Goal: Communication & Community: Answer question/provide support

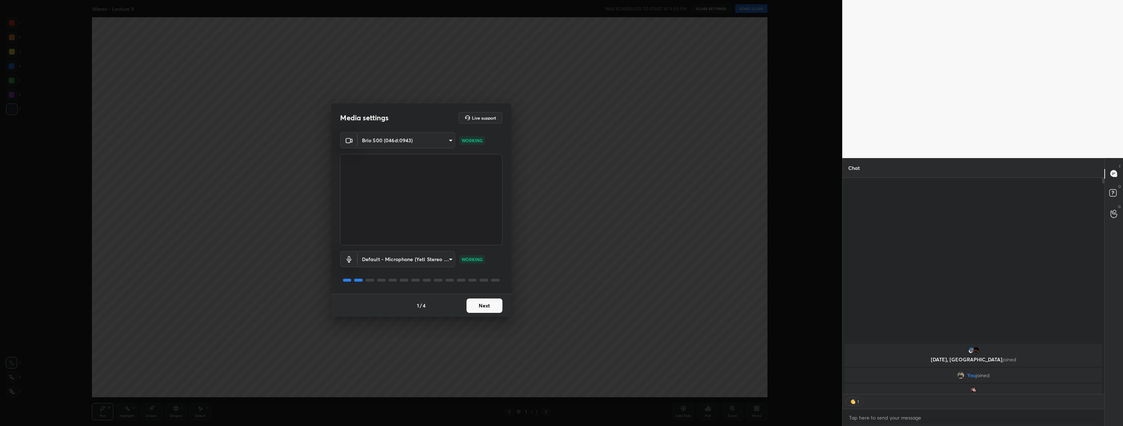
scroll to position [2, 2]
click at [472, 305] on button "Next" at bounding box center [485, 306] width 36 height 14
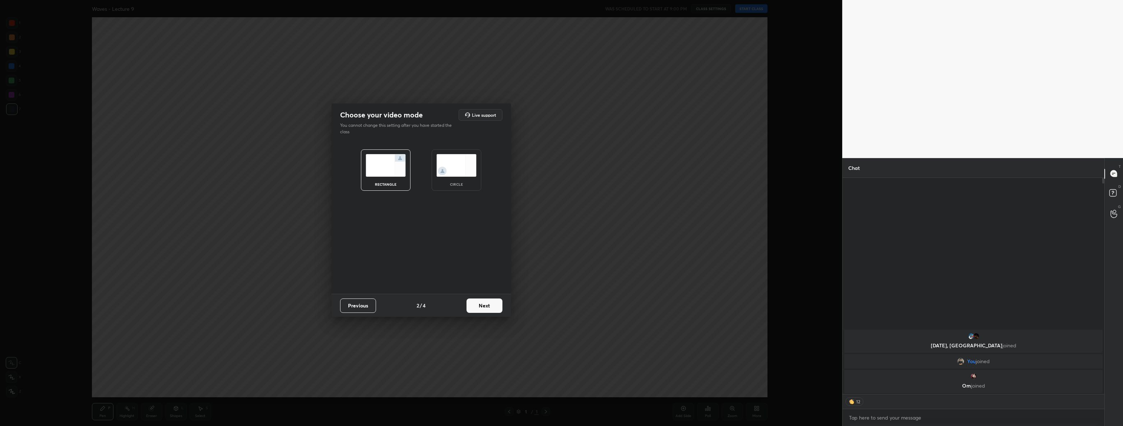
click at [472, 305] on button "Next" at bounding box center [485, 306] width 36 height 14
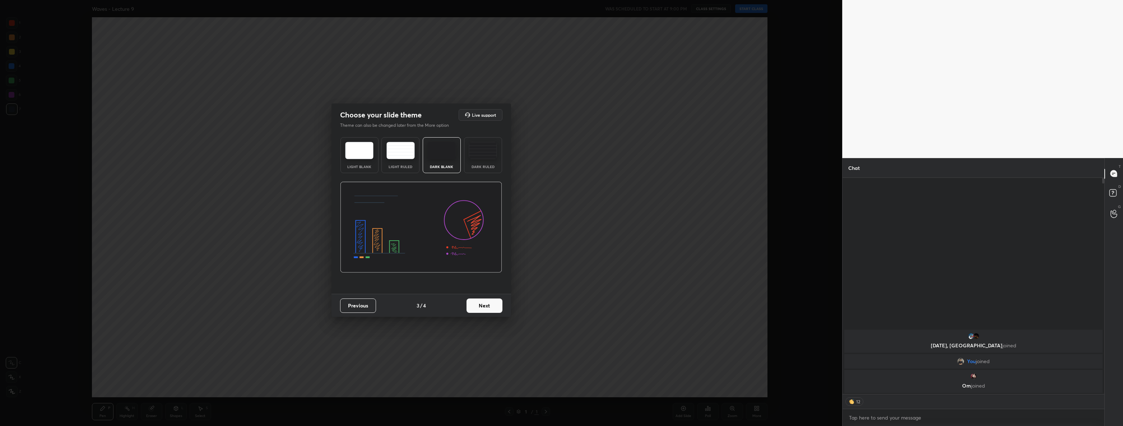
click at [472, 305] on button "Next" at bounding box center [485, 306] width 36 height 14
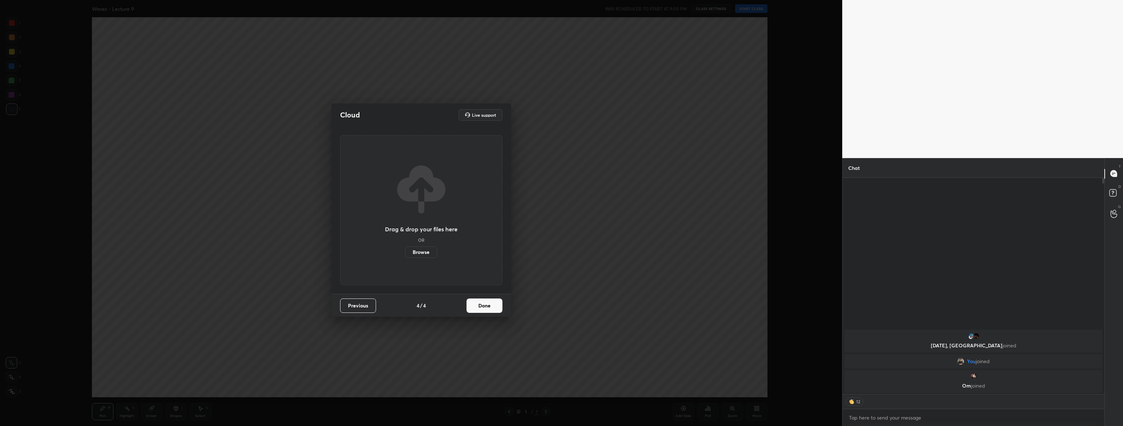
click at [472, 305] on button "Done" at bounding box center [485, 306] width 36 height 14
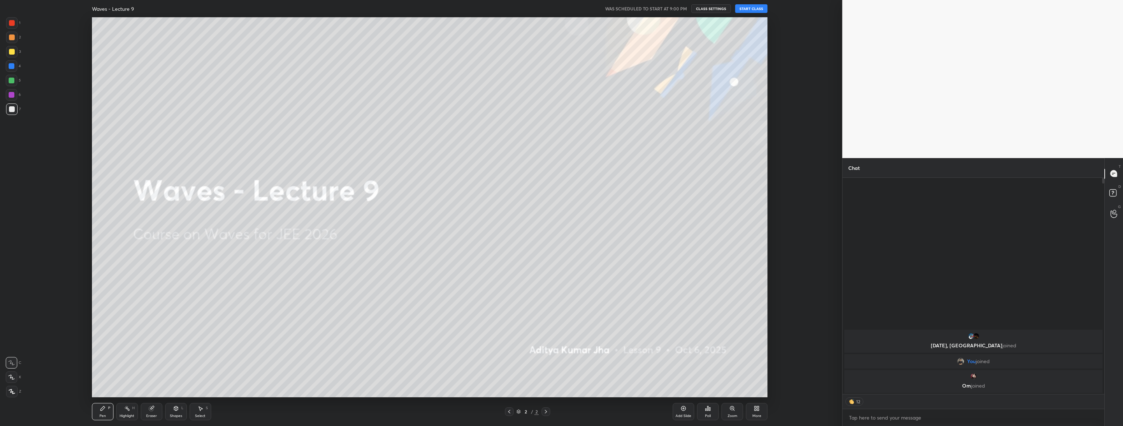
scroll to position [229, 260]
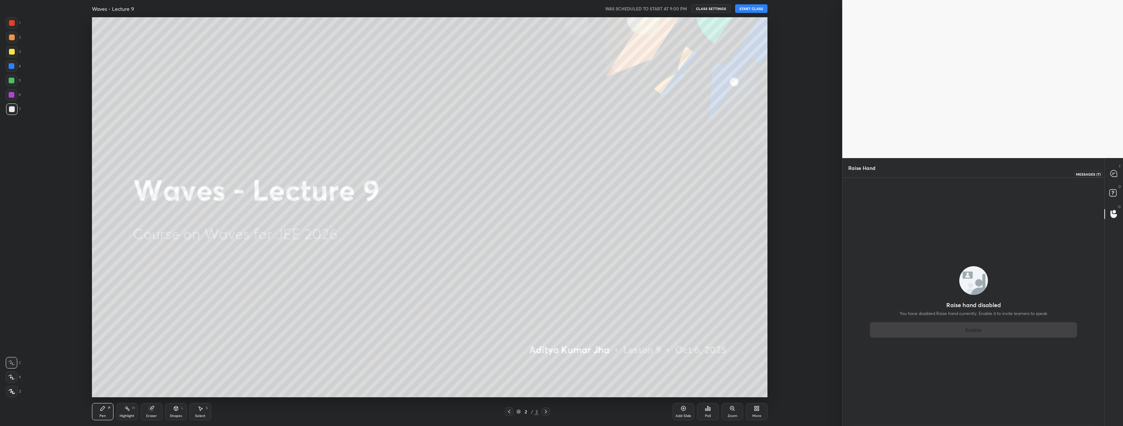
click at [1112, 173] on icon at bounding box center [1114, 173] width 6 height 6
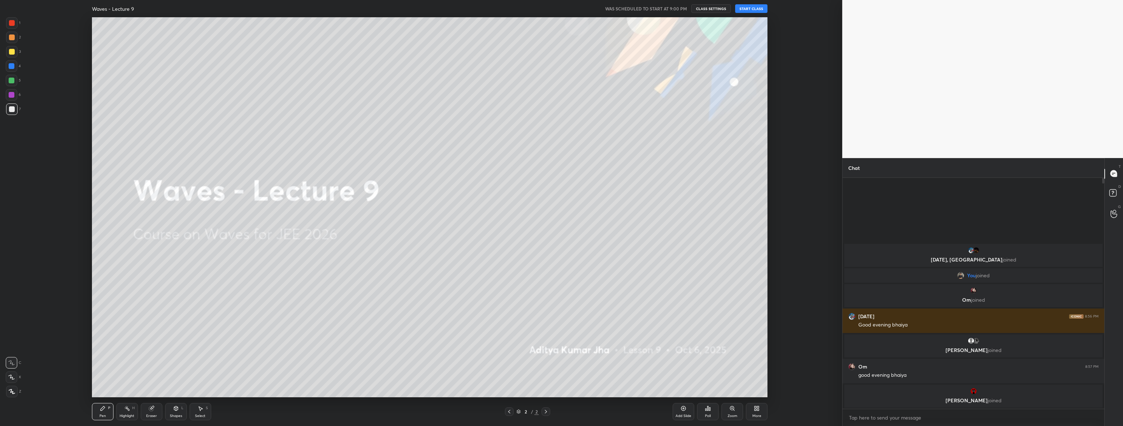
click at [909, 420] on body "1 2 3 4 5 6 7 C X Z C X Z E E Erase all H H Waves - Lecture 9 WAS SCHEDULED TO …" at bounding box center [561, 213] width 1123 height 426
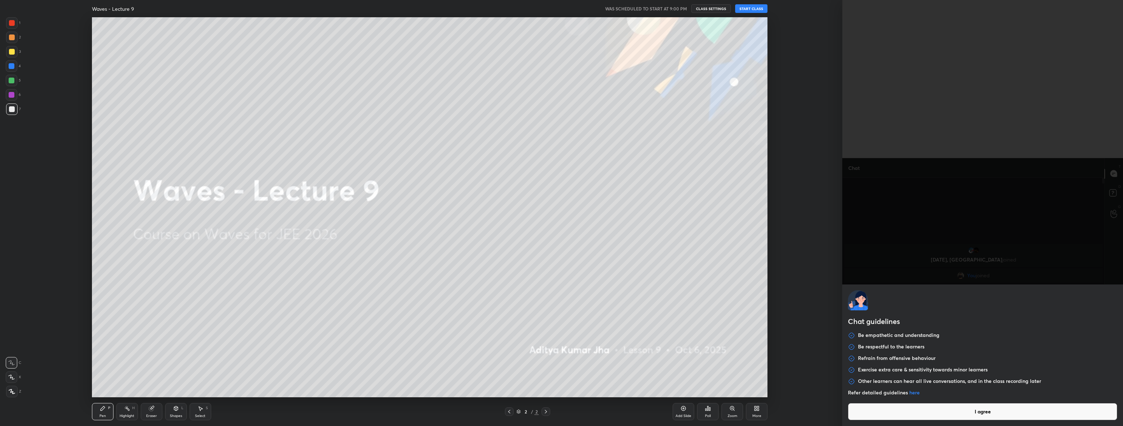
click at [926, 412] on button "I agree" at bounding box center [982, 411] width 269 height 17
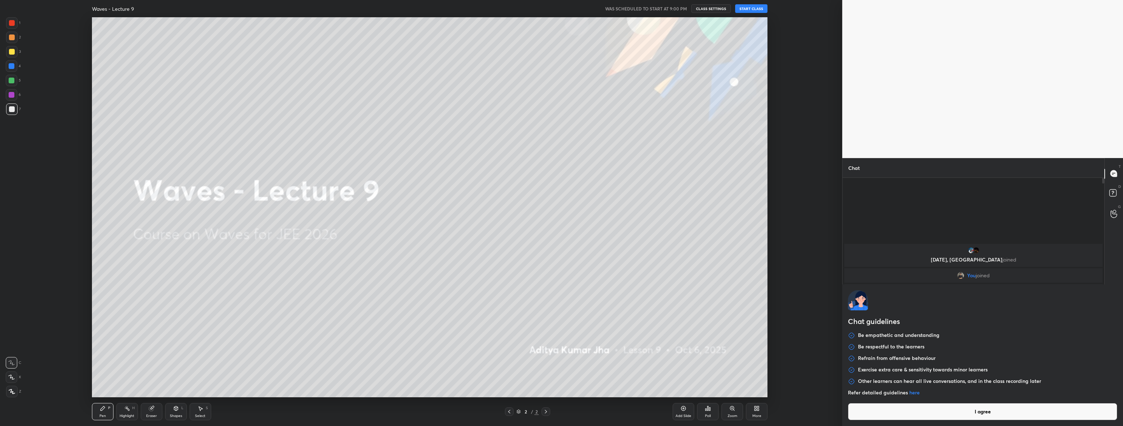
type textarea "x"
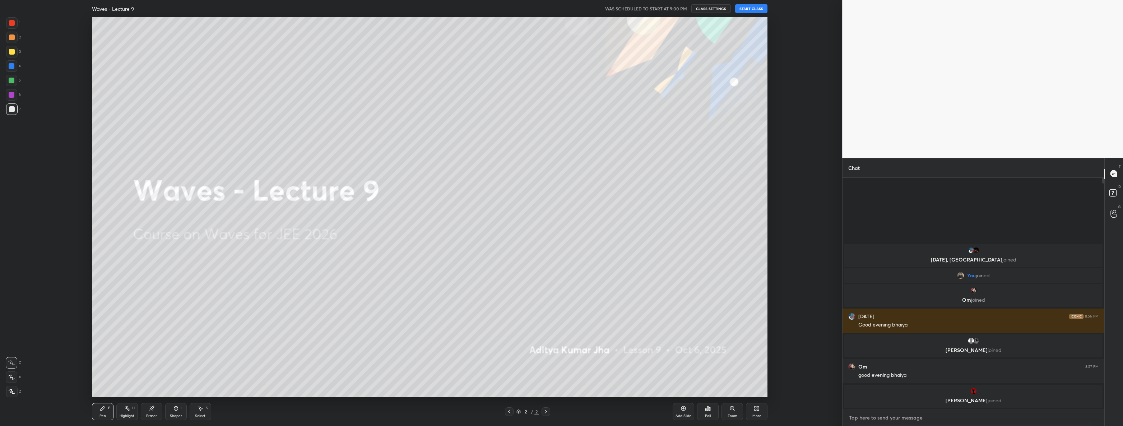
type textarea "g"
type textarea "x"
type textarea "go"
type textarea "x"
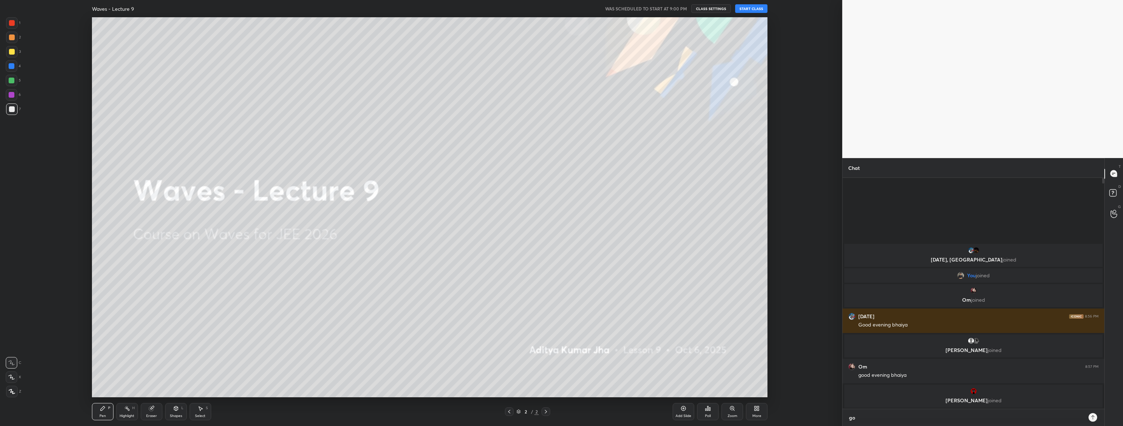
type textarea "goo"
type textarea "x"
type textarea "good"
type textarea "x"
type textarea "good"
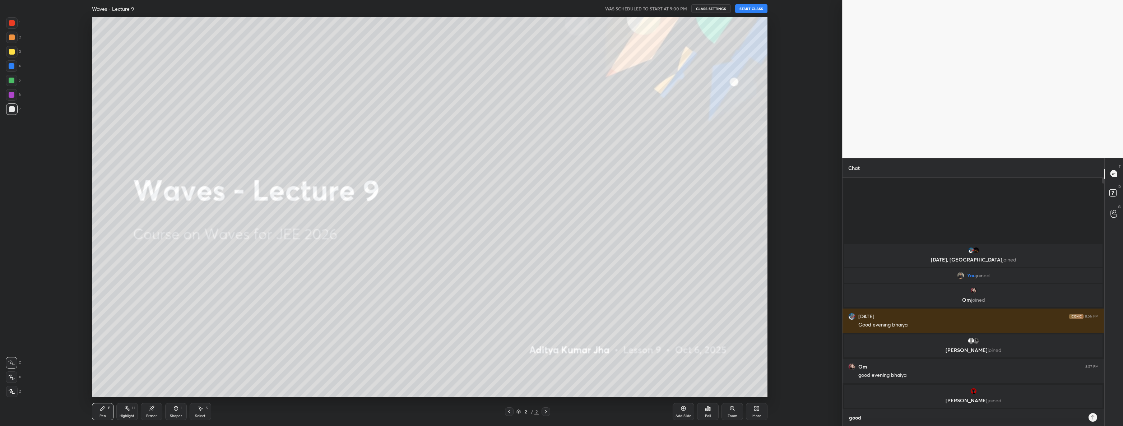
type textarea "x"
type textarea "good e"
type textarea "x"
type textarea "good ev"
type textarea "x"
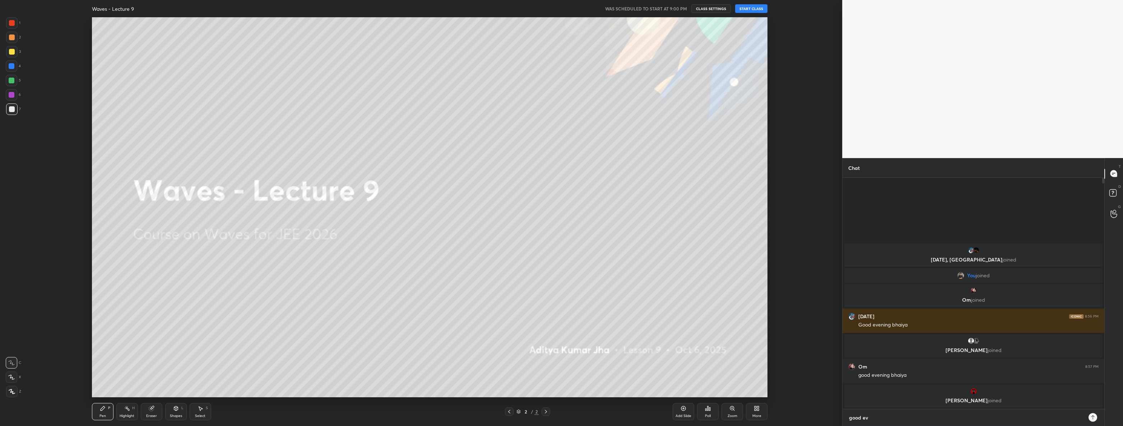
type textarea "good eve"
type textarea "x"
type textarea "good even"
type textarea "x"
type textarea "good eveni"
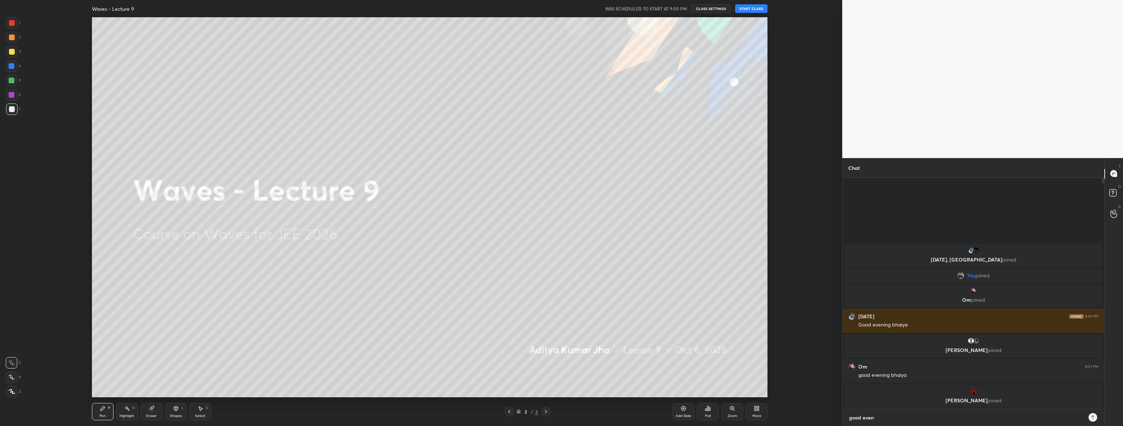
type textarea "x"
type textarea "good evenin"
type textarea "x"
type textarea "good evening"
type textarea "x"
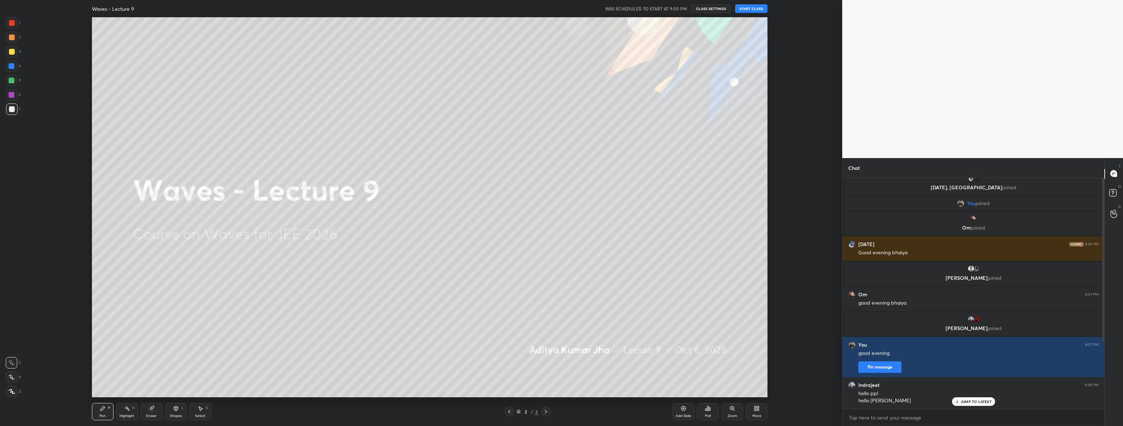
scroll to position [0, 0]
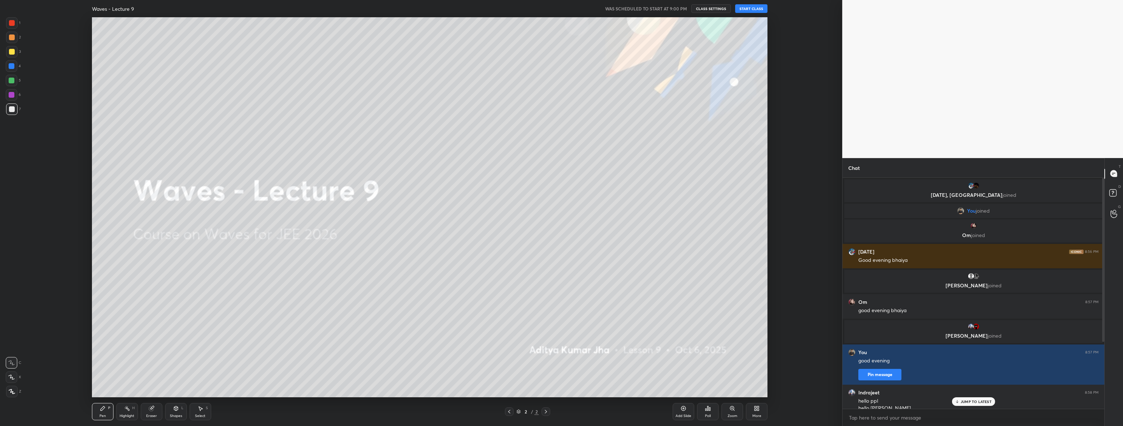
click at [981, 402] on p "JUMP TO LATEST" at bounding box center [976, 402] width 31 height 4
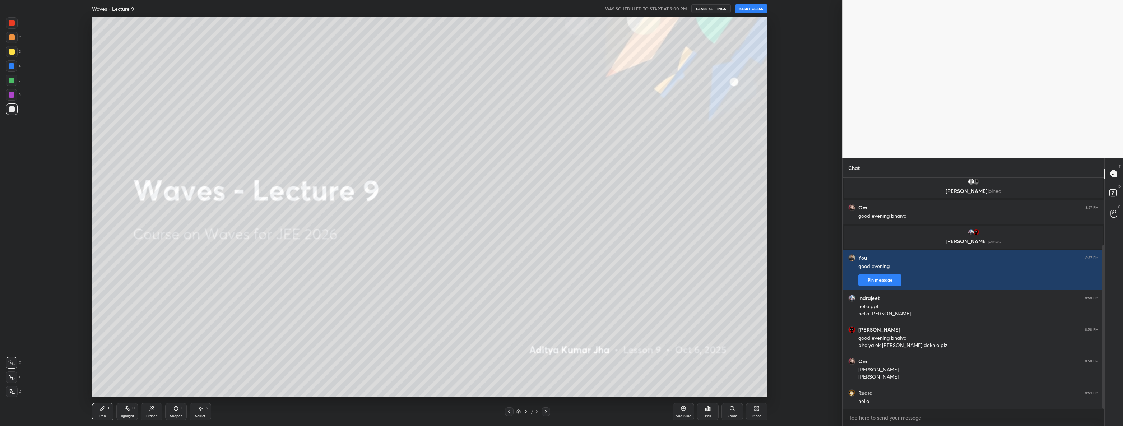
click at [761, 9] on button "START CLASS" at bounding box center [751, 8] width 32 height 9
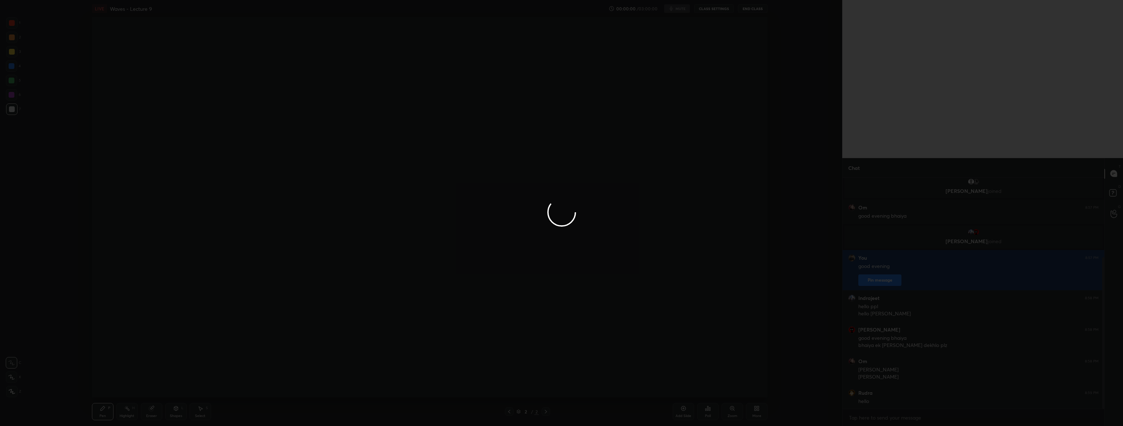
scroll to position [121, 0]
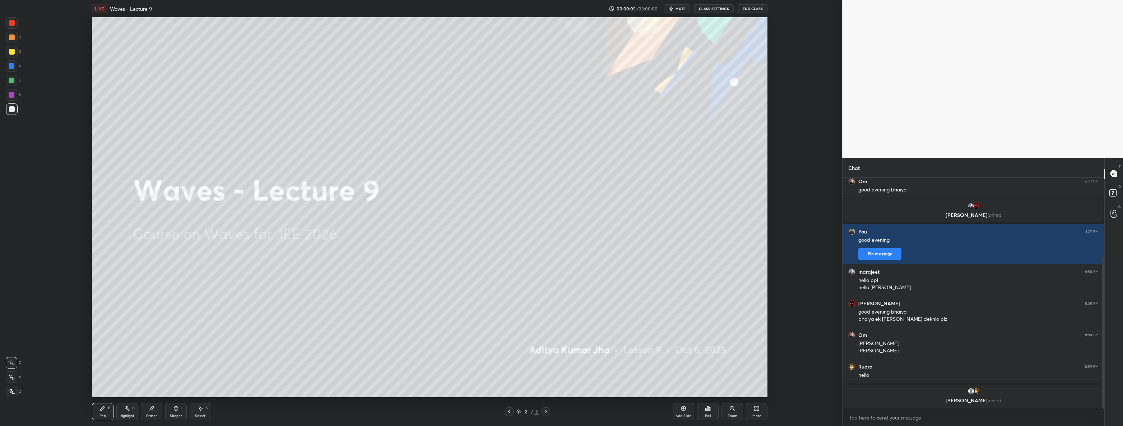
click at [762, 407] on div "More" at bounding box center [757, 411] width 22 height 17
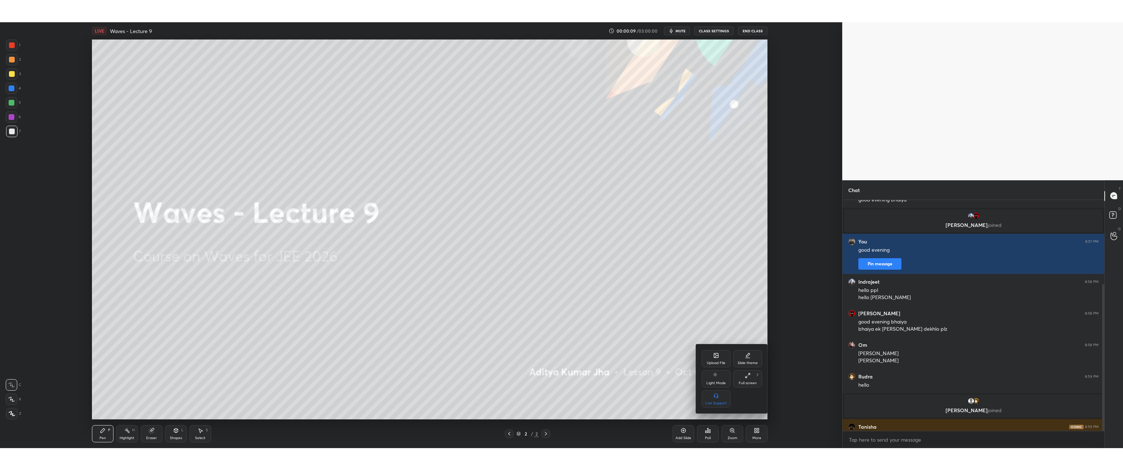
scroll to position [133, 0]
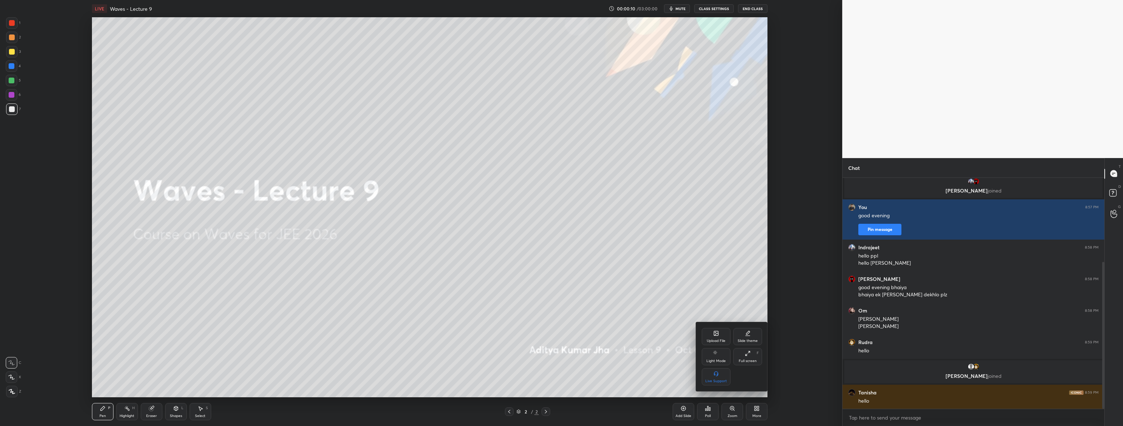
click at [753, 352] on div "Full screen F" at bounding box center [748, 356] width 29 height 17
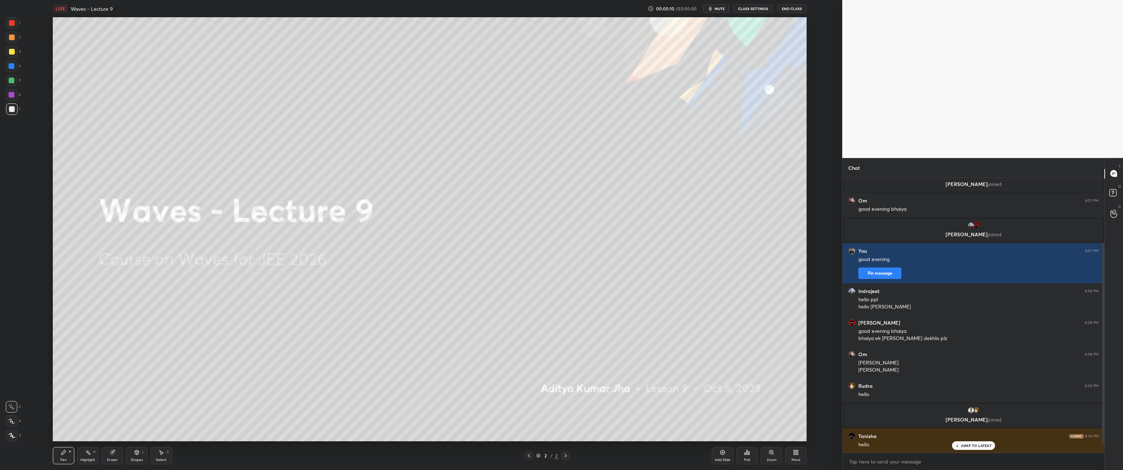
scroll to position [89, 0]
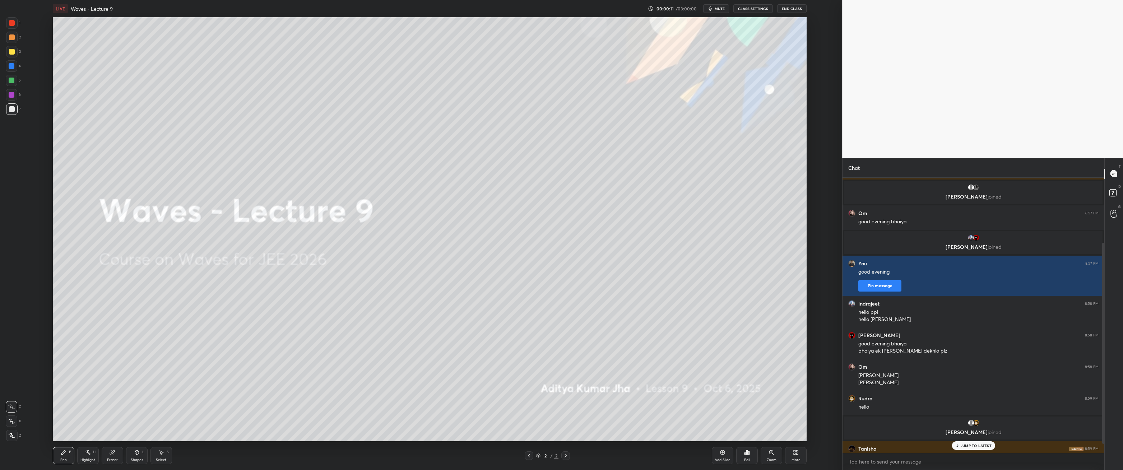
click at [978, 426] on div "JUMP TO LATEST" at bounding box center [973, 446] width 43 height 9
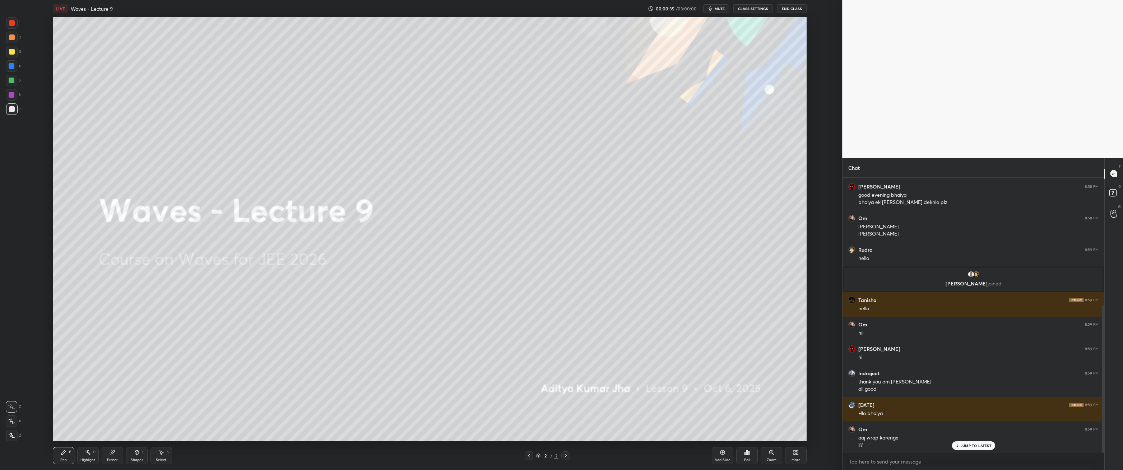
scroll to position [263, 0]
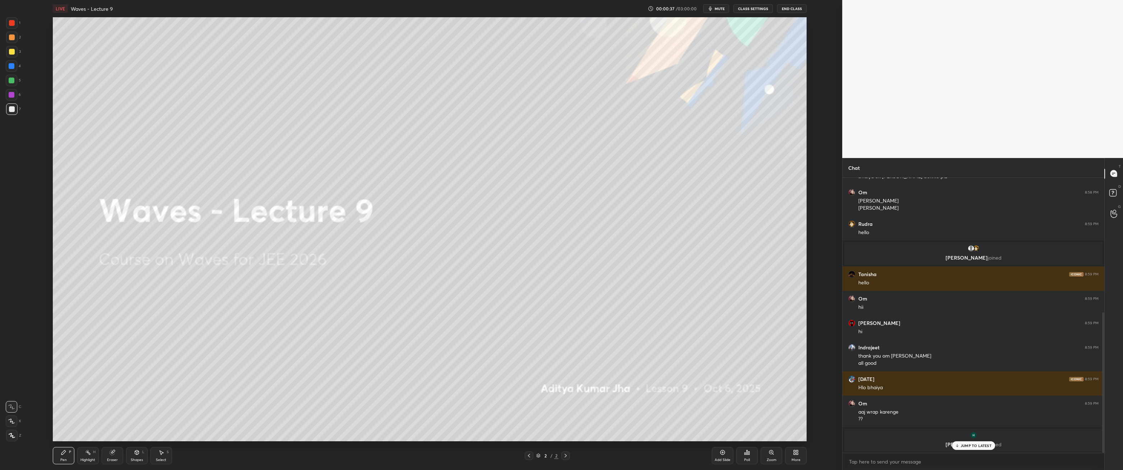
click at [985, 426] on p "JUMP TO LATEST" at bounding box center [976, 446] width 31 height 4
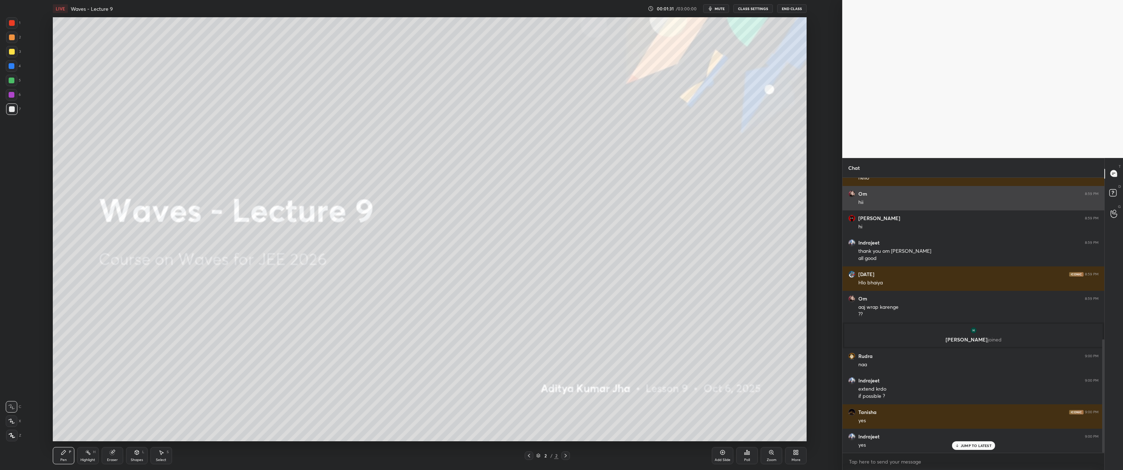
scroll to position [393, 0]
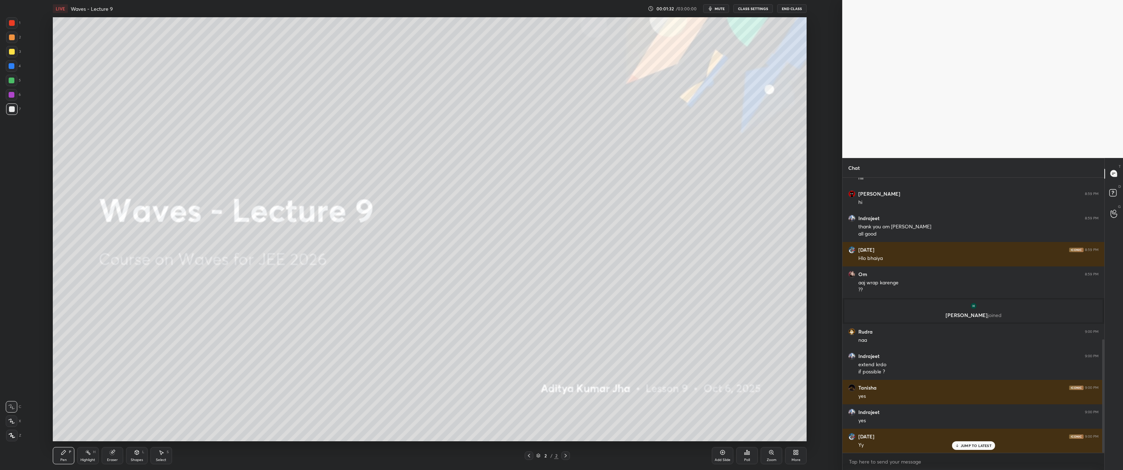
click at [802, 426] on div "More" at bounding box center [796, 455] width 22 height 17
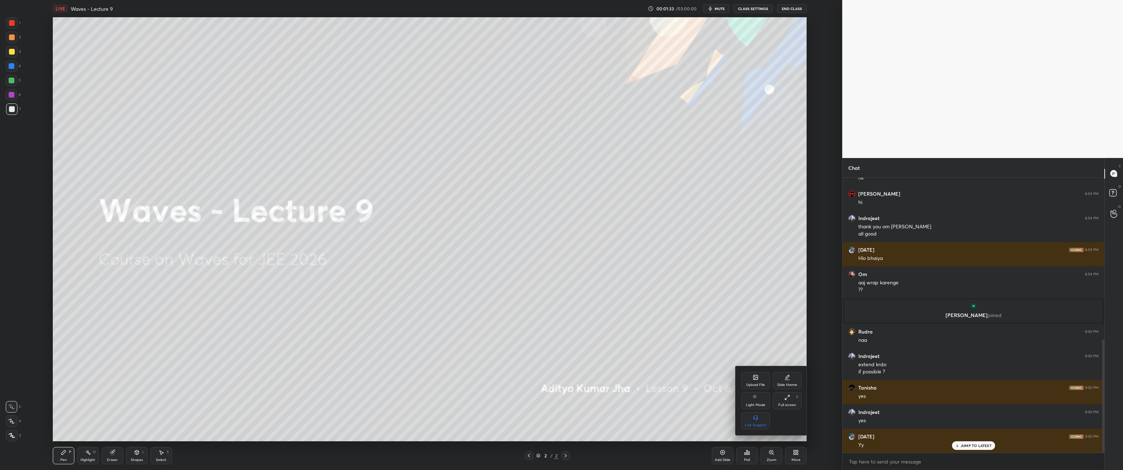
click at [743, 375] on div "Upload File" at bounding box center [756, 380] width 29 height 17
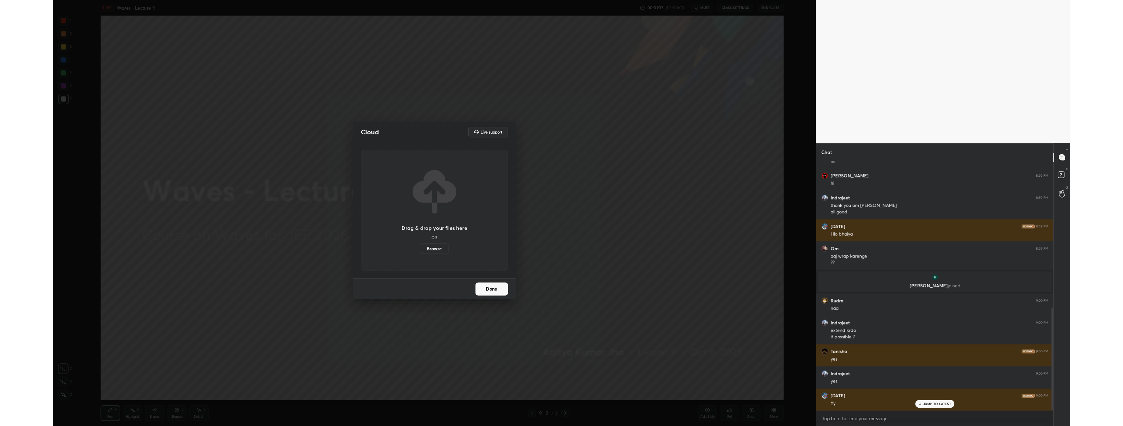
scroll to position [417, 0]
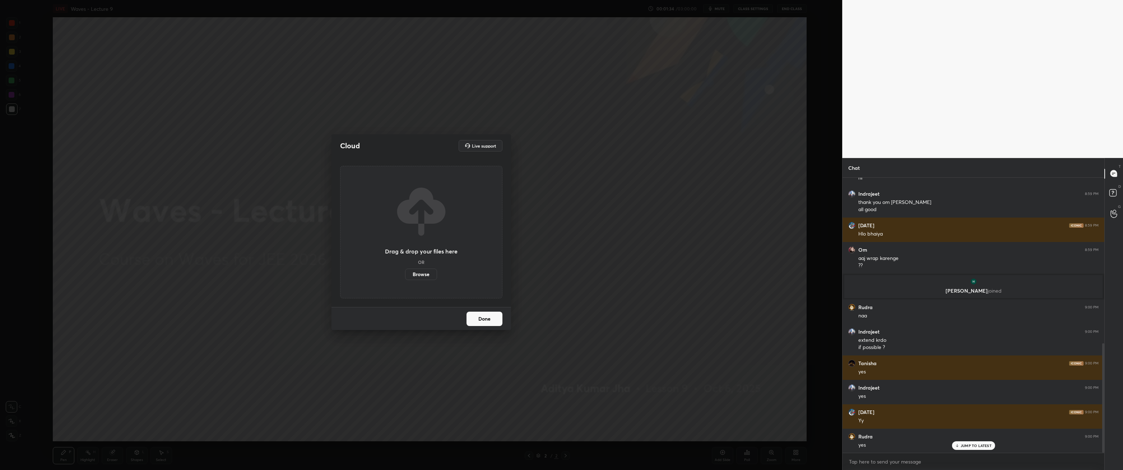
click at [426, 271] on label "Browse" at bounding box center [421, 274] width 32 height 11
click at [405, 271] on input "Browse" at bounding box center [405, 274] width 0 height 11
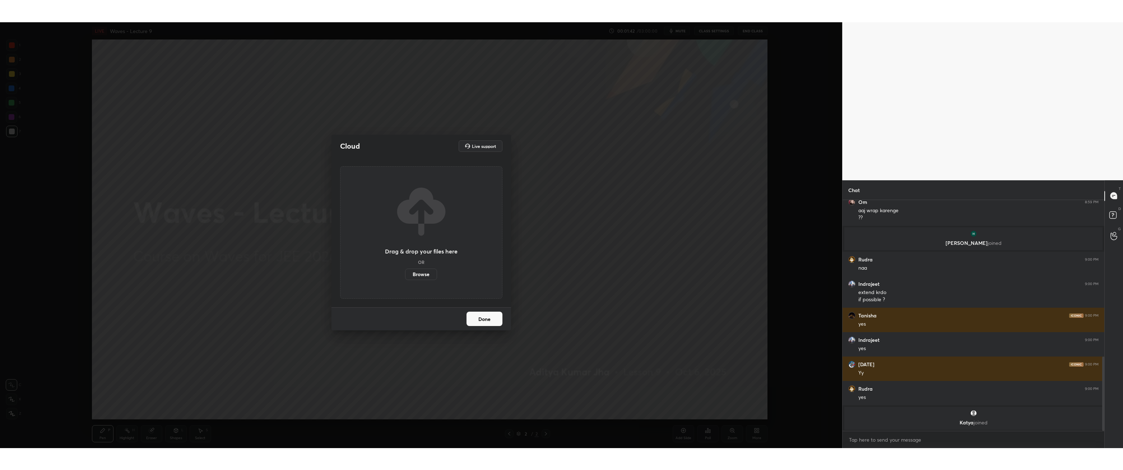
scroll to position [511, 0]
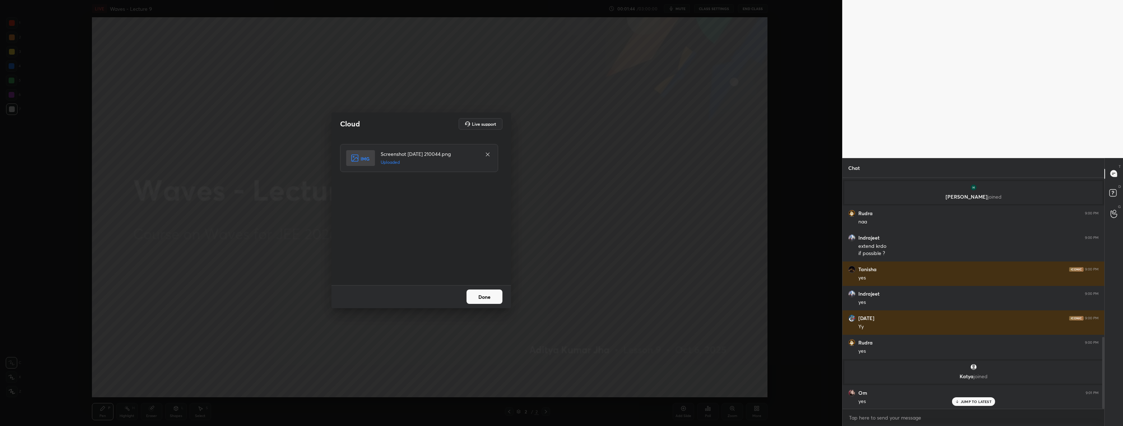
click at [477, 295] on button "Done" at bounding box center [485, 297] width 36 height 14
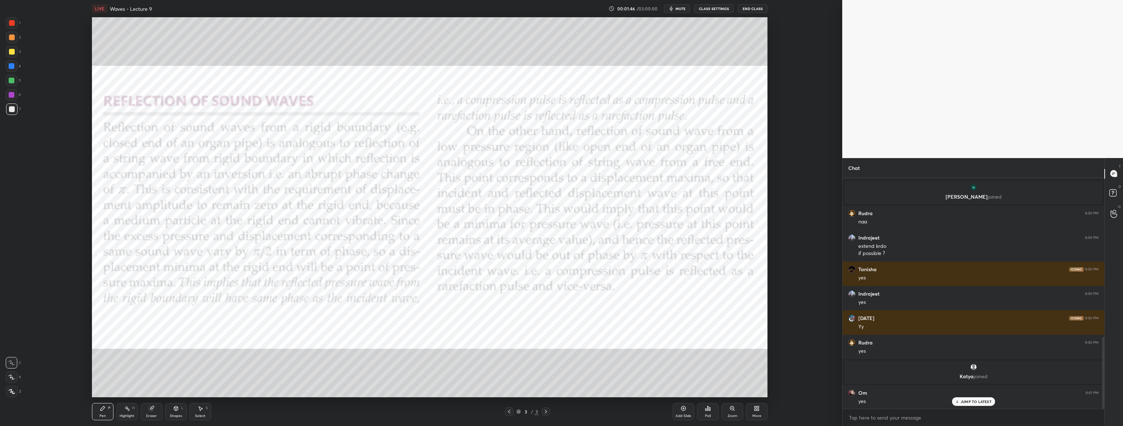
click at [762, 411] on div "More" at bounding box center [757, 411] width 22 height 17
click at [752, 353] on div "Full screen F" at bounding box center [748, 356] width 29 height 17
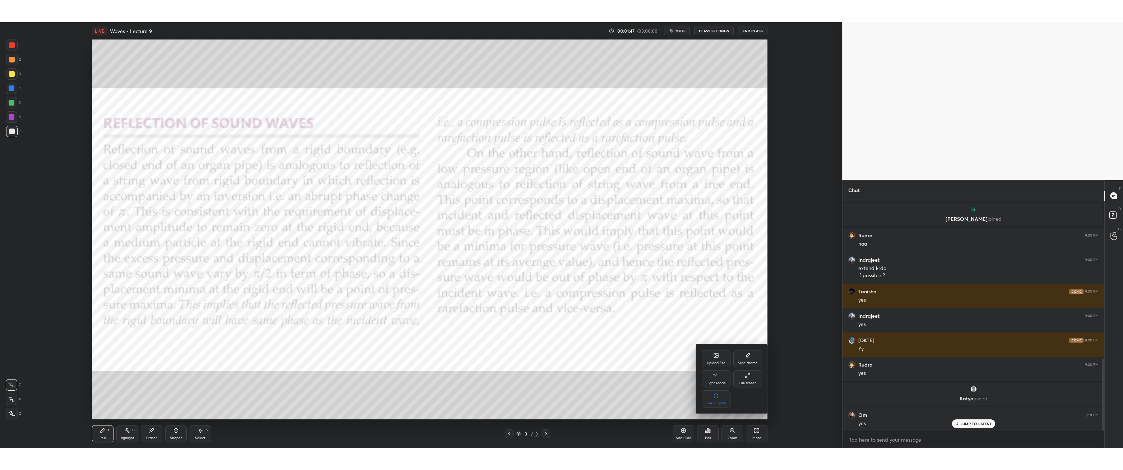
scroll to position [467, 0]
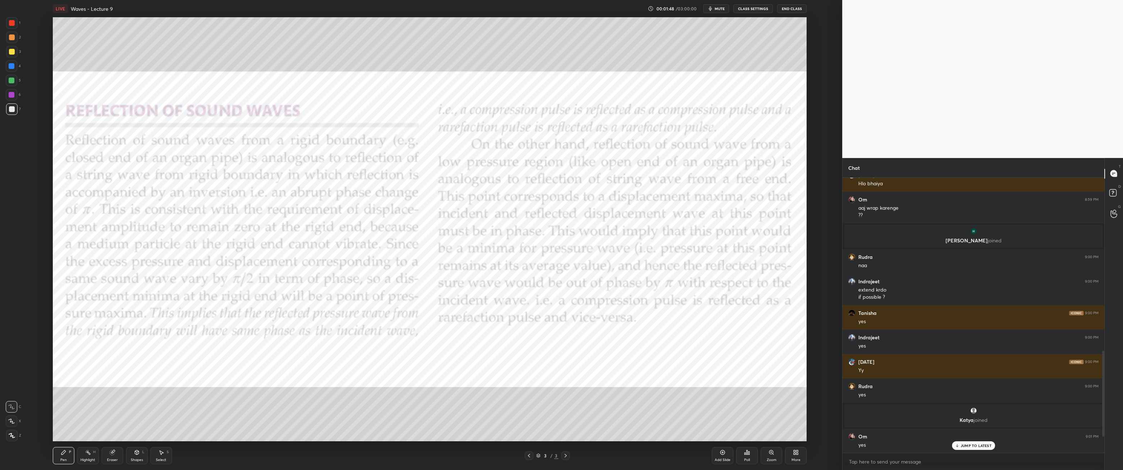
click at [968, 426] on p "JUMP TO LATEST" at bounding box center [976, 446] width 31 height 4
click at [10, 23] on div at bounding box center [12, 23] width 6 height 6
click at [15, 426] on div at bounding box center [11, 435] width 11 height 11
click at [138, 426] on icon at bounding box center [137, 453] width 4 height 4
click at [118, 426] on div "Eraser" at bounding box center [113, 455] width 22 height 17
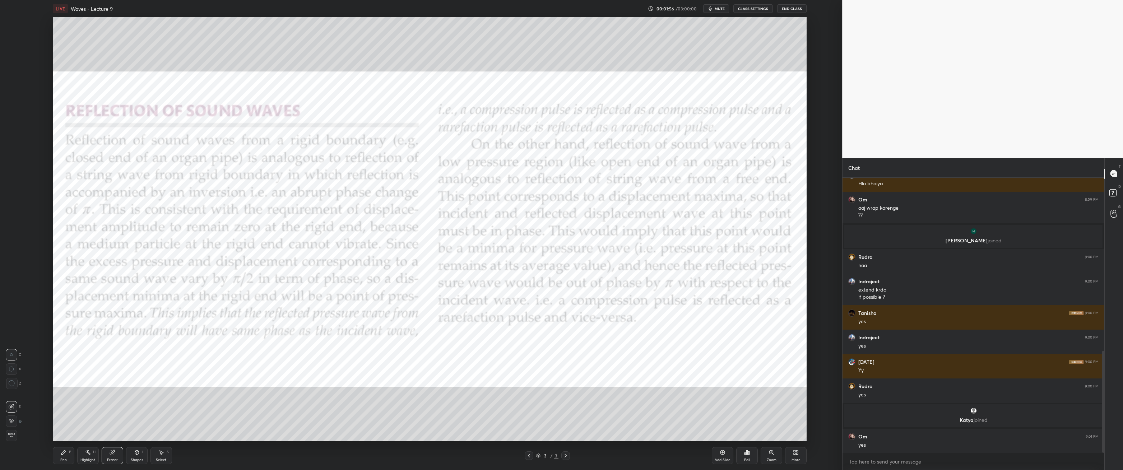
click at [10, 383] on icon at bounding box center [12, 383] width 6 height 6
click at [64, 426] on icon at bounding box center [64, 453] width 6 height 6
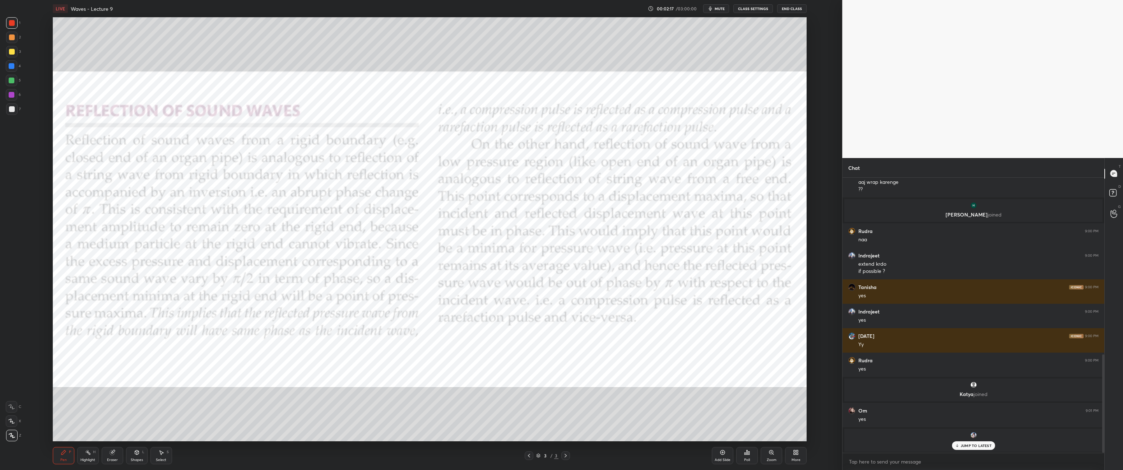
click at [985, 426] on div "JUMP TO LATEST" at bounding box center [973, 446] width 43 height 9
click at [10, 51] on div at bounding box center [12, 52] width 6 height 6
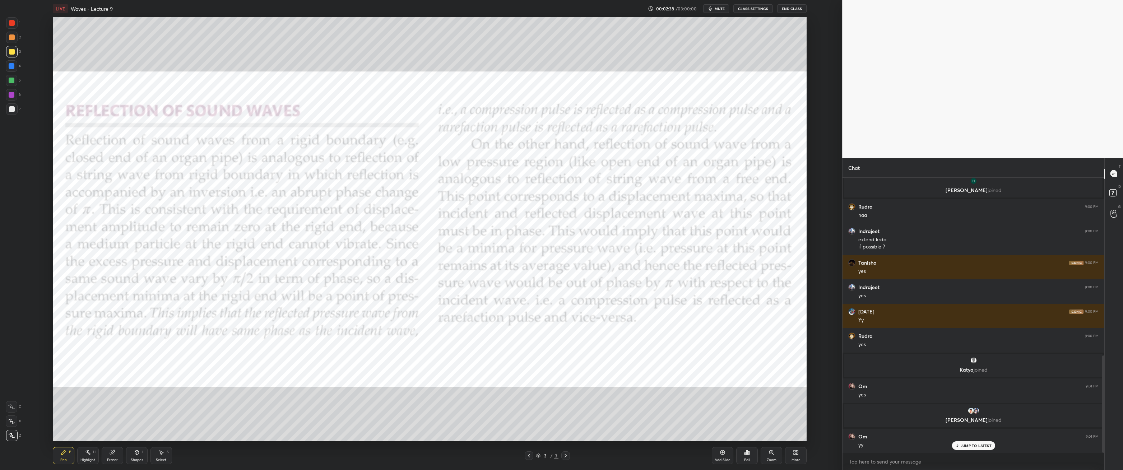
scroll to position [503, 0]
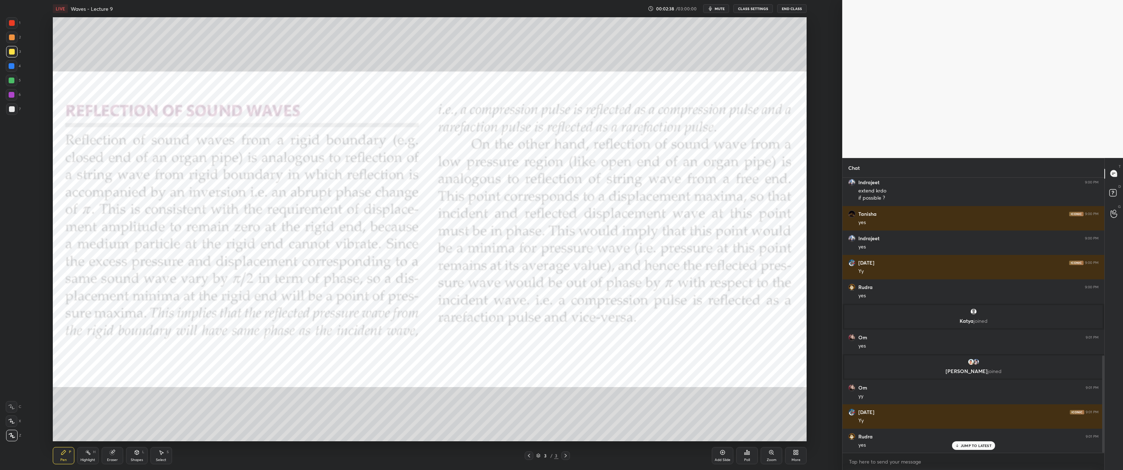
click at [12, 22] on div at bounding box center [12, 23] width 6 height 6
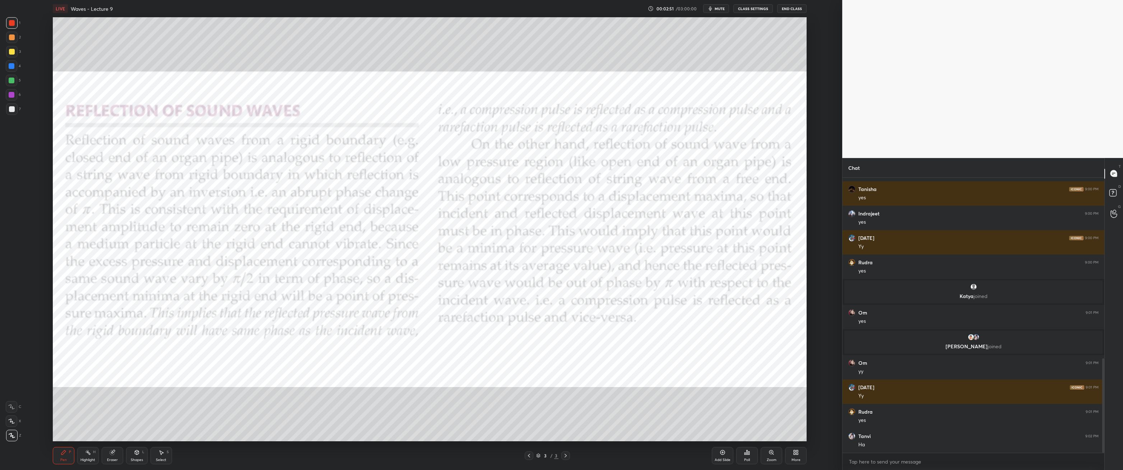
scroll to position [554, 0]
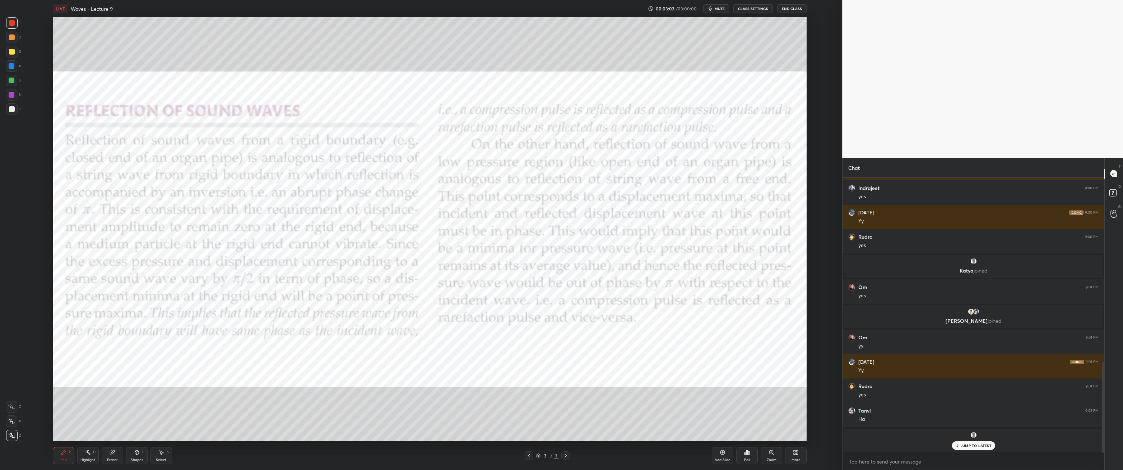
click at [10, 66] on div at bounding box center [12, 66] width 6 height 6
click at [959, 426] on icon at bounding box center [957, 446] width 5 height 4
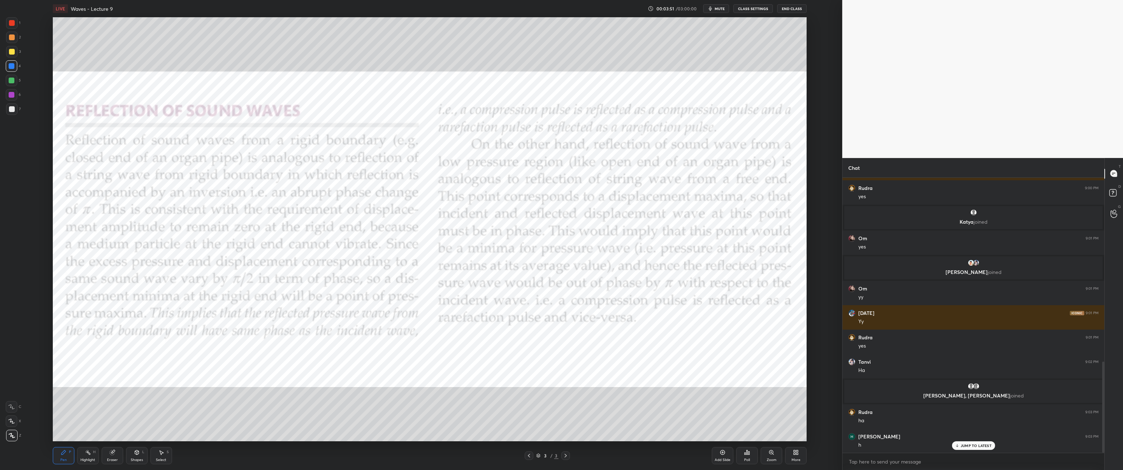
scroll to position [579, 0]
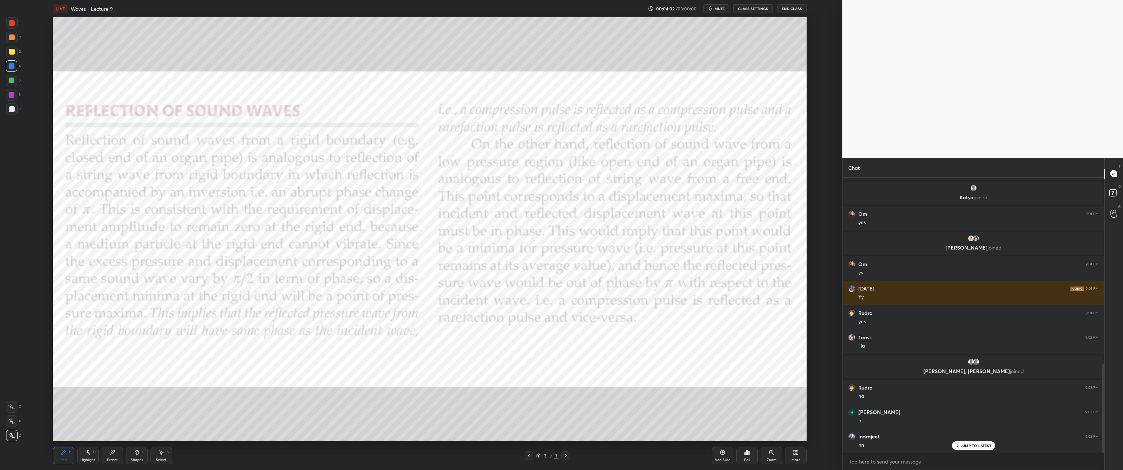
click at [11, 80] on div at bounding box center [12, 81] width 6 height 6
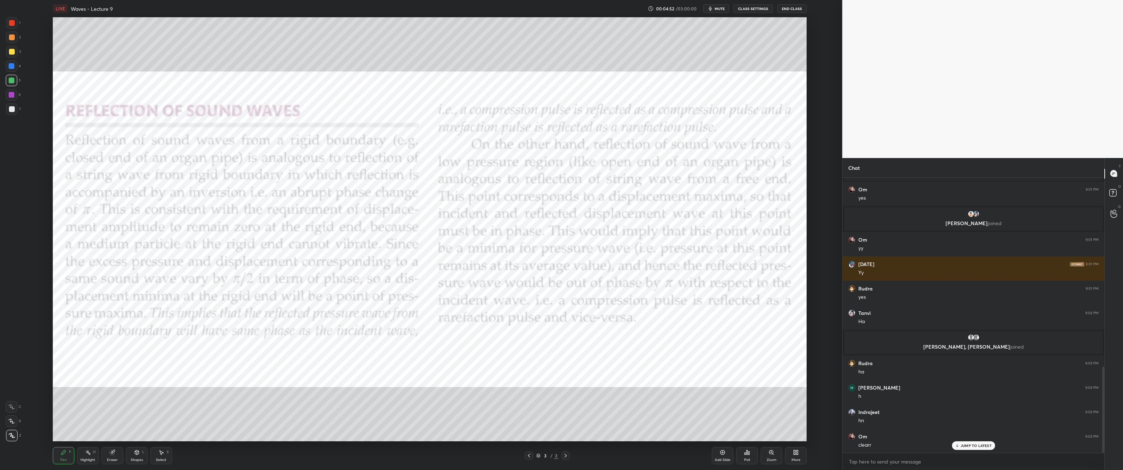
click at [14, 21] on div at bounding box center [12, 23] width 6 height 6
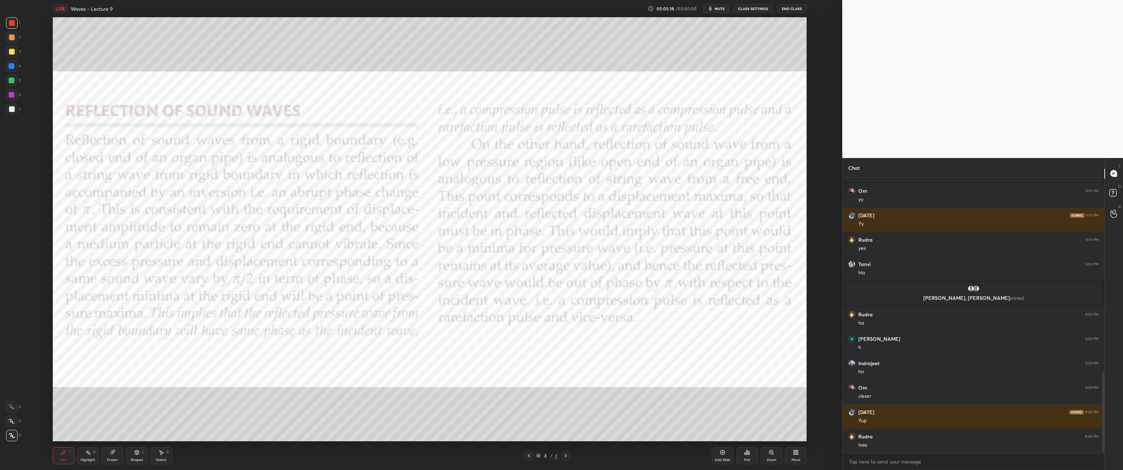
scroll to position [677, 0]
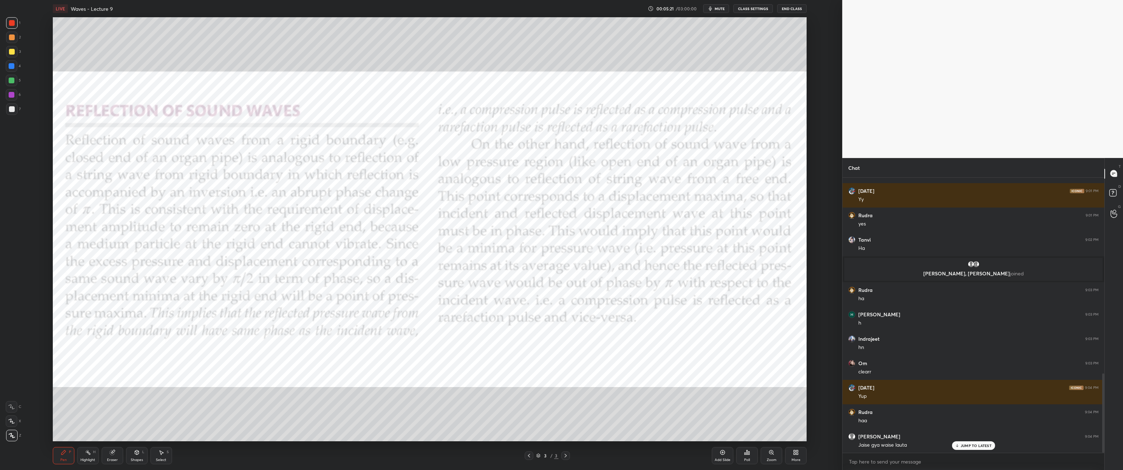
click at [15, 49] on div at bounding box center [11, 51] width 11 height 11
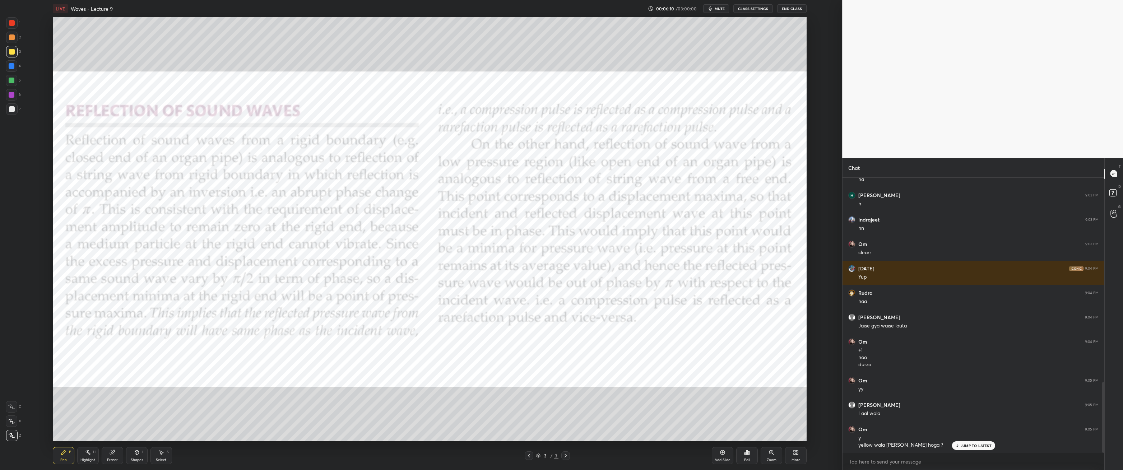
scroll to position [821, 0]
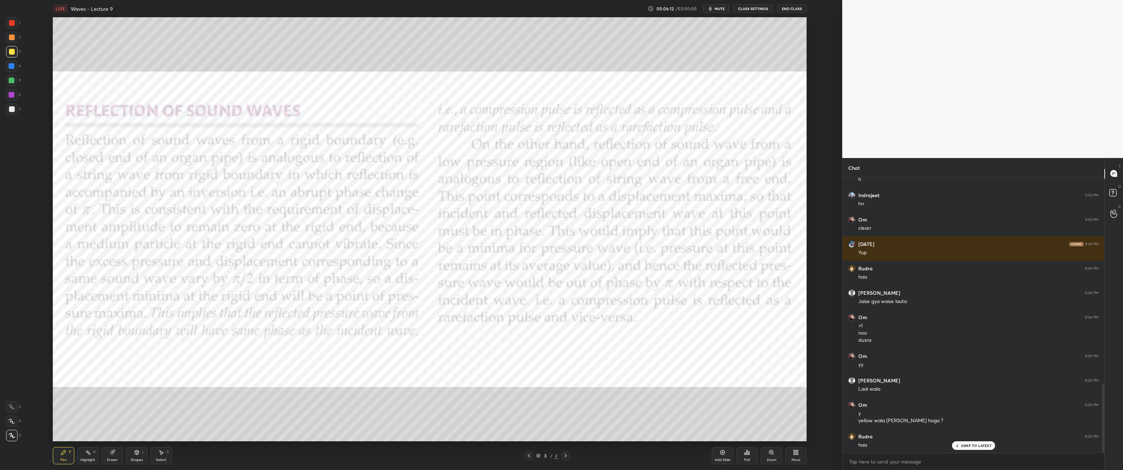
click at [11, 24] on div at bounding box center [12, 23] width 6 height 6
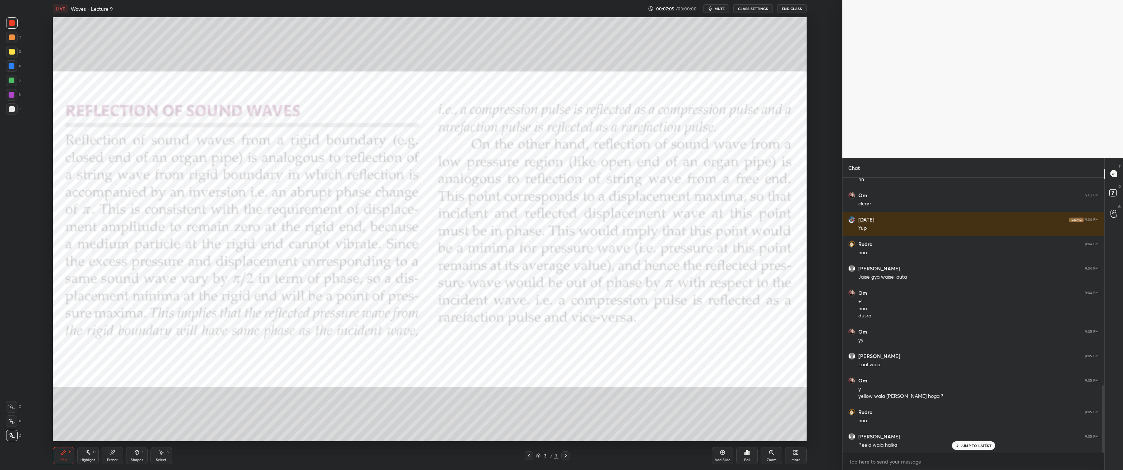
scroll to position [871, 0]
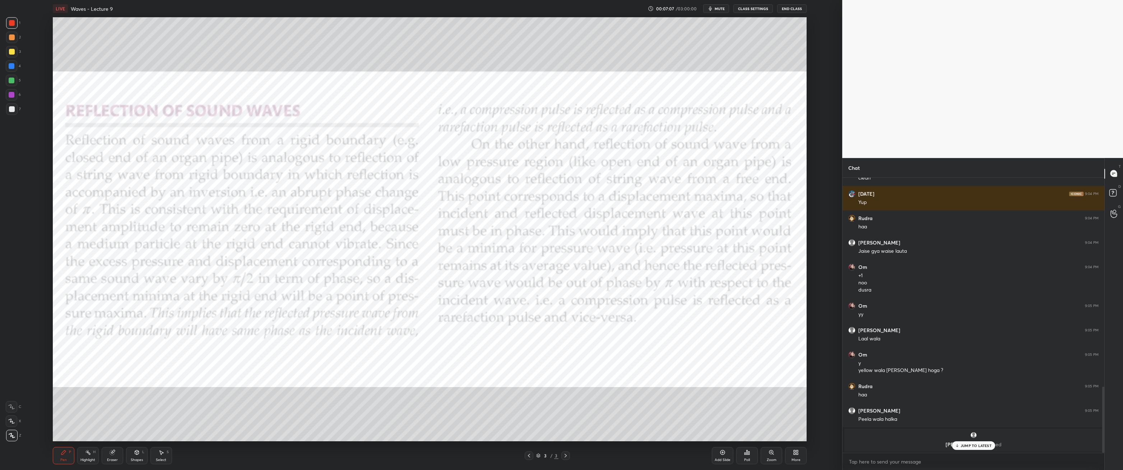
click at [971, 426] on div "JUMP TO LATEST" at bounding box center [973, 446] width 43 height 9
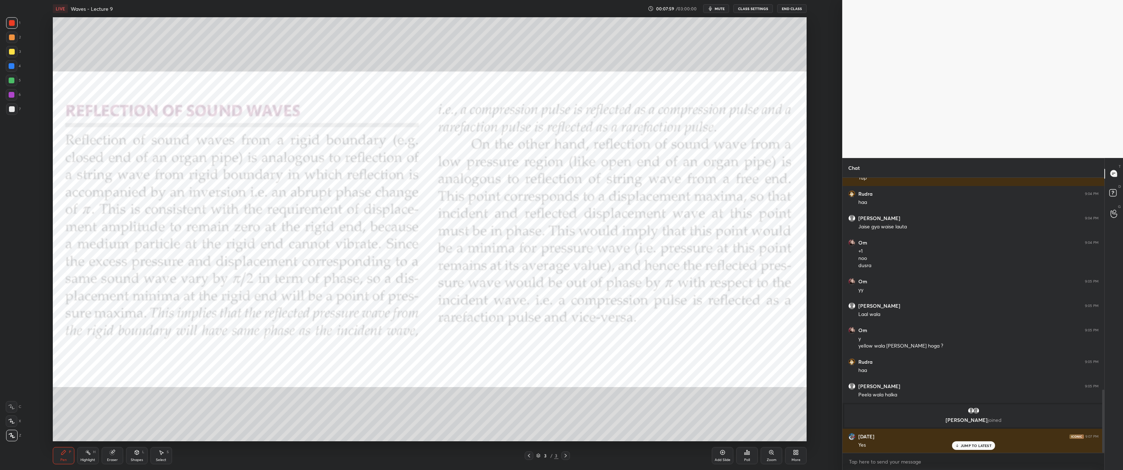
scroll to position [922, 0]
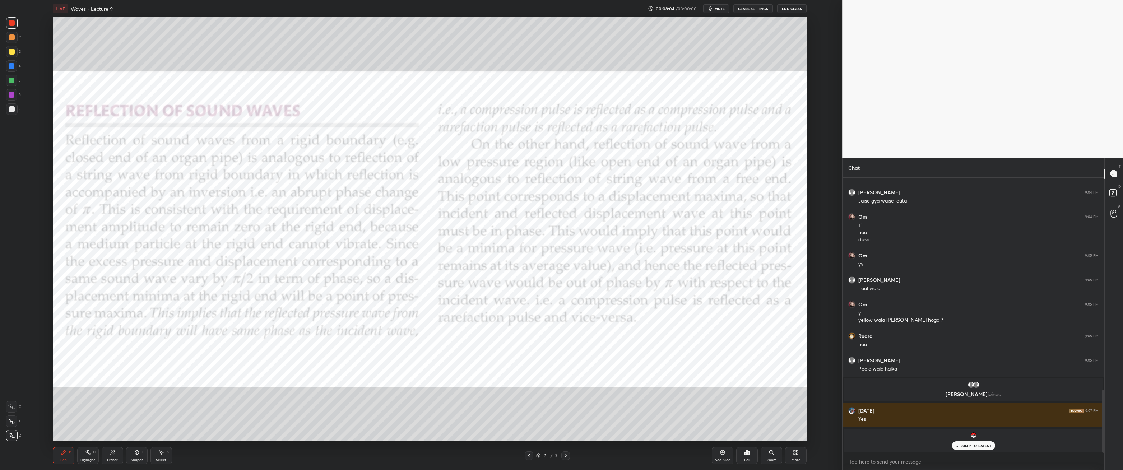
click at [974, 426] on p "JUMP TO LATEST" at bounding box center [976, 446] width 31 height 4
click at [721, 426] on icon at bounding box center [723, 453] width 6 height 6
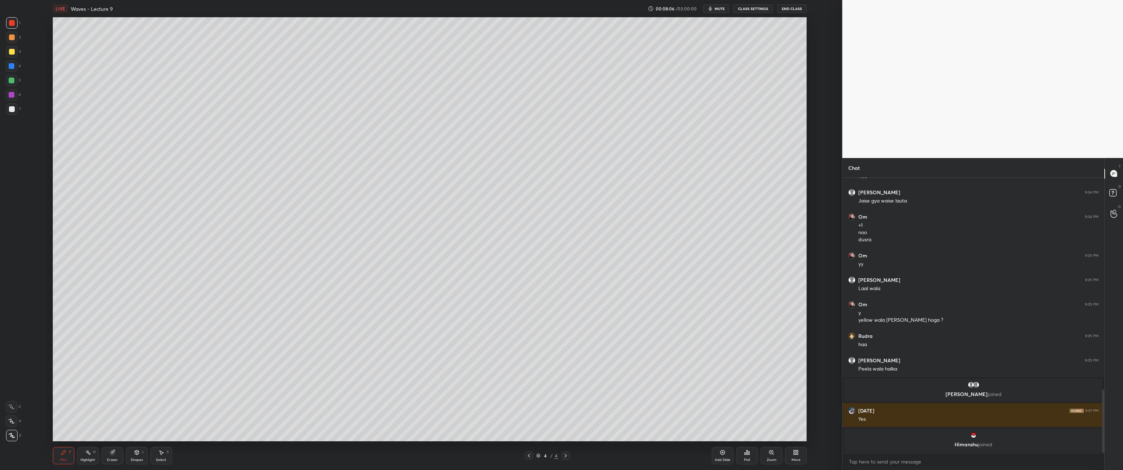
click at [18, 111] on div "7" at bounding box center [13, 108] width 15 height 11
click at [11, 52] on div at bounding box center [12, 52] width 6 height 6
click at [14, 97] on div at bounding box center [11, 94] width 11 height 11
click at [15, 111] on div at bounding box center [11, 108] width 11 height 11
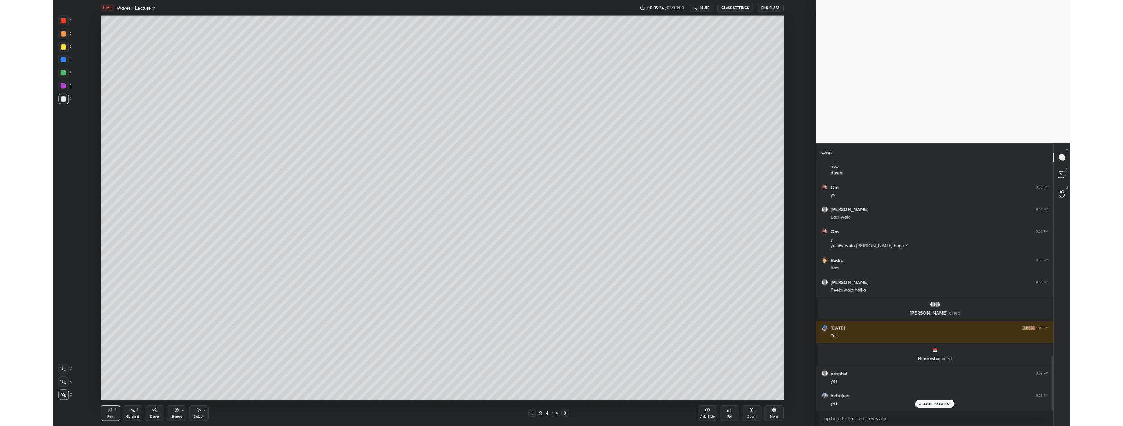
scroll to position [995, 0]
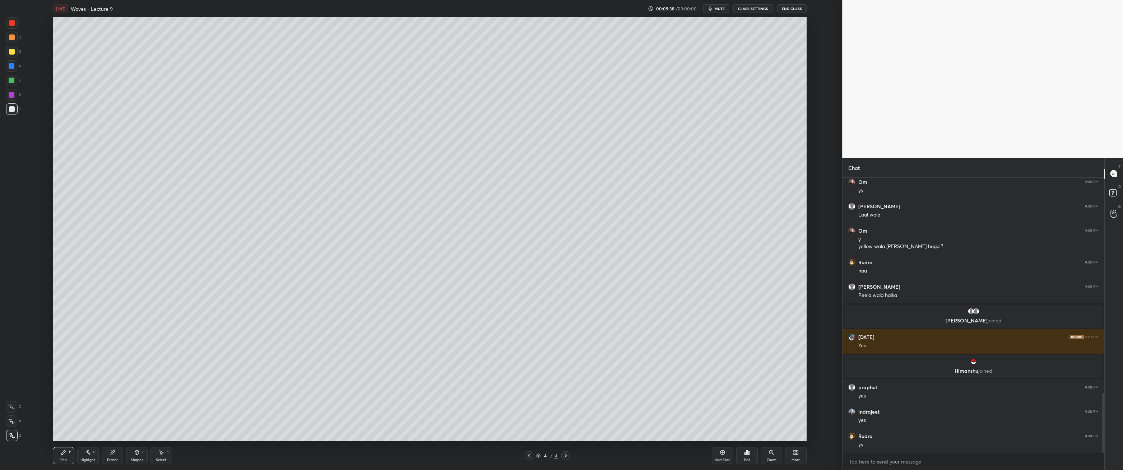
click at [10, 67] on div at bounding box center [12, 66] width 6 height 6
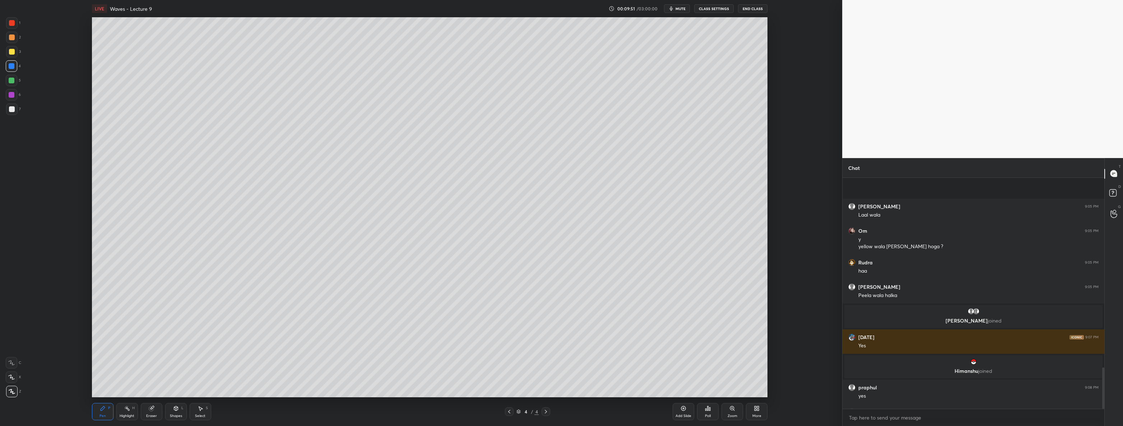
scroll to position [1063, 0]
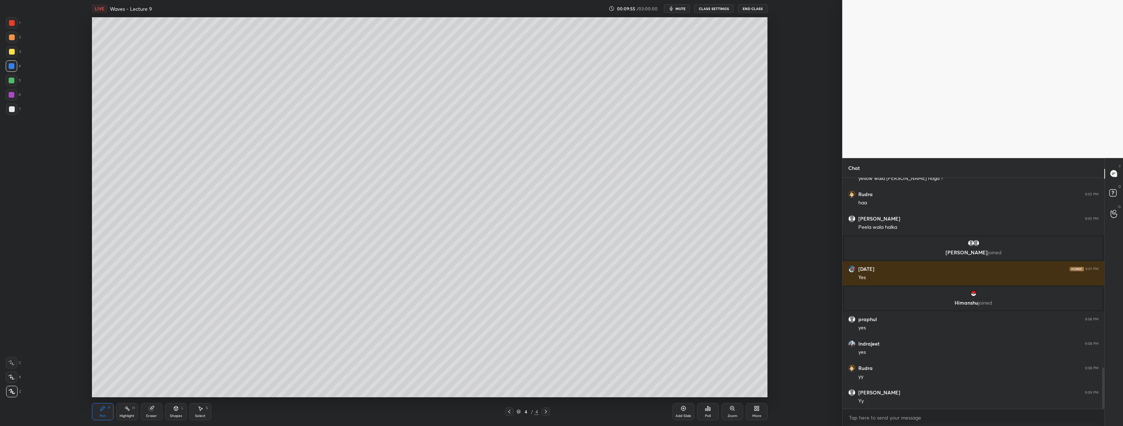
click at [14, 54] on div at bounding box center [11, 51] width 11 height 11
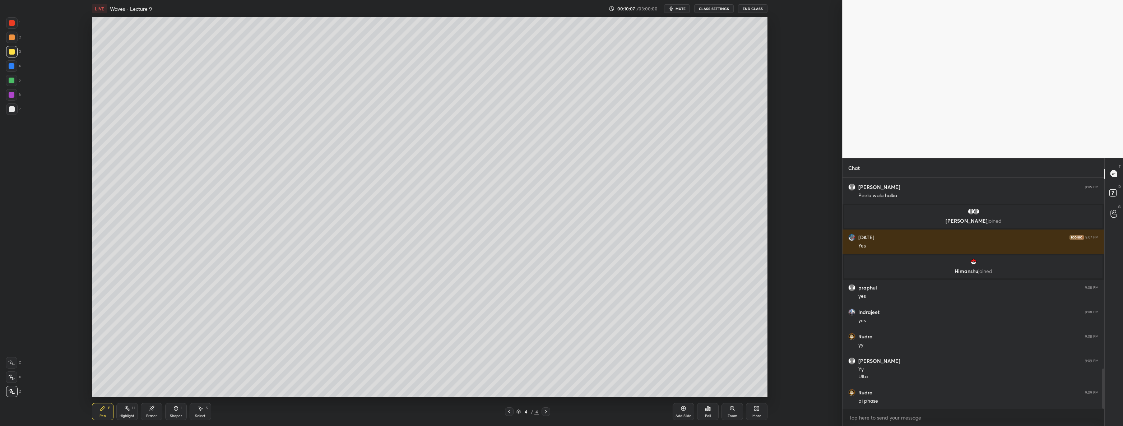
scroll to position [1119, 0]
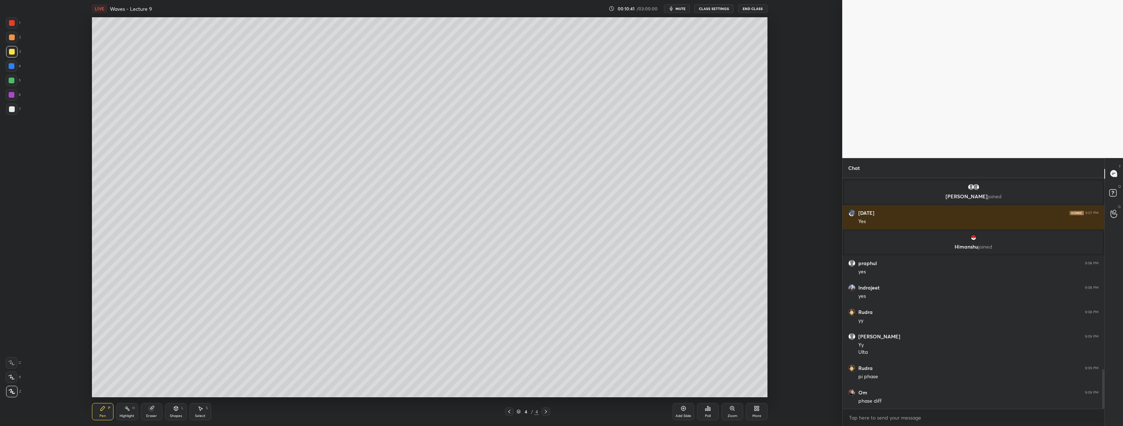
click at [509, 410] on icon at bounding box center [510, 412] width 6 height 6
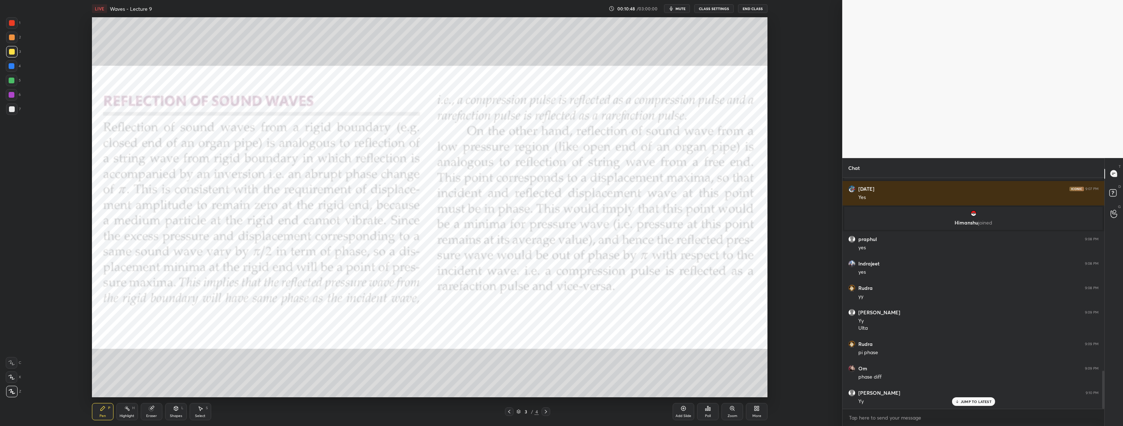
scroll to position [1168, 0]
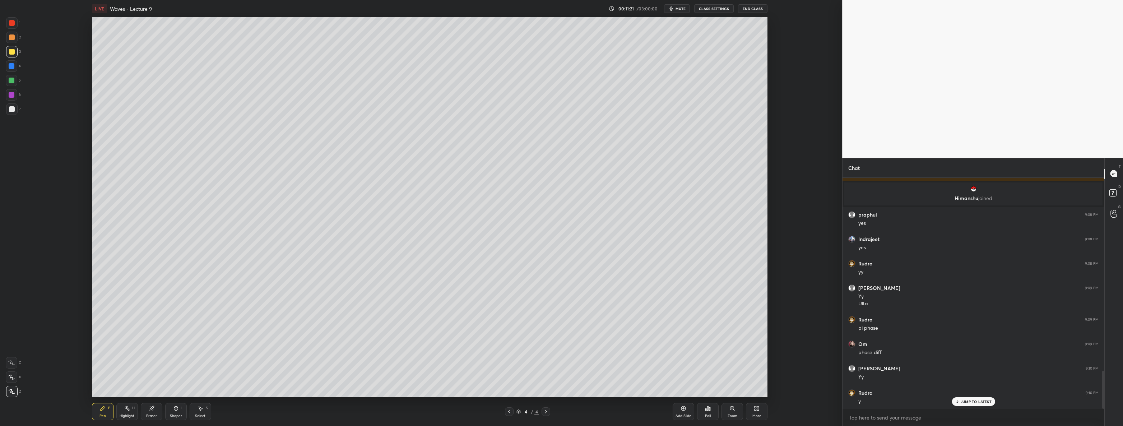
click at [754, 411] on div "More" at bounding box center [757, 411] width 22 height 17
click at [720, 337] on div "Upload File" at bounding box center [716, 336] width 29 height 17
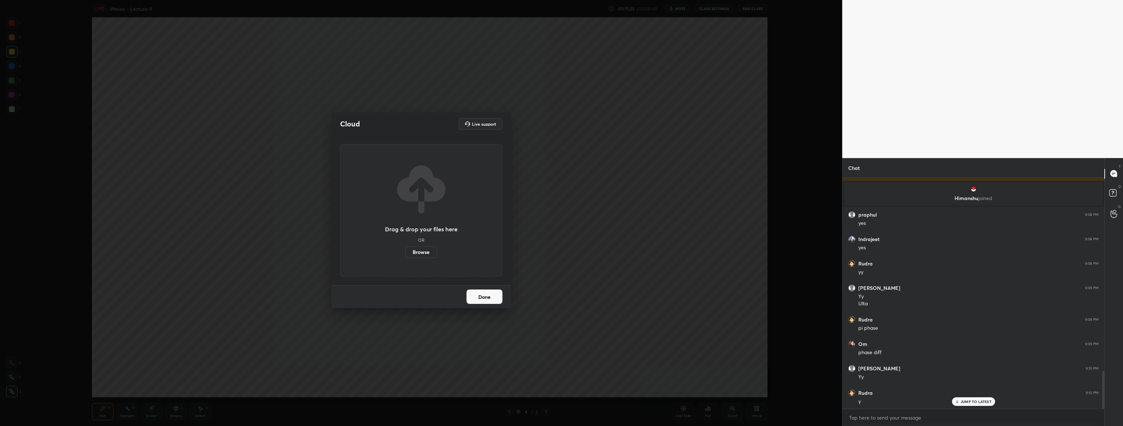
click at [430, 249] on label "Browse" at bounding box center [421, 251] width 32 height 11
click at [405, 249] on input "Browse" at bounding box center [405, 251] width 0 height 11
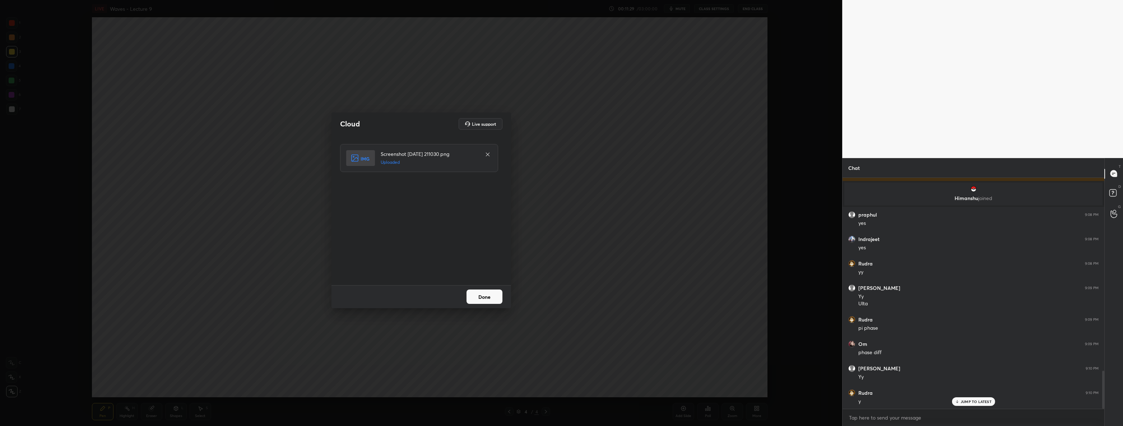
drag, startPoint x: 491, startPoint y: 296, endPoint x: 496, endPoint y: 297, distance: 5.1
click at [491, 296] on button "Done" at bounding box center [485, 297] width 36 height 14
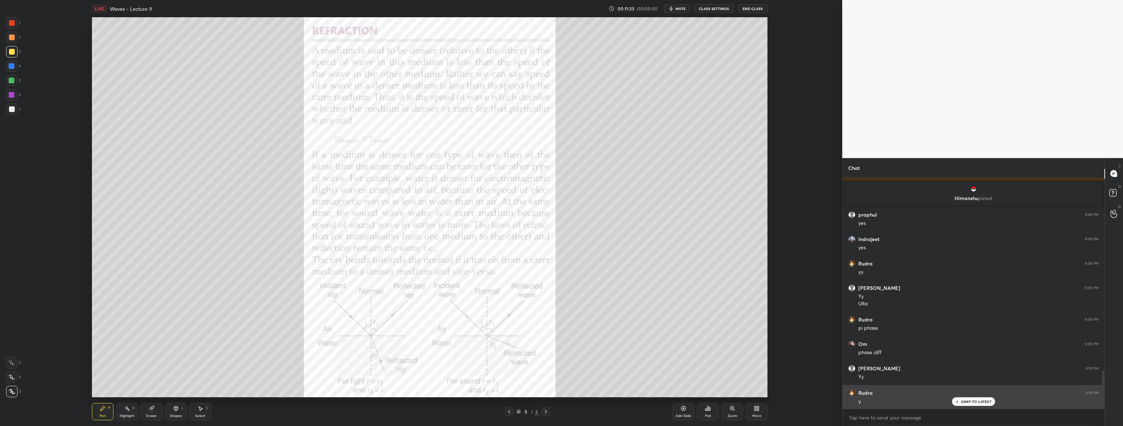
scroll to position [1193, 0]
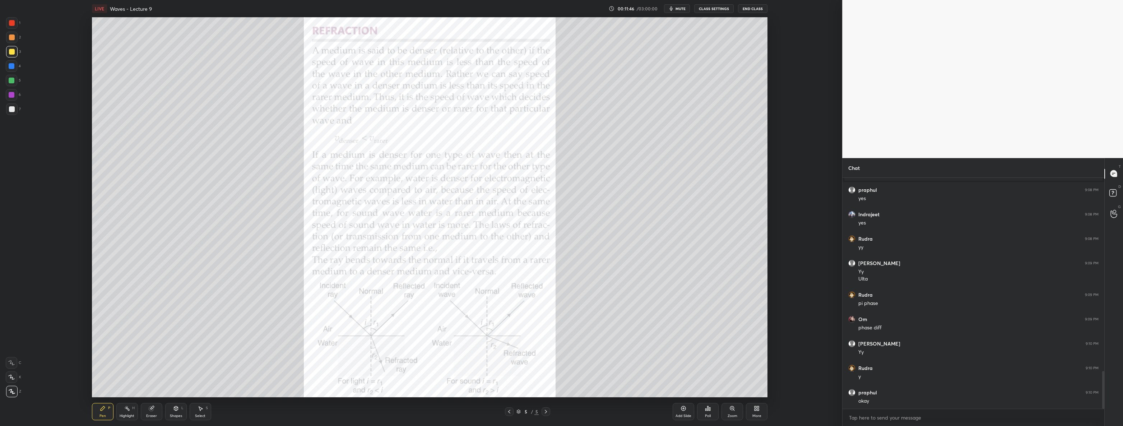
click at [17, 28] on div "1" at bounding box center [13, 22] width 14 height 11
click at [16, 62] on div at bounding box center [11, 65] width 11 height 11
click at [755, 409] on icon at bounding box center [756, 410] width 2 height 2
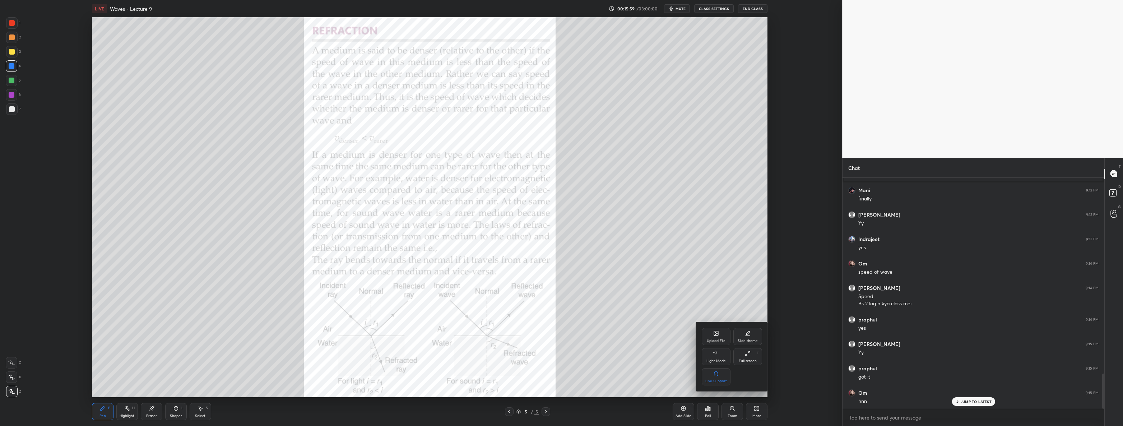
scroll to position [1315, 0]
click at [720, 340] on div "Upload File" at bounding box center [716, 341] width 19 height 4
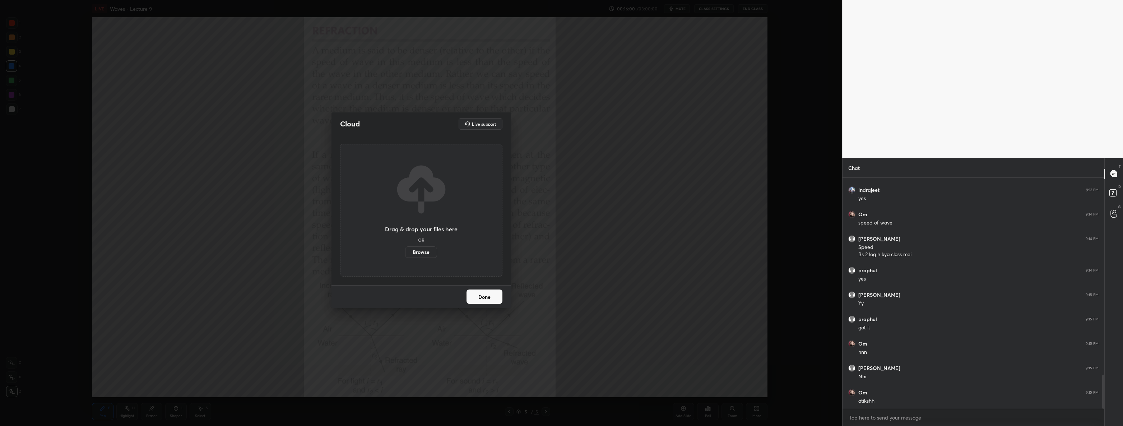
scroll to position [1364, 0]
click at [422, 255] on label "Browse" at bounding box center [421, 251] width 32 height 11
click at [405, 255] on input "Browse" at bounding box center [405, 251] width 0 height 11
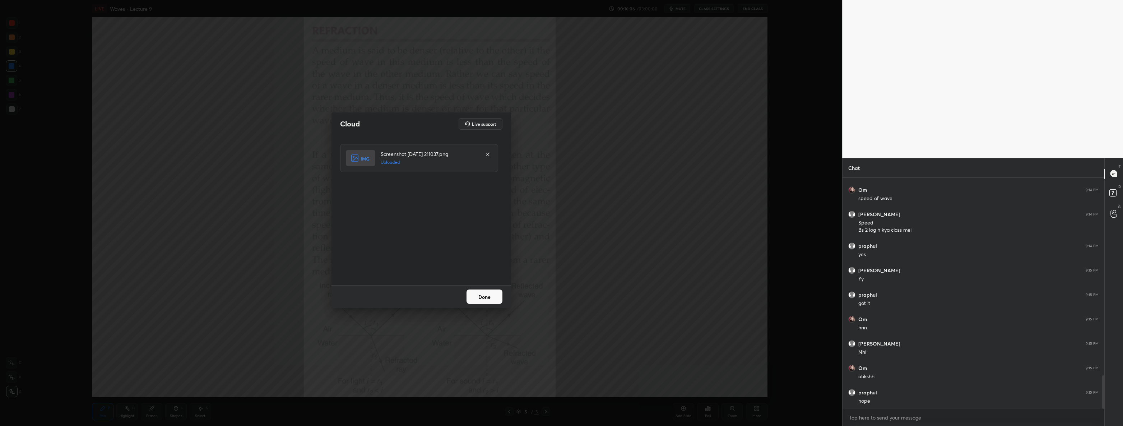
click at [494, 300] on button "Done" at bounding box center [485, 297] width 36 height 14
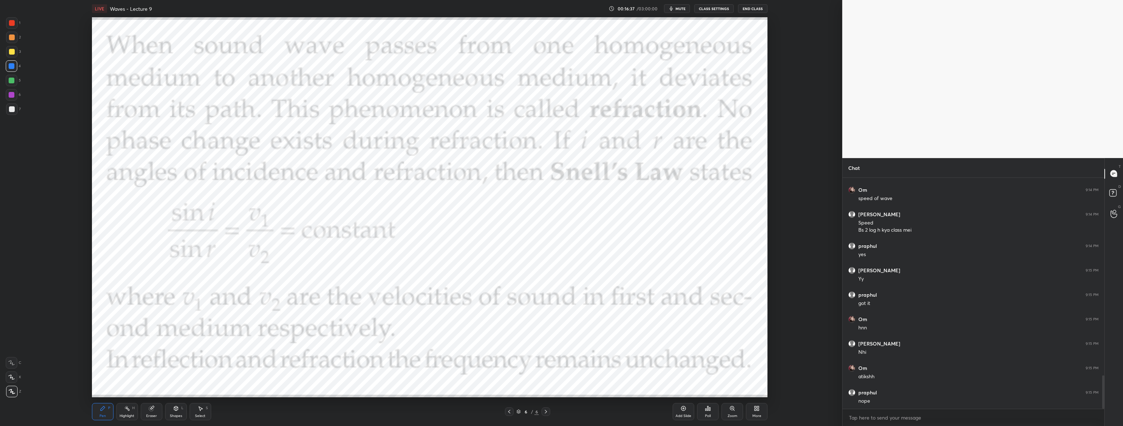
click at [13, 20] on div at bounding box center [12, 23] width 6 height 6
click at [761, 415] on div "More" at bounding box center [757, 416] width 9 height 4
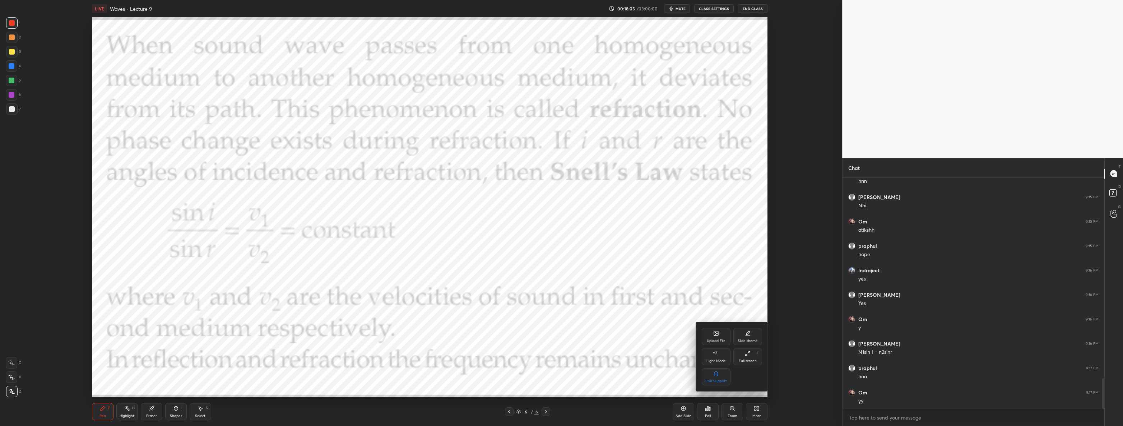
click at [725, 341] on div "Upload File" at bounding box center [716, 341] width 19 height 4
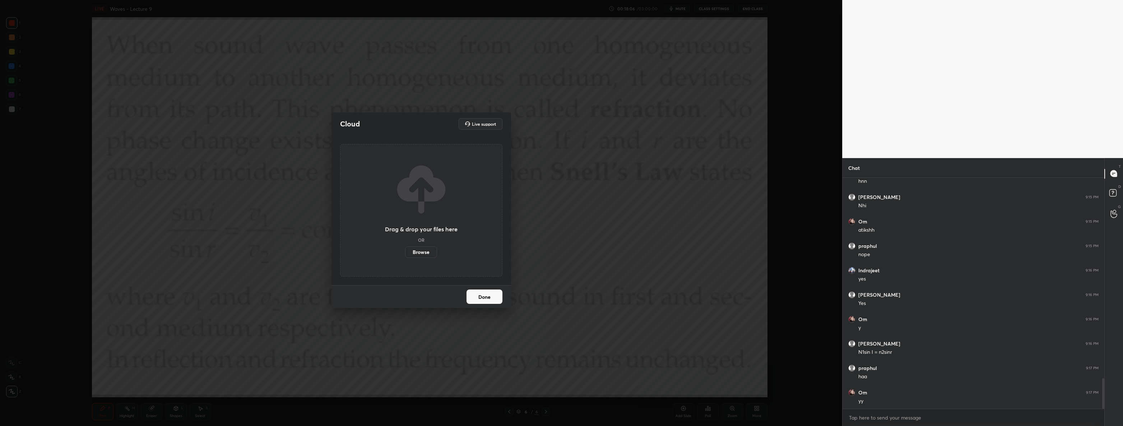
click at [407, 254] on label "Browse" at bounding box center [421, 251] width 32 height 11
click at [405, 254] on input "Browse" at bounding box center [405, 251] width 0 height 11
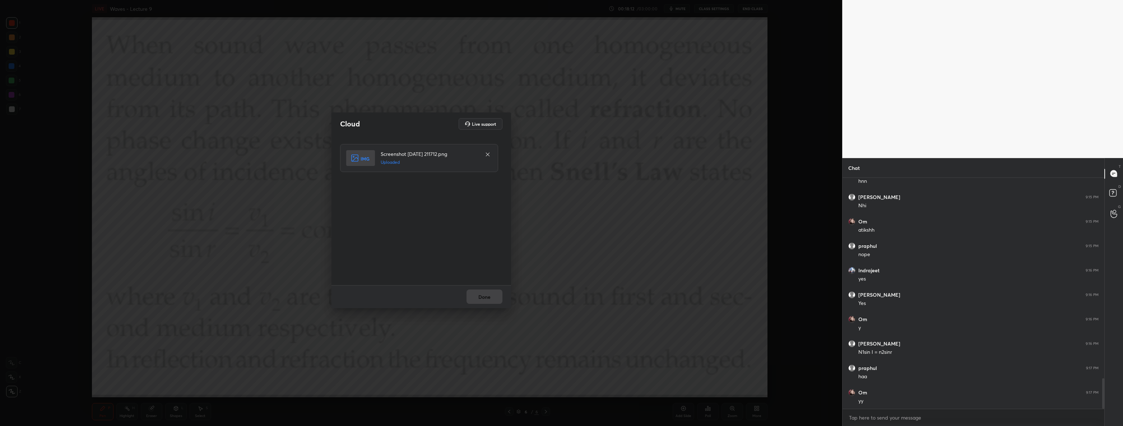
scroll to position [1535, 0]
click at [472, 298] on button "Done" at bounding box center [485, 297] width 36 height 14
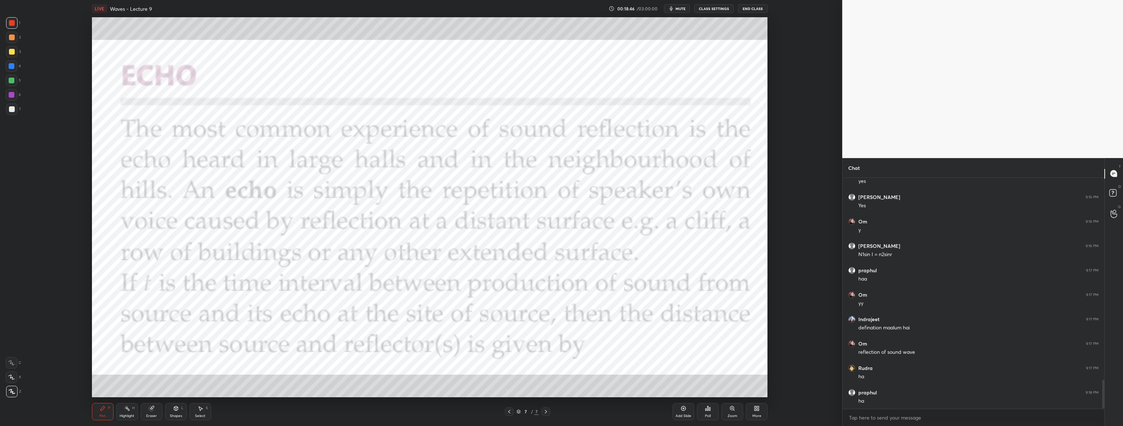
scroll to position [1635, 0]
click at [682, 409] on icon at bounding box center [684, 408] width 5 height 5
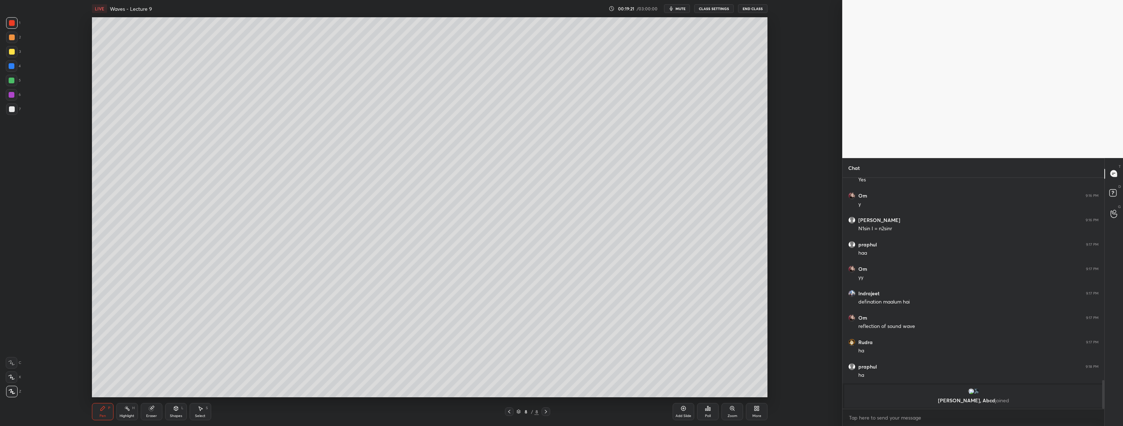
click at [14, 111] on div at bounding box center [11, 108] width 11 height 11
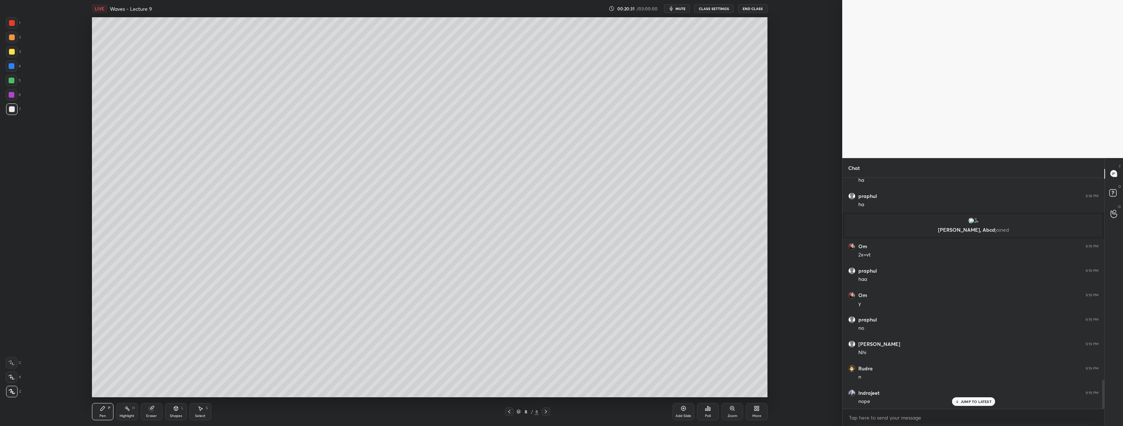
click at [753, 409] on div "More" at bounding box center [757, 411] width 22 height 17
click at [724, 340] on div "Upload File" at bounding box center [716, 341] width 19 height 4
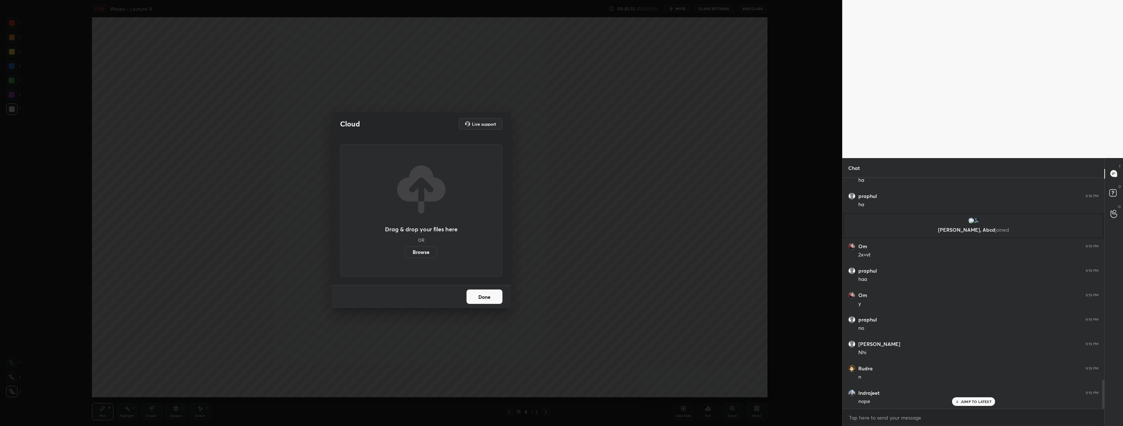
click at [414, 255] on label "Browse" at bounding box center [421, 251] width 32 height 11
click at [405, 255] on input "Browse" at bounding box center [405, 251] width 0 height 11
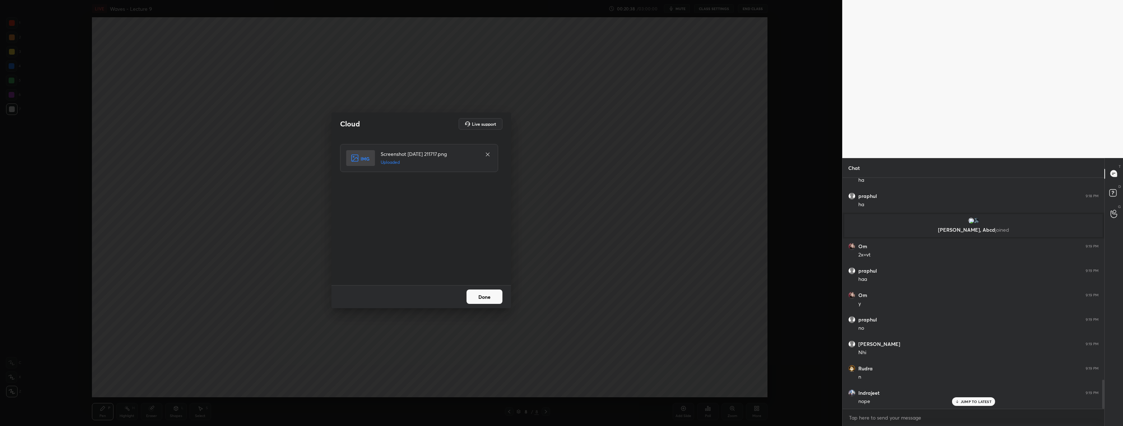
click at [482, 293] on button "Done" at bounding box center [485, 297] width 36 height 14
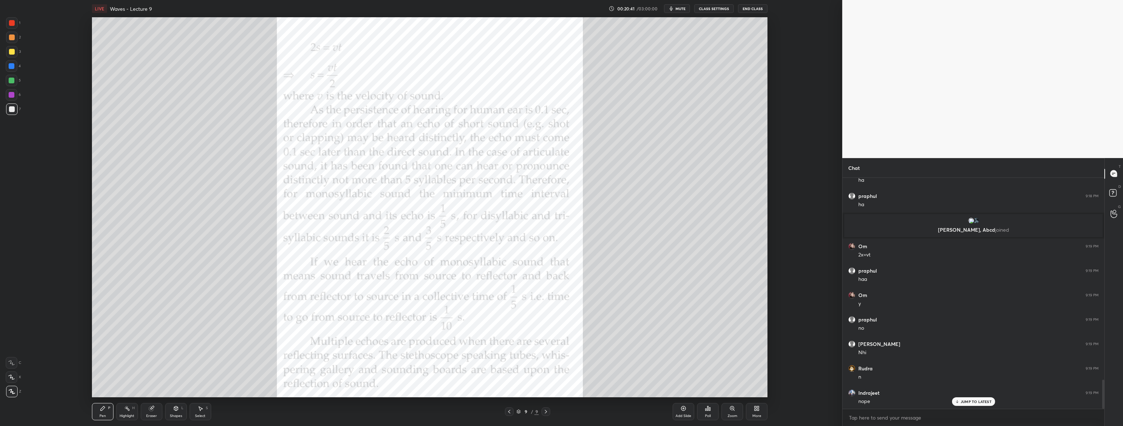
click at [11, 23] on div at bounding box center [12, 23] width 6 height 6
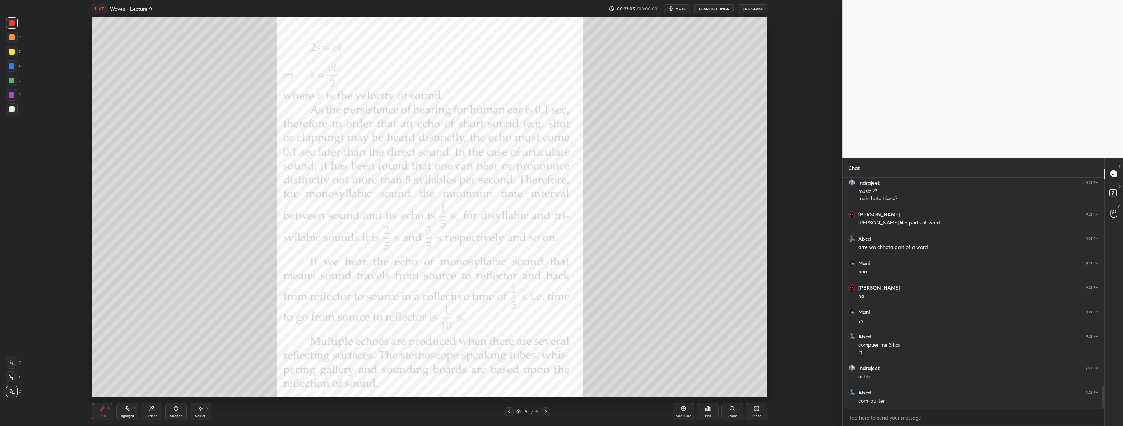
scroll to position [2096, 0]
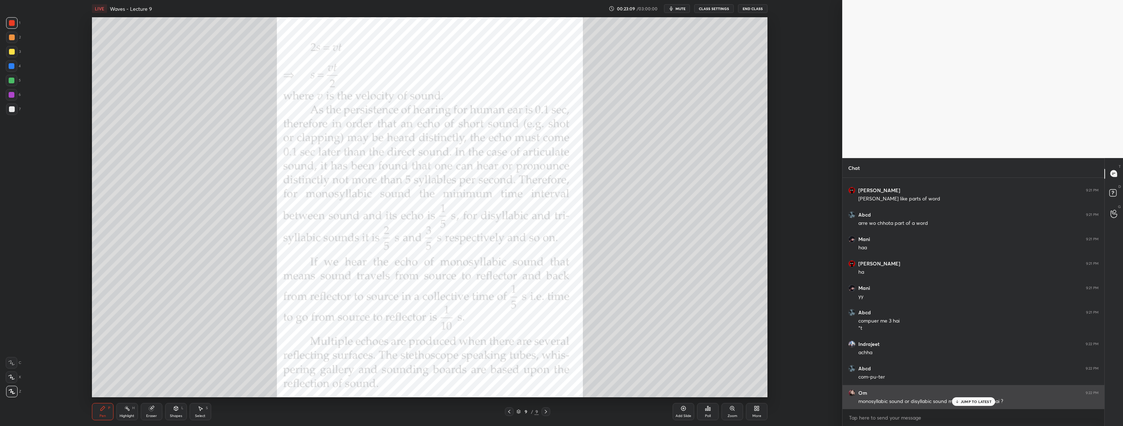
click at [966, 403] on p "JUMP TO LATEST" at bounding box center [976, 402] width 31 height 4
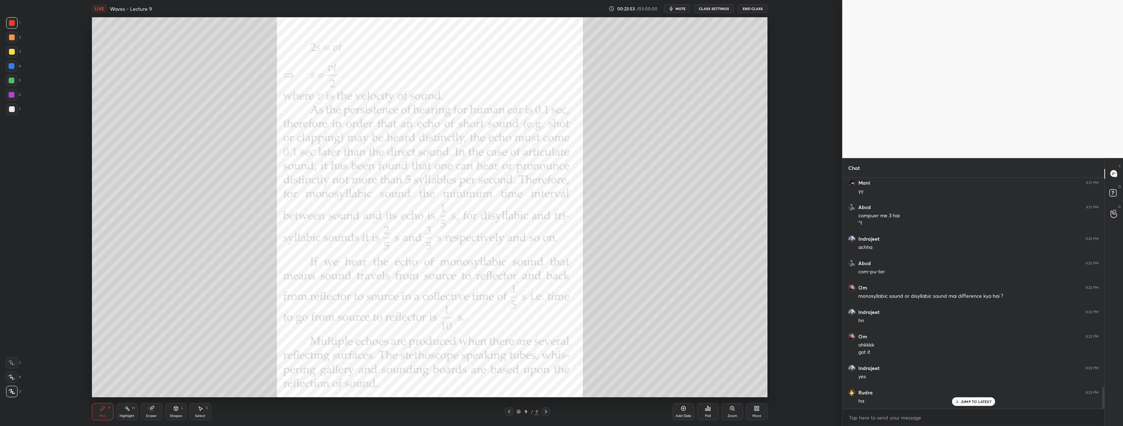
scroll to position [2225, 0]
click at [11, 110] on div at bounding box center [12, 109] width 6 height 6
click at [16, 23] on div at bounding box center [11, 22] width 11 height 11
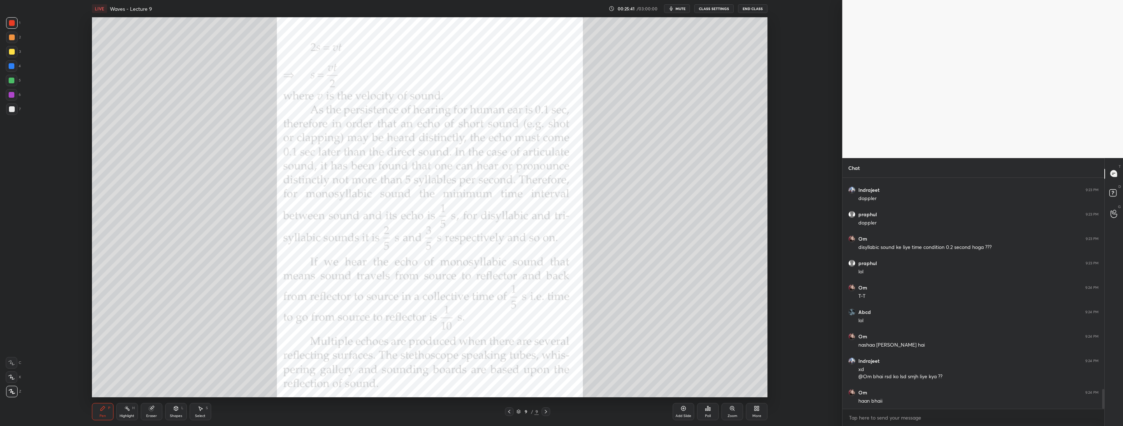
click at [756, 416] on div "More" at bounding box center [757, 416] width 9 height 4
click at [726, 338] on div "Upload File" at bounding box center [716, 336] width 29 height 17
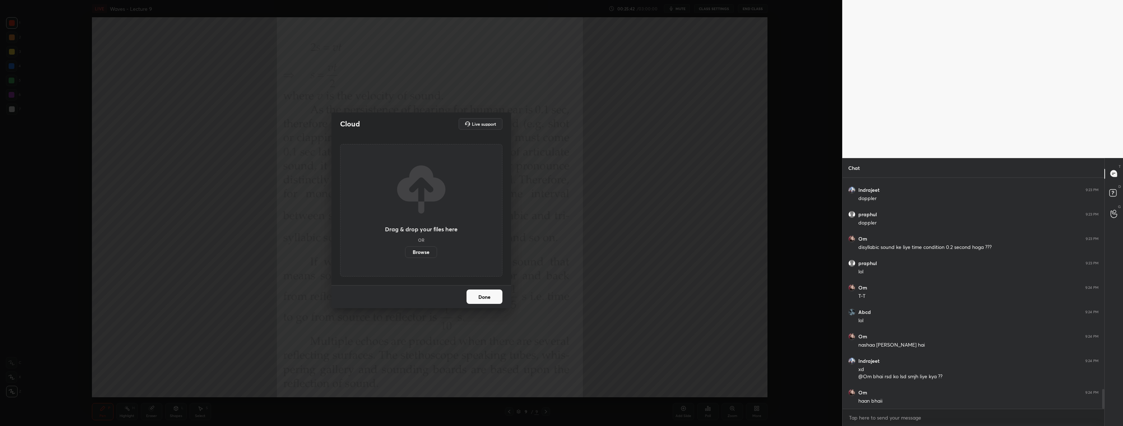
scroll to position [2476, 0]
click at [415, 251] on label "Browse" at bounding box center [421, 251] width 32 height 11
click at [405, 251] on input "Browse" at bounding box center [405, 251] width 0 height 11
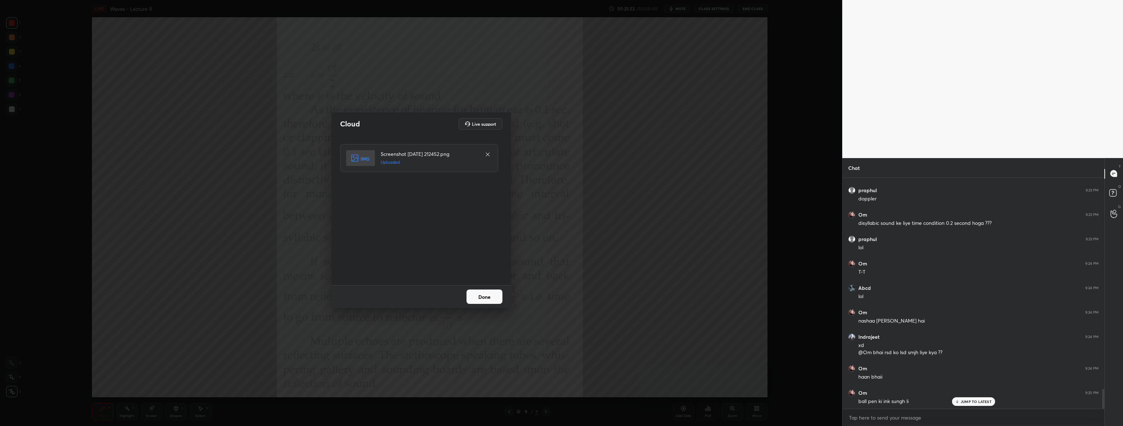
click at [479, 294] on button "Done" at bounding box center [485, 297] width 36 height 14
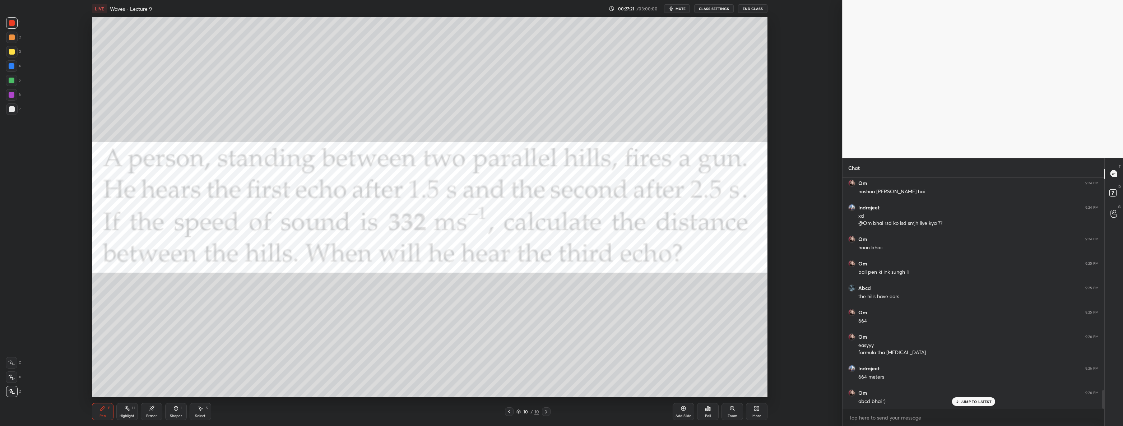
scroll to position [2630, 0]
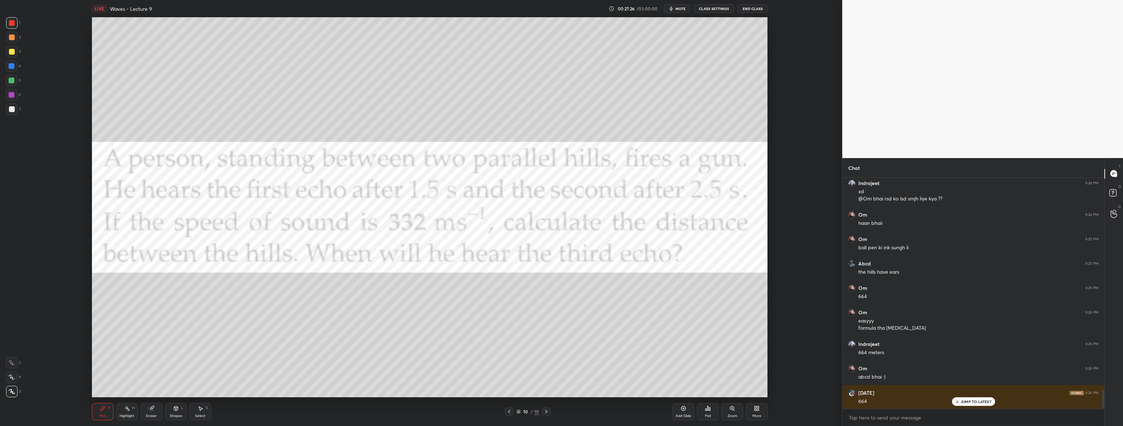
click at [9, 50] on div at bounding box center [12, 52] width 6 height 6
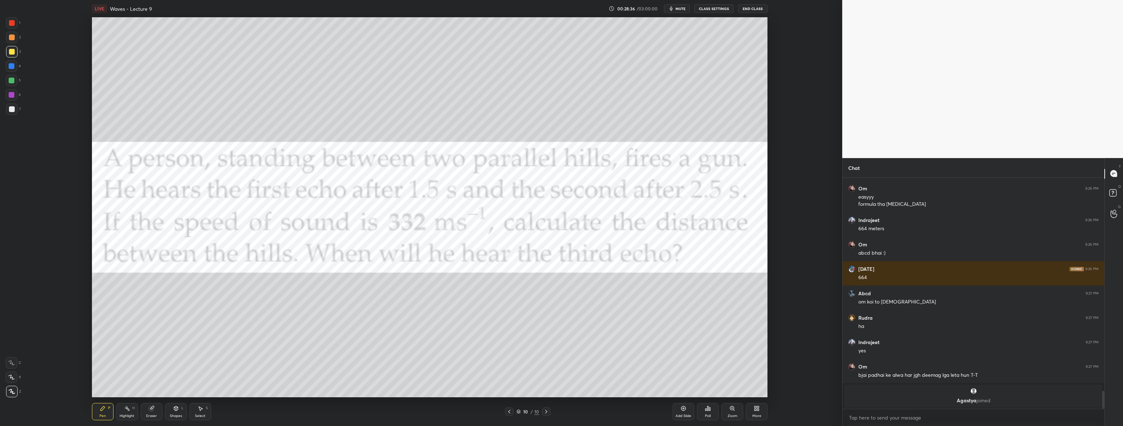
scroll to position [2406, 0]
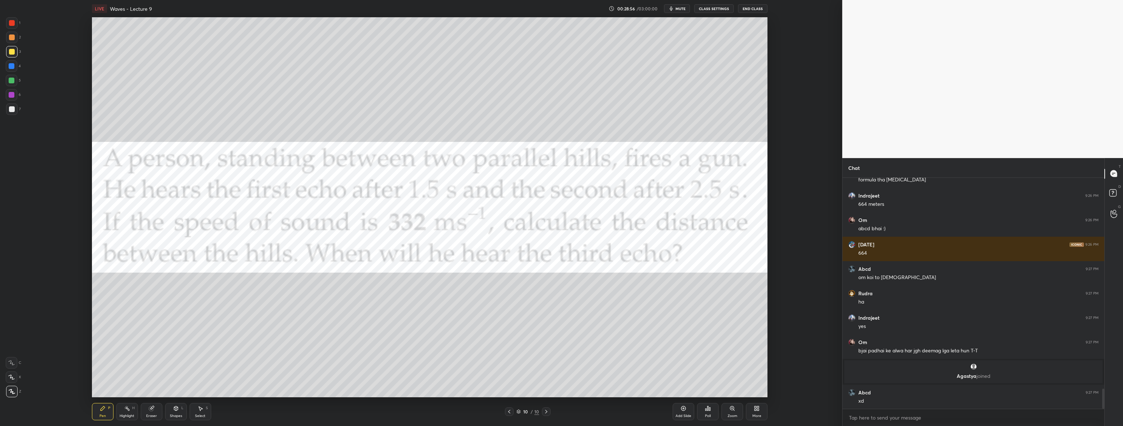
click at [15, 24] on div at bounding box center [11, 22] width 11 height 11
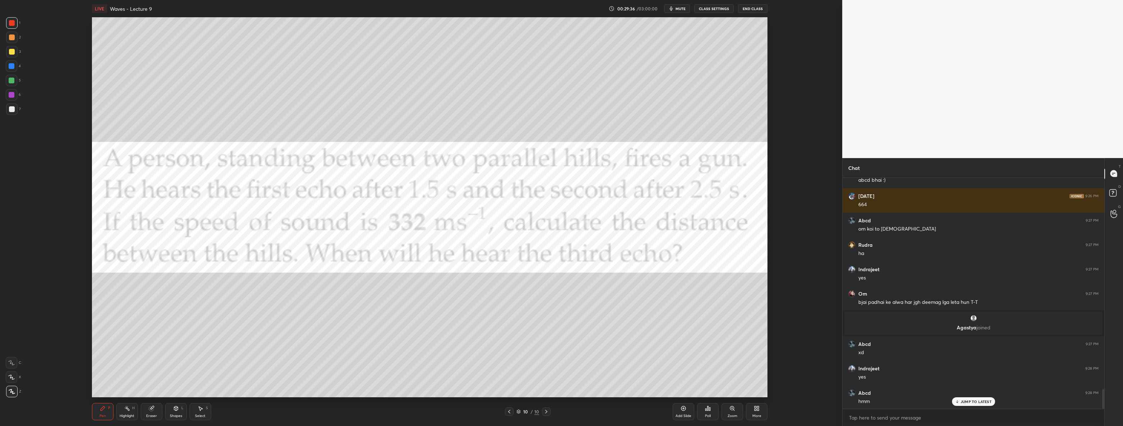
scroll to position [2479, 0]
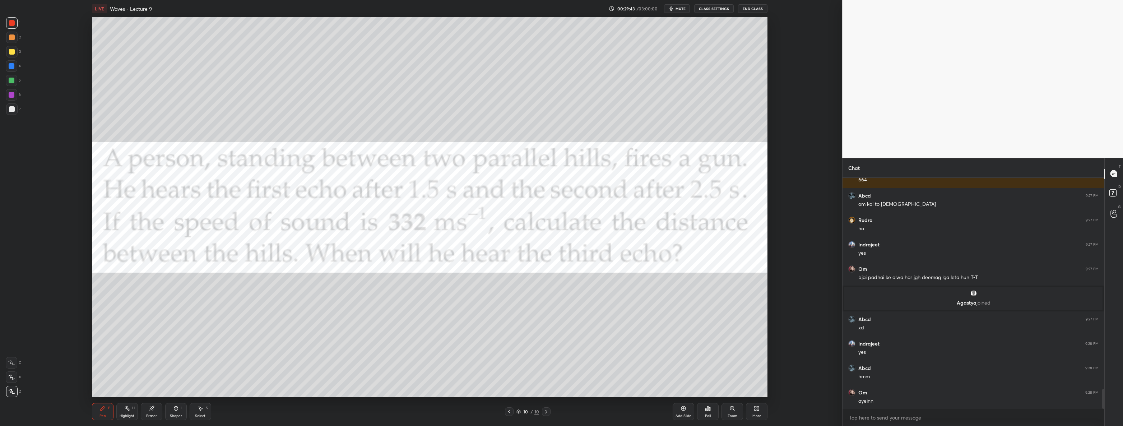
click at [14, 111] on div at bounding box center [11, 108] width 11 height 11
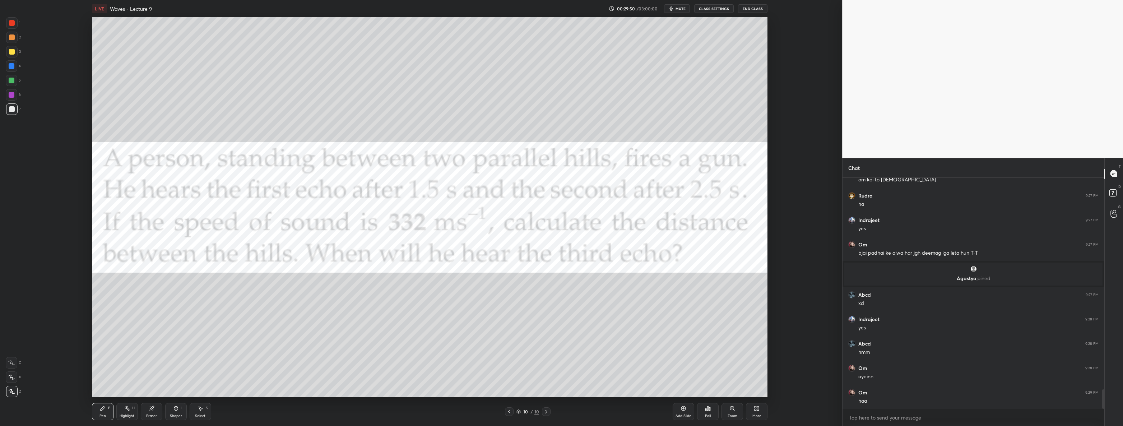
click at [11, 79] on div at bounding box center [12, 81] width 6 height 6
click at [12, 27] on div at bounding box center [11, 22] width 11 height 11
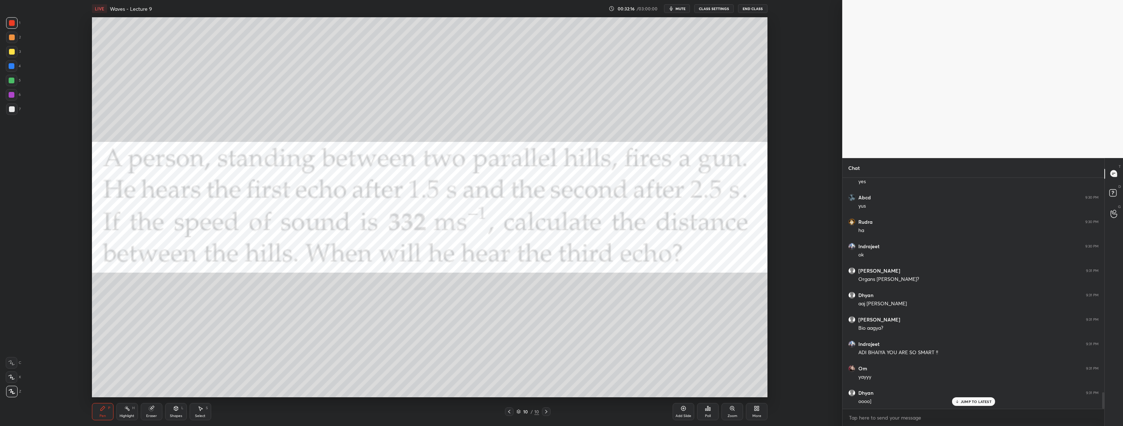
scroll to position [3015, 0]
click at [969, 402] on p "JUMP TO LATEST" at bounding box center [976, 402] width 31 height 4
click at [758, 417] on div "More" at bounding box center [757, 416] width 9 height 4
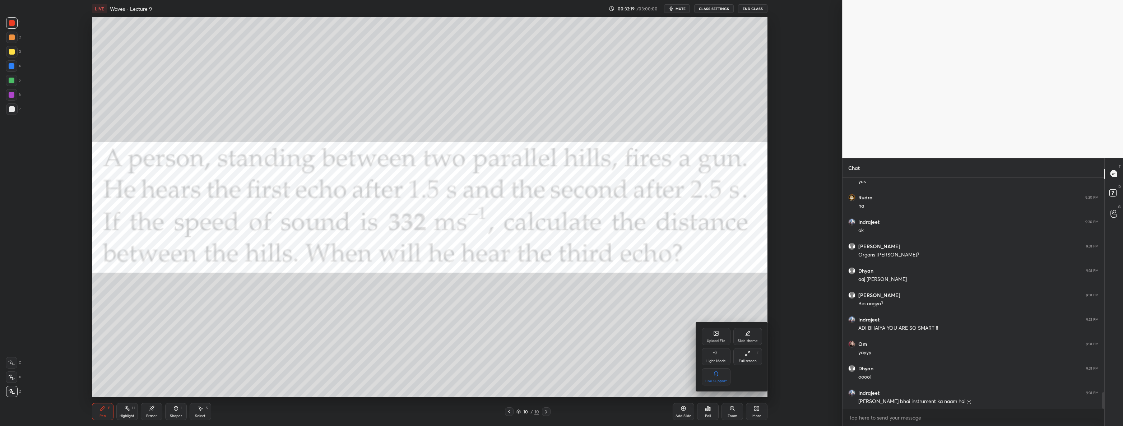
click at [718, 337] on div "Upload File" at bounding box center [716, 336] width 29 height 17
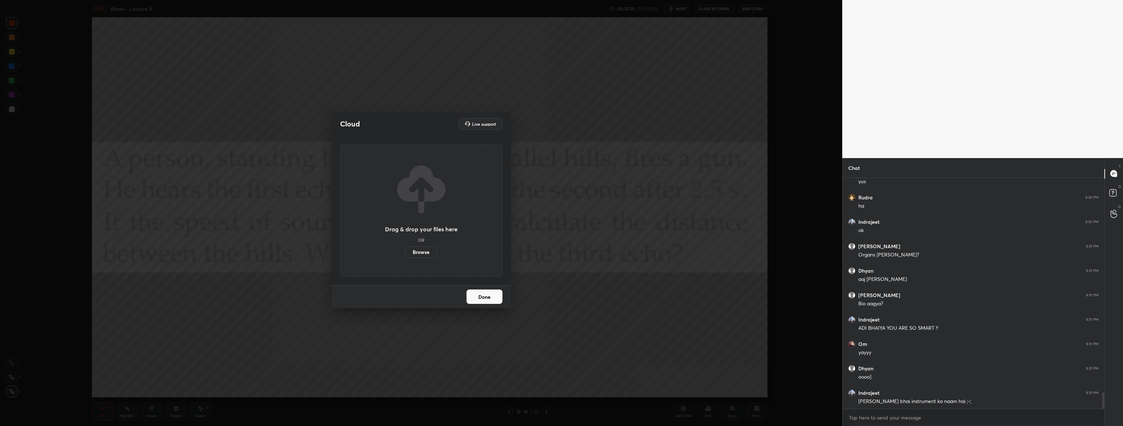
scroll to position [3039, 0]
click at [418, 254] on label "Browse" at bounding box center [421, 251] width 32 height 11
click at [405, 254] on input "Browse" at bounding box center [405, 251] width 0 height 11
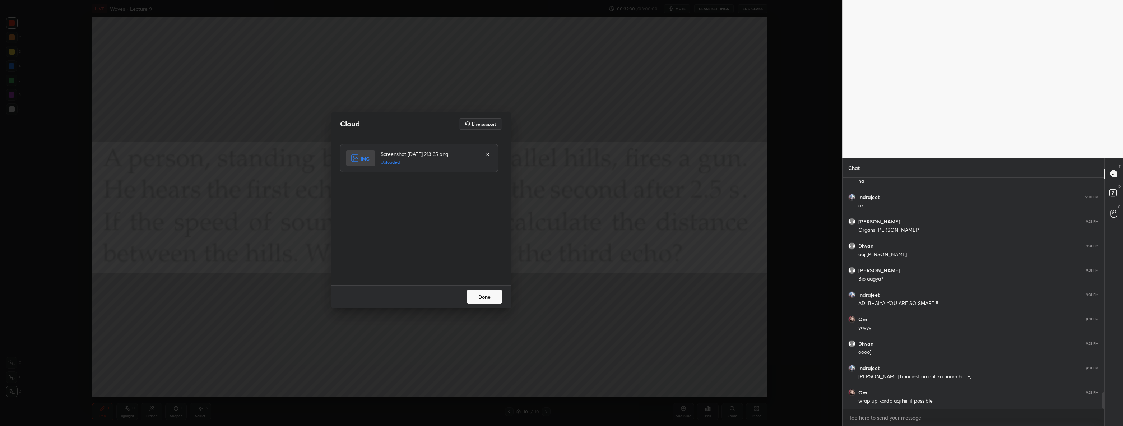
click at [476, 296] on button "Done" at bounding box center [485, 297] width 36 height 14
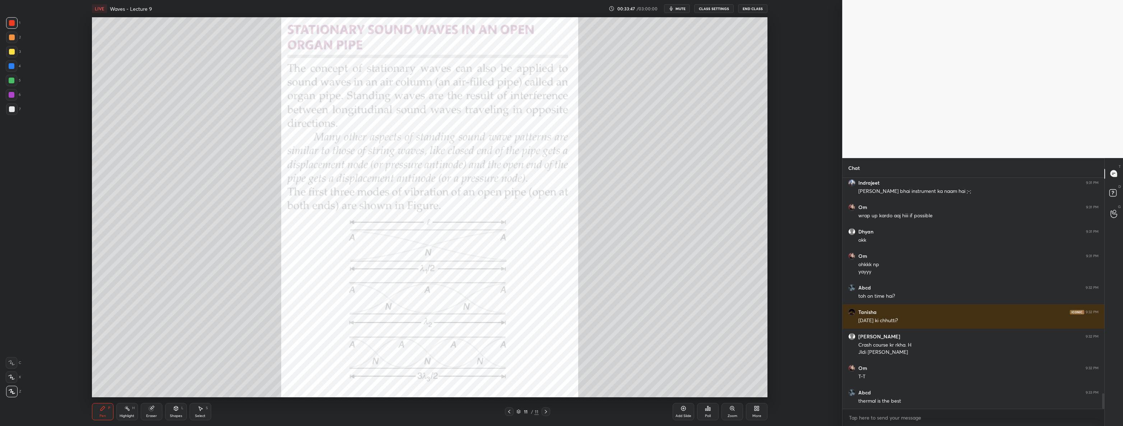
scroll to position [3249, 0]
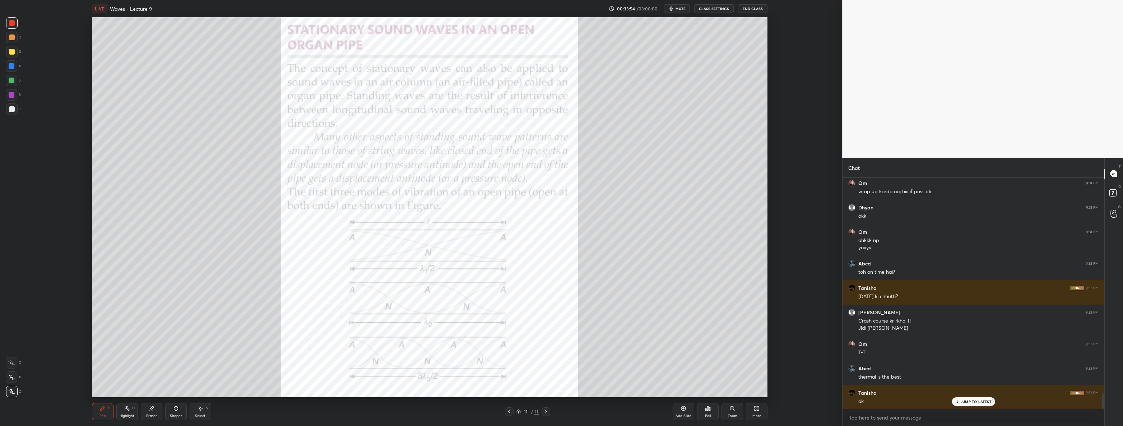
click at [15, 109] on div at bounding box center [11, 108] width 11 height 11
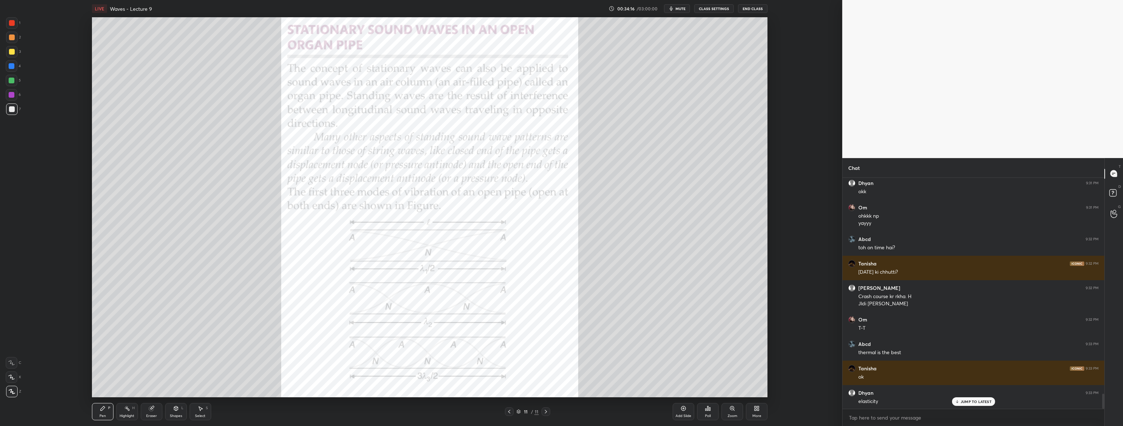
click at [147, 408] on div "Eraser" at bounding box center [152, 411] width 22 height 17
click at [199, 410] on icon at bounding box center [201, 409] width 6 height 6
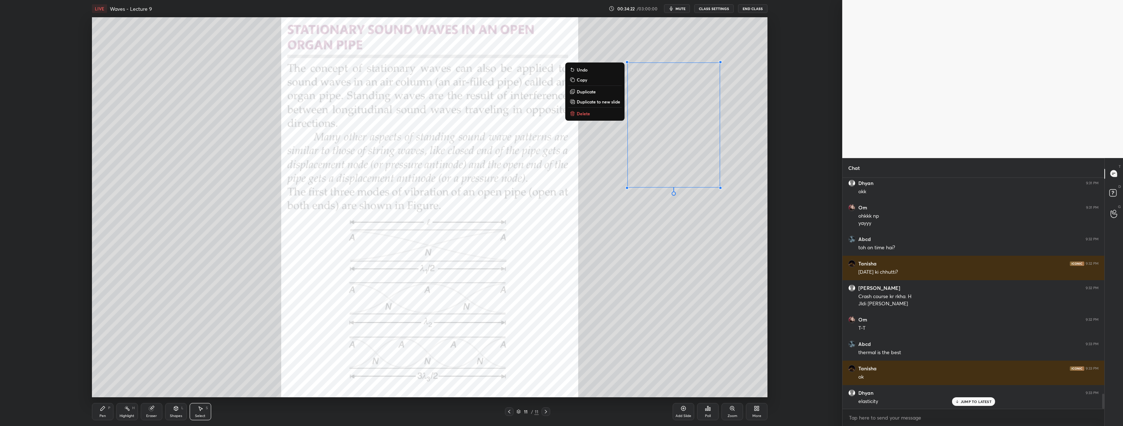
click at [593, 114] on button "Delete" at bounding box center [595, 113] width 54 height 9
click at [104, 411] on icon at bounding box center [103, 409] width 6 height 6
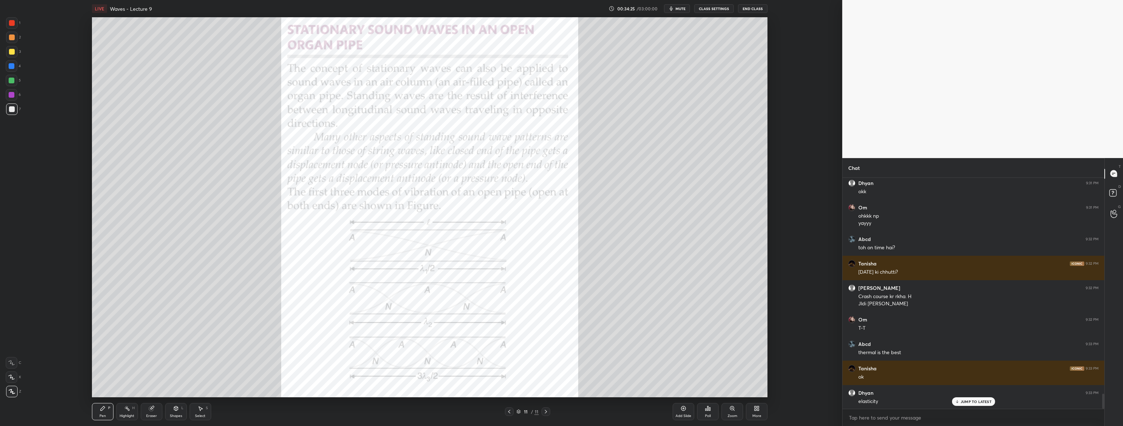
click at [19, 23] on div "1" at bounding box center [13, 22] width 14 height 11
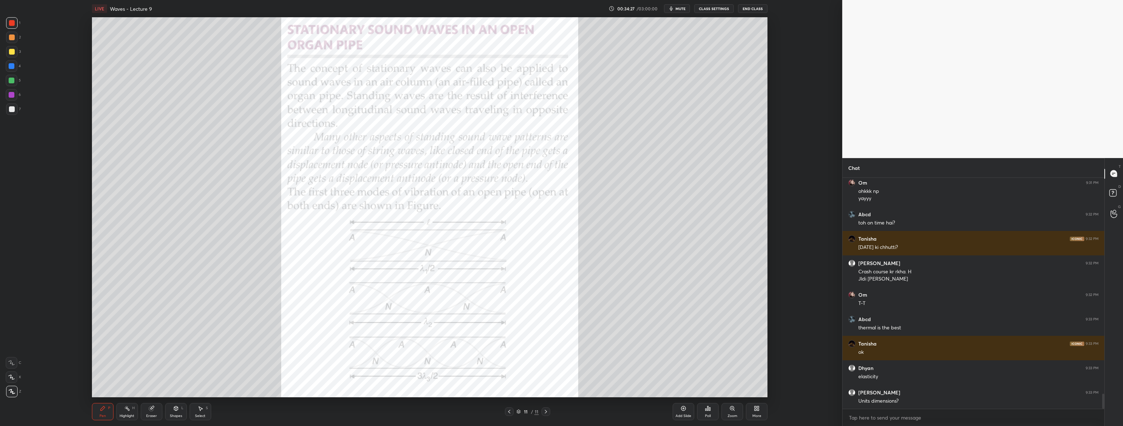
scroll to position [3322, 0]
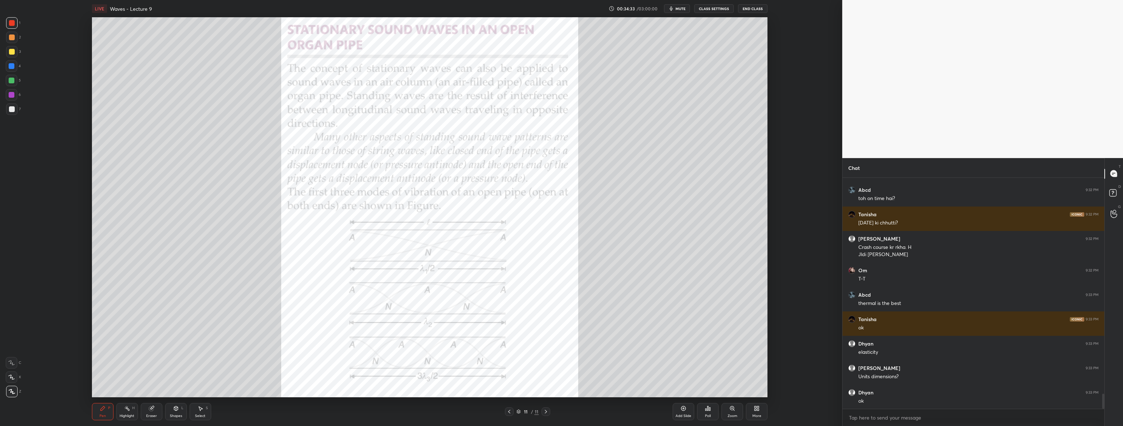
click at [7, 66] on div at bounding box center [11, 65] width 11 height 11
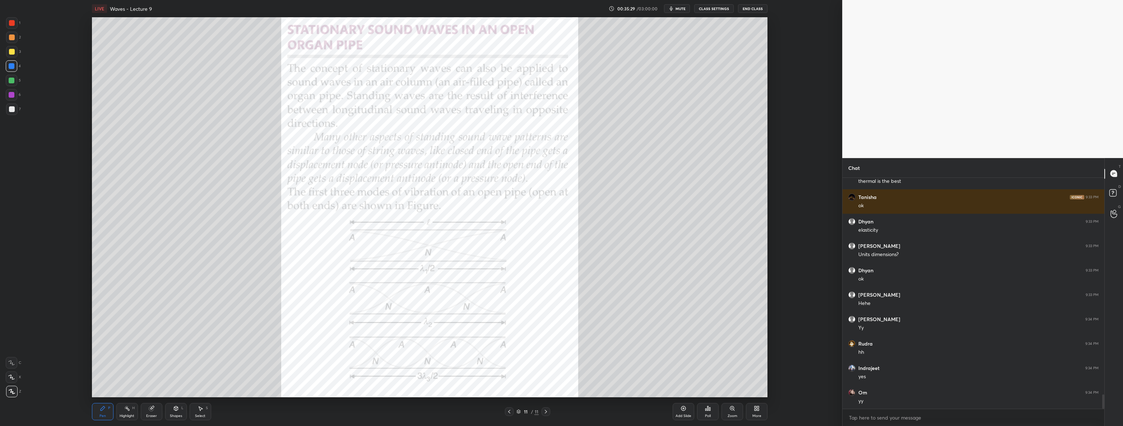
scroll to position [3469, 0]
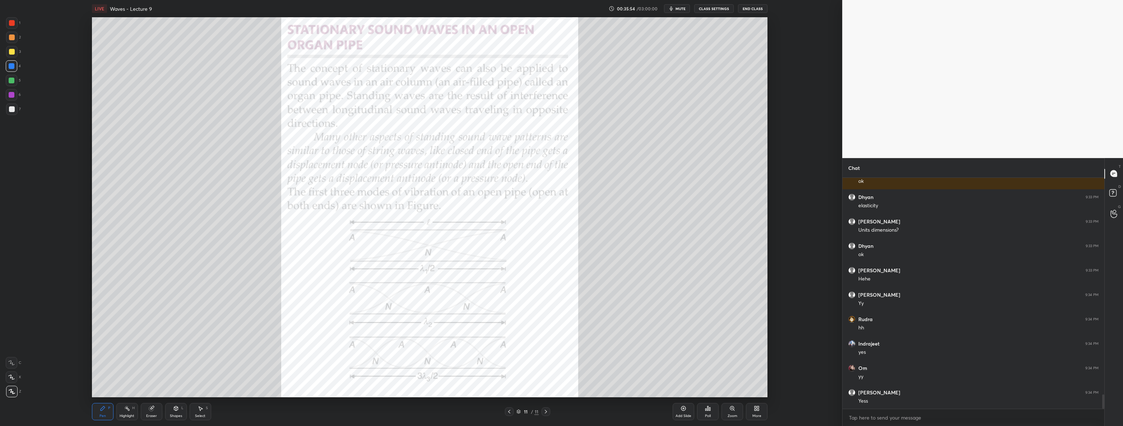
click at [16, 25] on div at bounding box center [11, 22] width 11 height 11
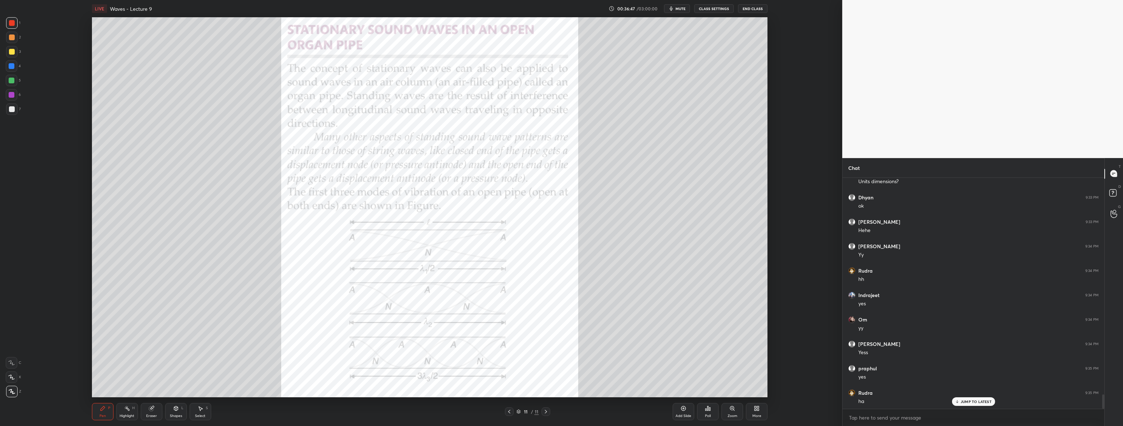
scroll to position [3542, 0]
click at [12, 63] on div at bounding box center [12, 66] width 6 height 6
click at [199, 414] on div "Select" at bounding box center [200, 416] width 10 height 4
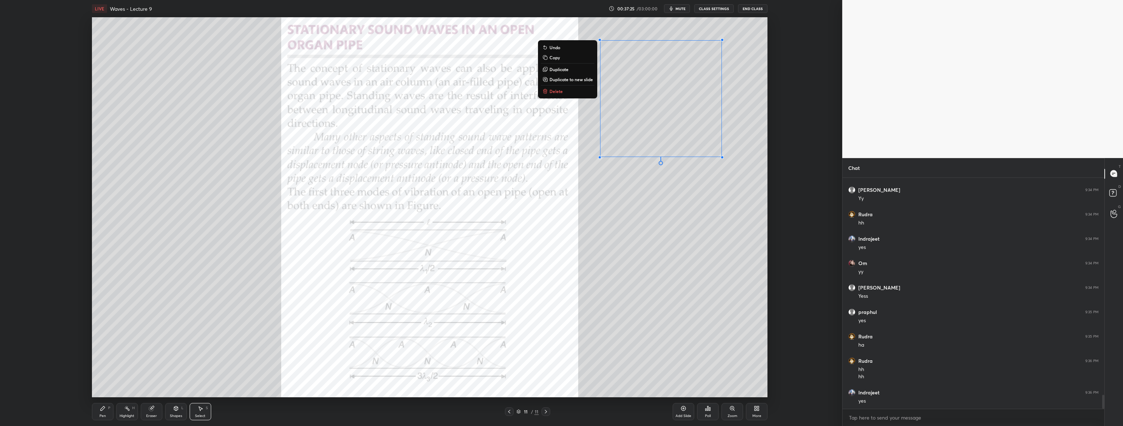
click at [568, 94] on button "Delete" at bounding box center [568, 91] width 54 height 9
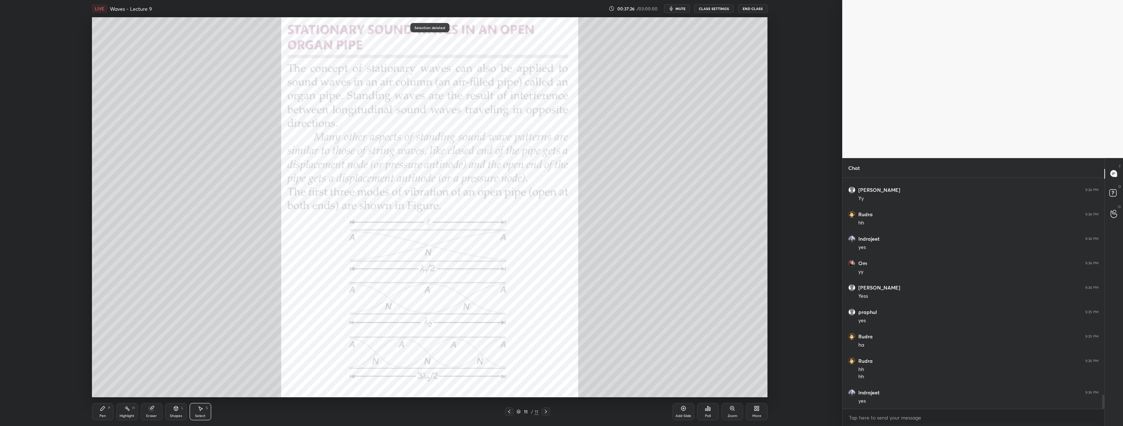
click at [103, 413] on div "Pen P" at bounding box center [103, 411] width 22 height 17
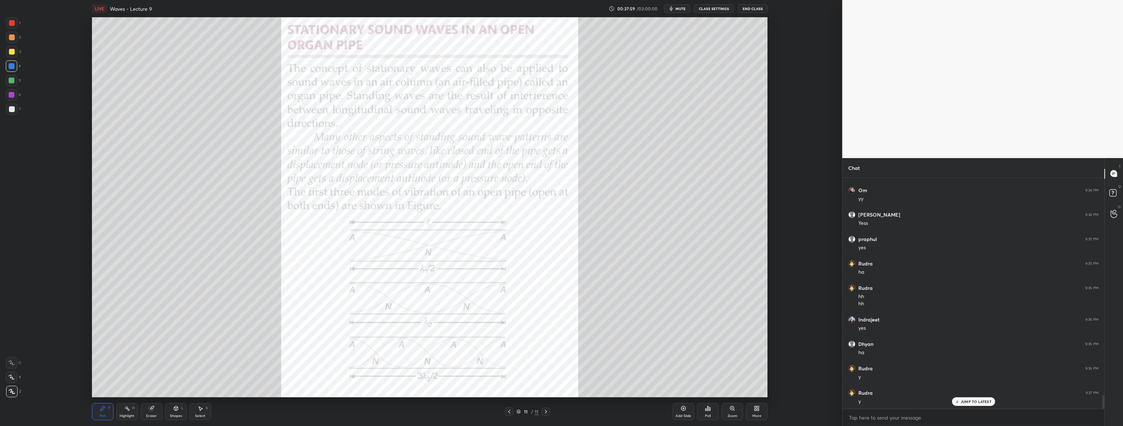
scroll to position [3672, 0]
click at [11, 110] on div at bounding box center [12, 109] width 6 height 6
click at [15, 65] on div at bounding box center [11, 65] width 11 height 11
click at [685, 411] on icon at bounding box center [684, 409] width 6 height 6
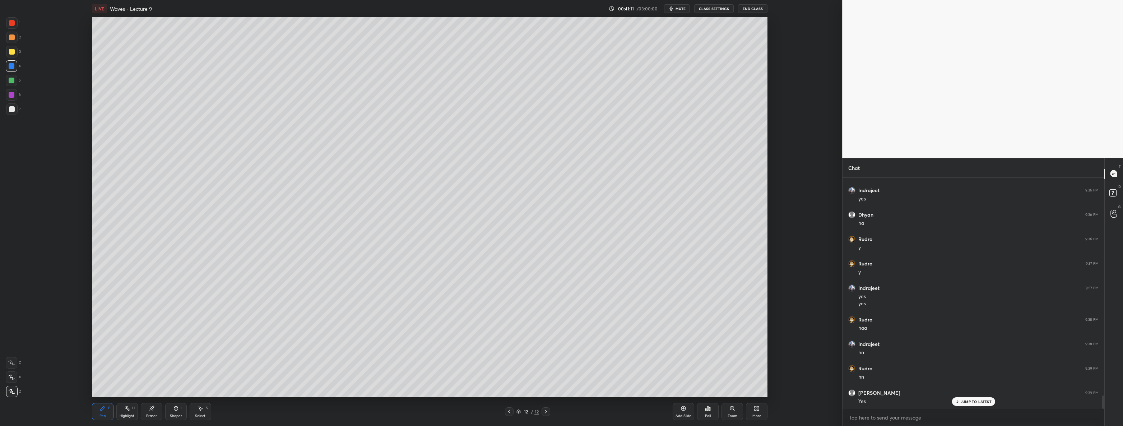
click at [10, 110] on div at bounding box center [12, 109] width 6 height 6
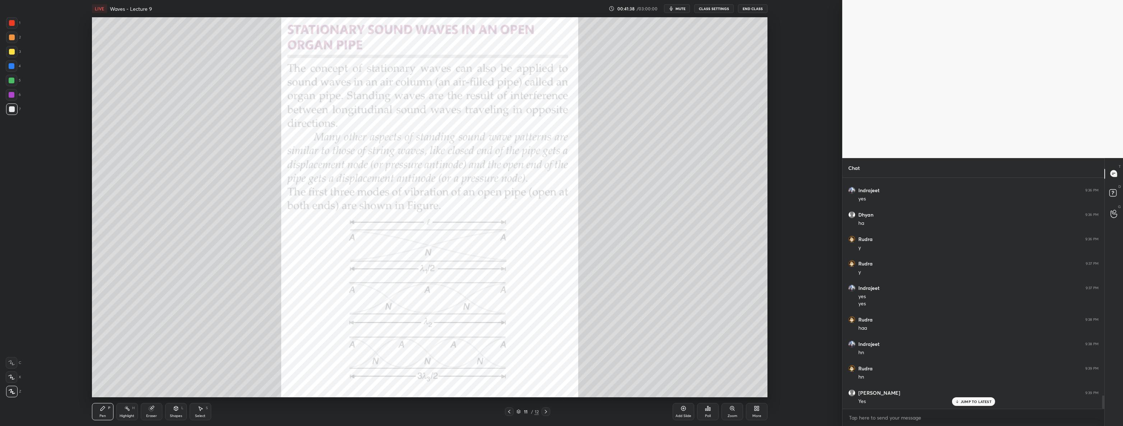
scroll to position [3802, 0]
click at [975, 400] on p "JUMP TO LATEST" at bounding box center [976, 402] width 31 height 4
click at [10, 23] on div at bounding box center [12, 23] width 6 height 6
click at [546, 411] on icon at bounding box center [546, 412] width 2 height 4
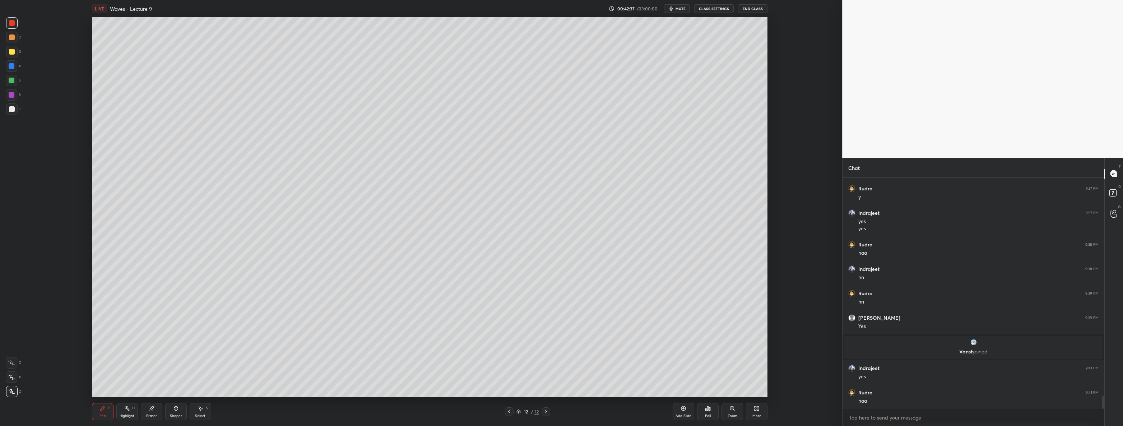
scroll to position [3859, 0]
click at [508, 411] on icon at bounding box center [510, 412] width 6 height 6
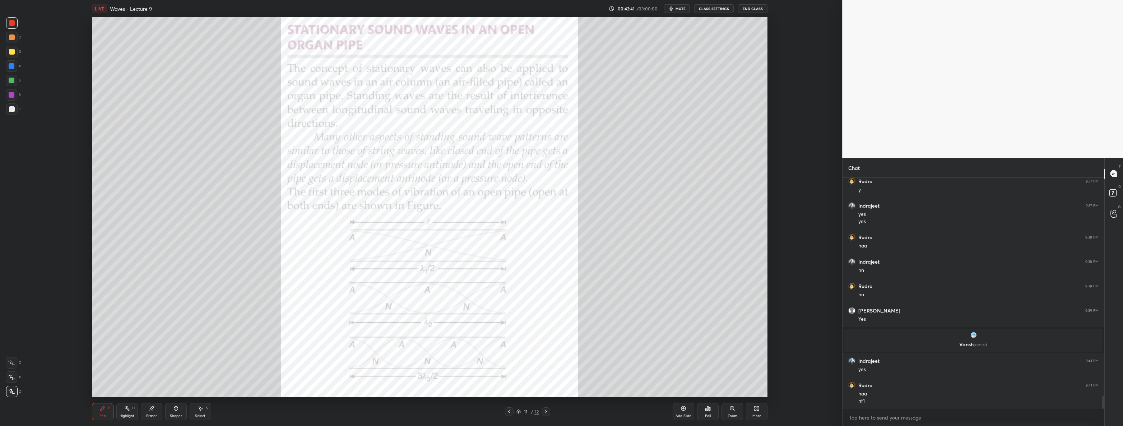
click at [546, 411] on icon at bounding box center [546, 412] width 2 height 4
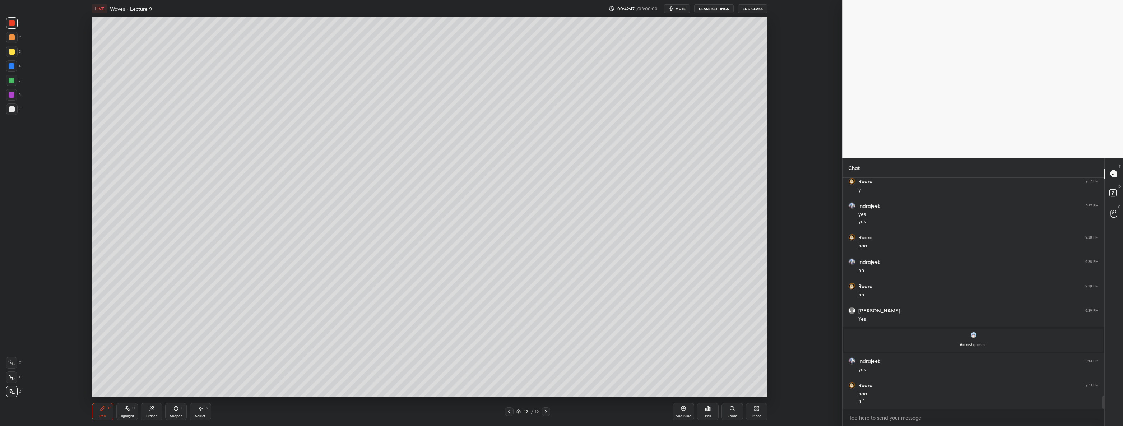
click at [18, 108] on div "7" at bounding box center [13, 108] width 15 height 11
click at [514, 411] on div "12 / 12" at bounding box center [527, 411] width 45 height 9
click at [507, 413] on icon at bounding box center [510, 412] width 6 height 6
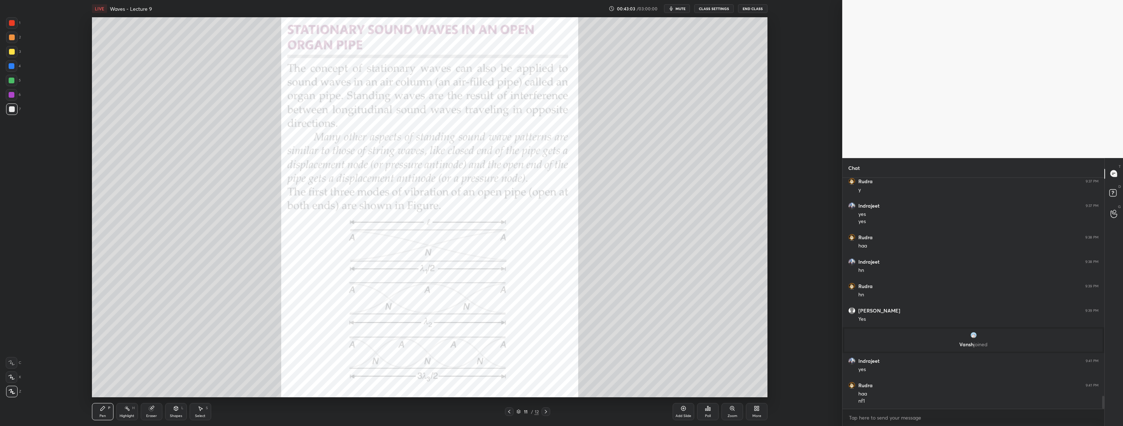
scroll to position [3883, 0]
click at [546, 415] on div at bounding box center [546, 411] width 9 height 9
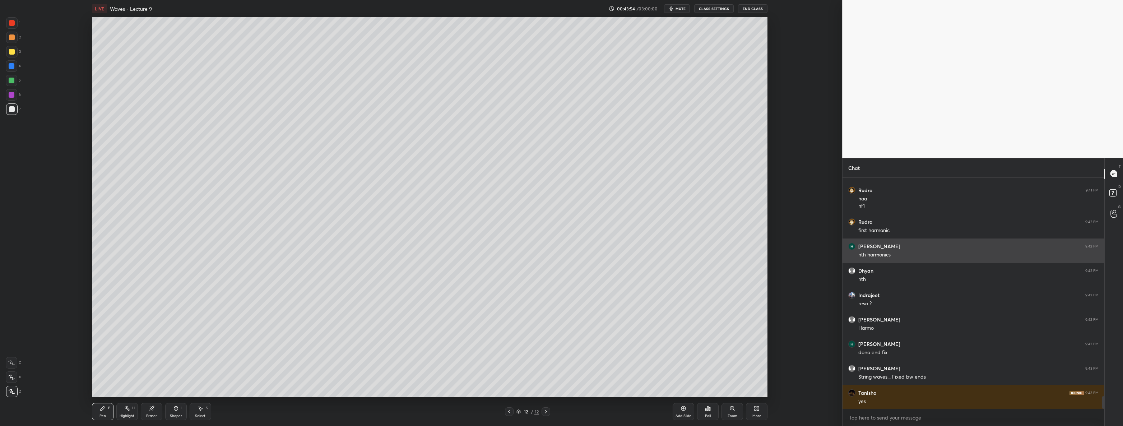
scroll to position [4078, 0]
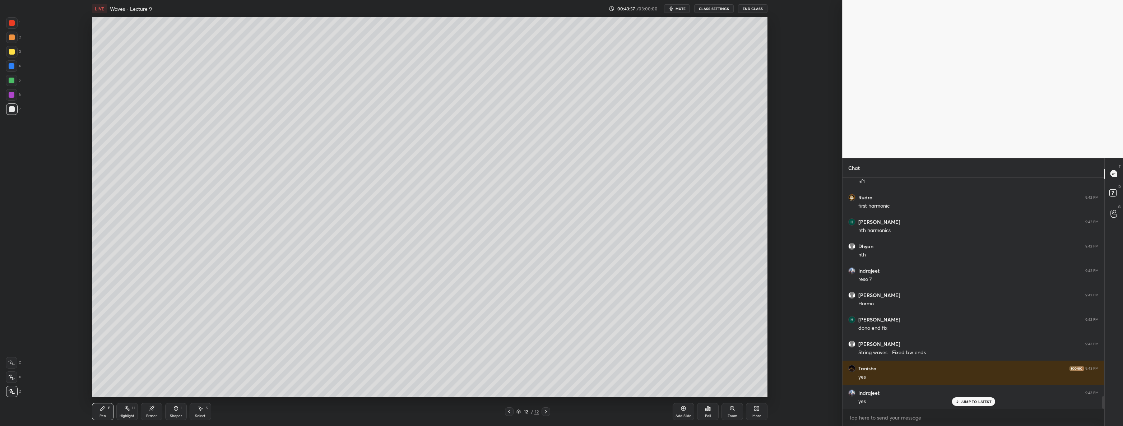
click at [14, 83] on div at bounding box center [11, 80] width 11 height 11
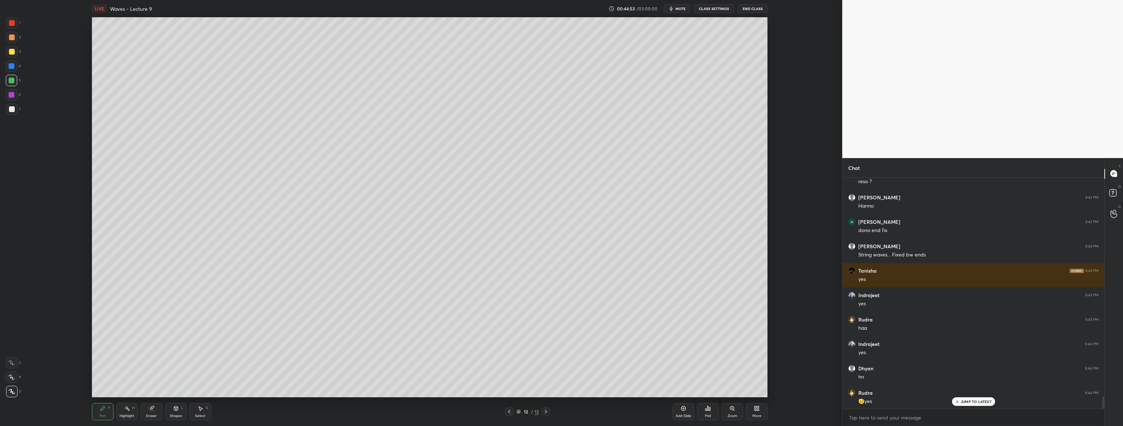
scroll to position [4200, 0]
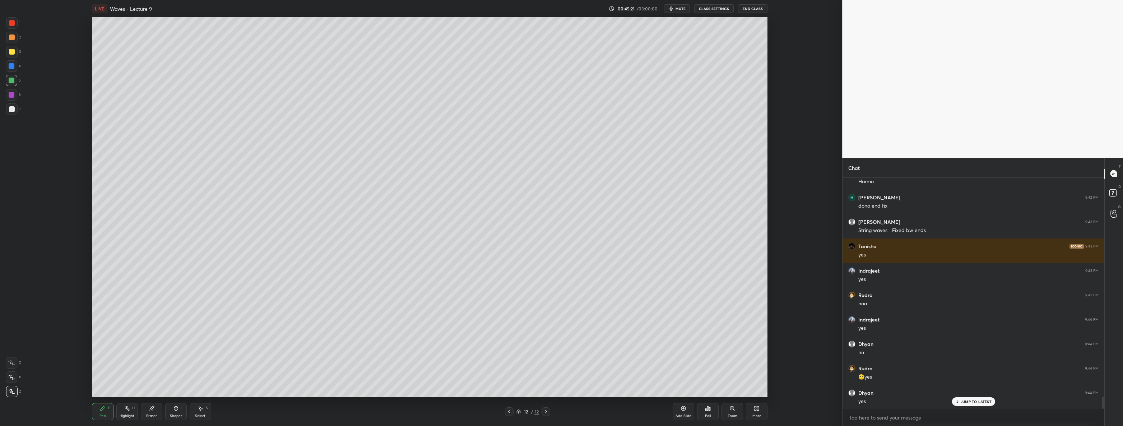
click at [510, 411] on icon at bounding box center [510, 412] width 6 height 6
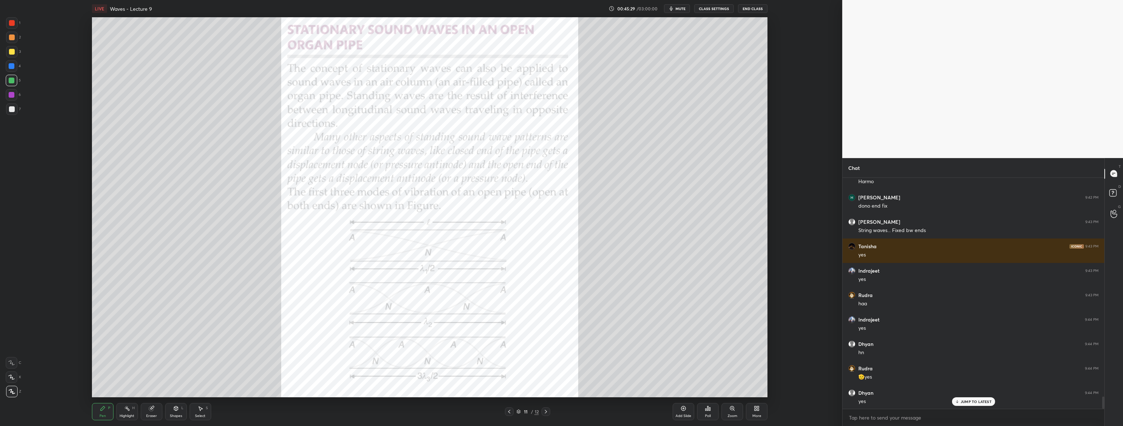
click at [548, 415] on div at bounding box center [546, 411] width 9 height 9
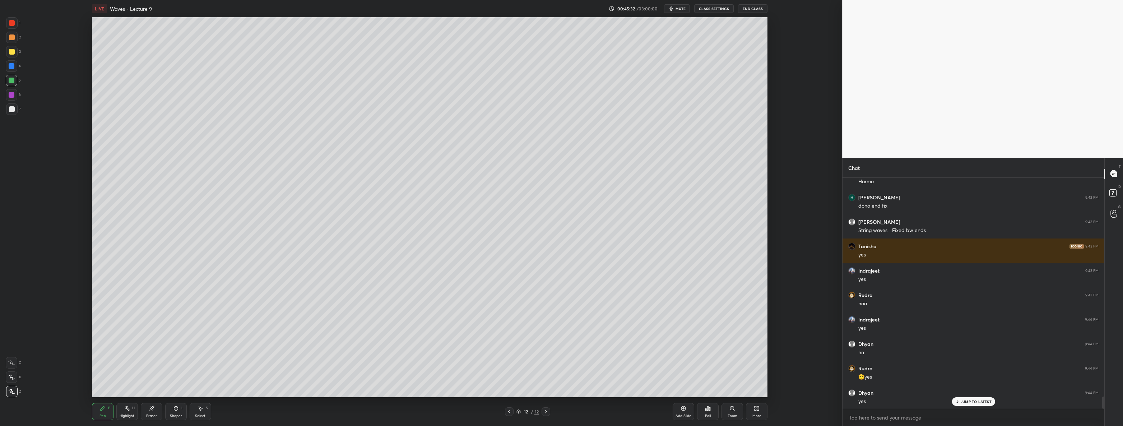
click at [758, 413] on div "More" at bounding box center [757, 411] width 22 height 17
click at [703, 338] on div "Upload File" at bounding box center [716, 336] width 29 height 17
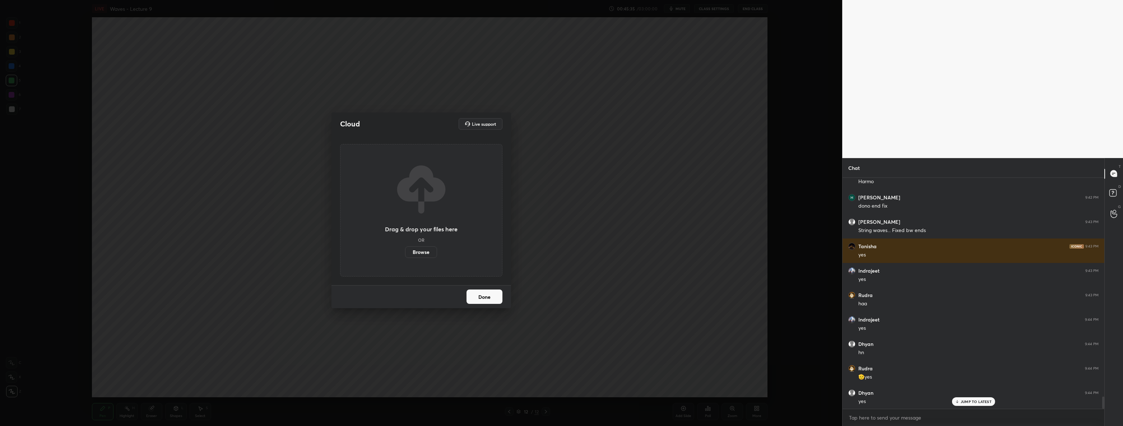
click at [433, 256] on label "Browse" at bounding box center [421, 251] width 32 height 11
click at [405, 256] on input "Browse" at bounding box center [405, 251] width 0 height 11
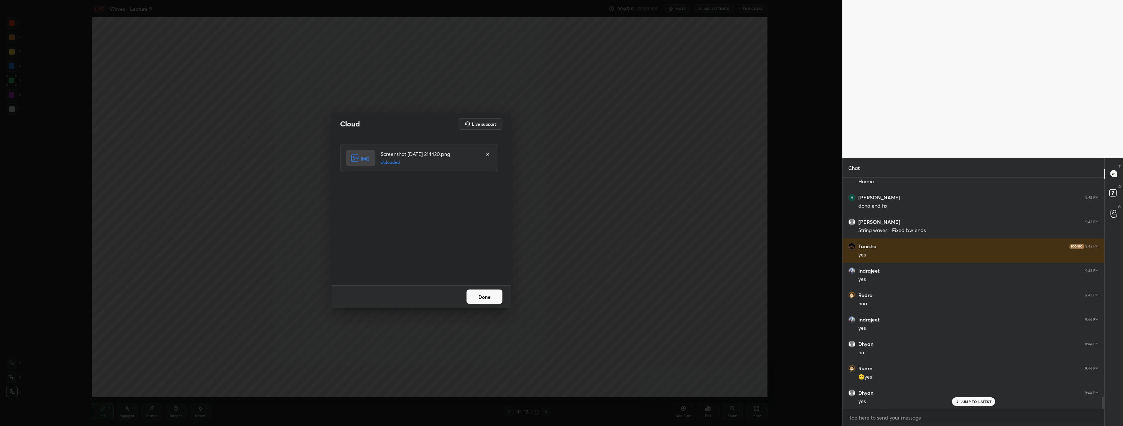
click at [498, 300] on button "Done" at bounding box center [485, 297] width 36 height 14
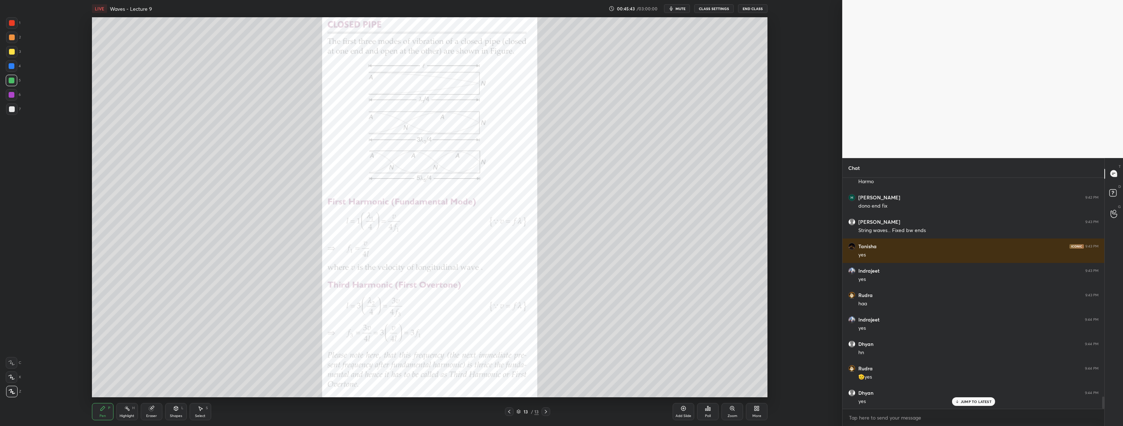
scroll to position [4225, 0]
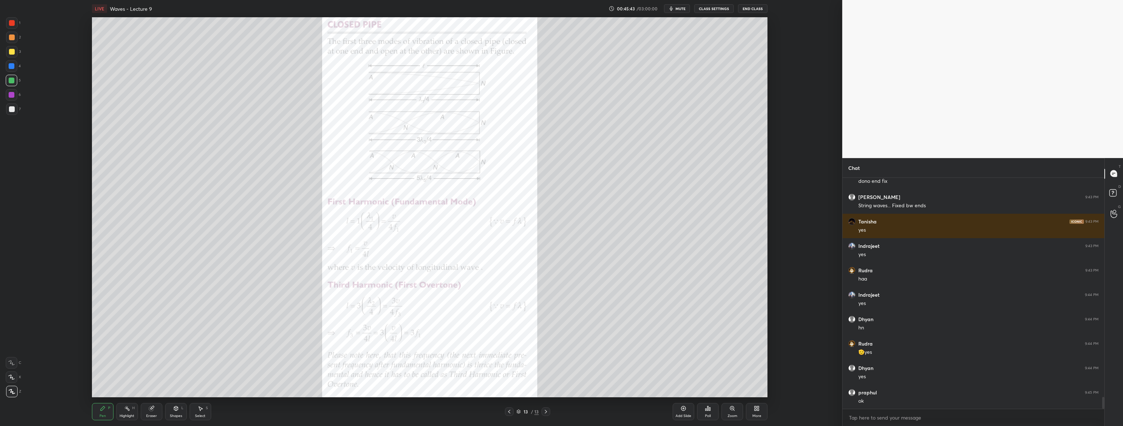
click at [18, 22] on div "1" at bounding box center [13, 22] width 14 height 11
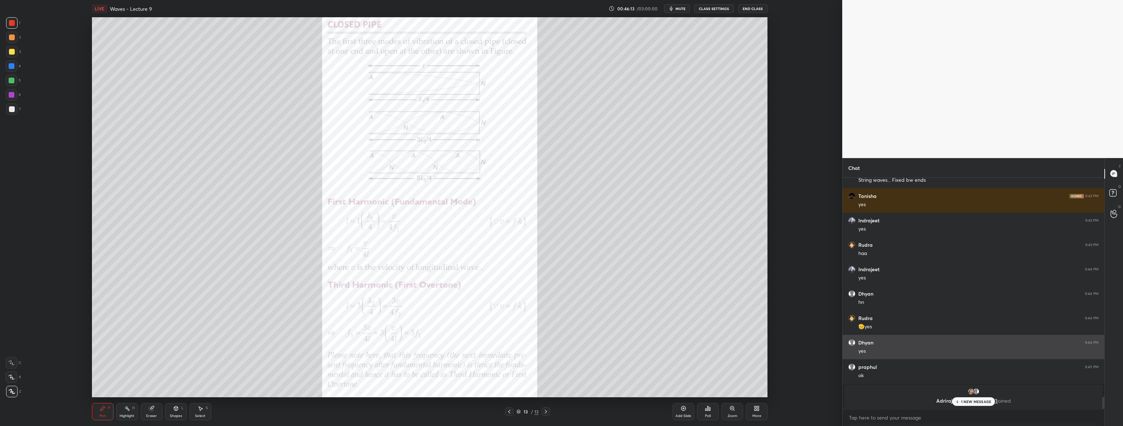
scroll to position [3722, 0]
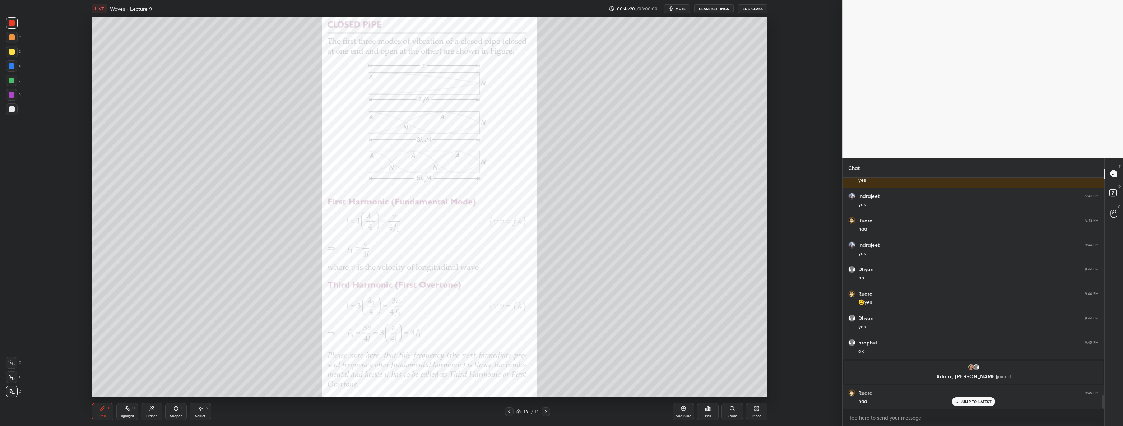
click at [17, 106] on div at bounding box center [11, 108] width 11 height 11
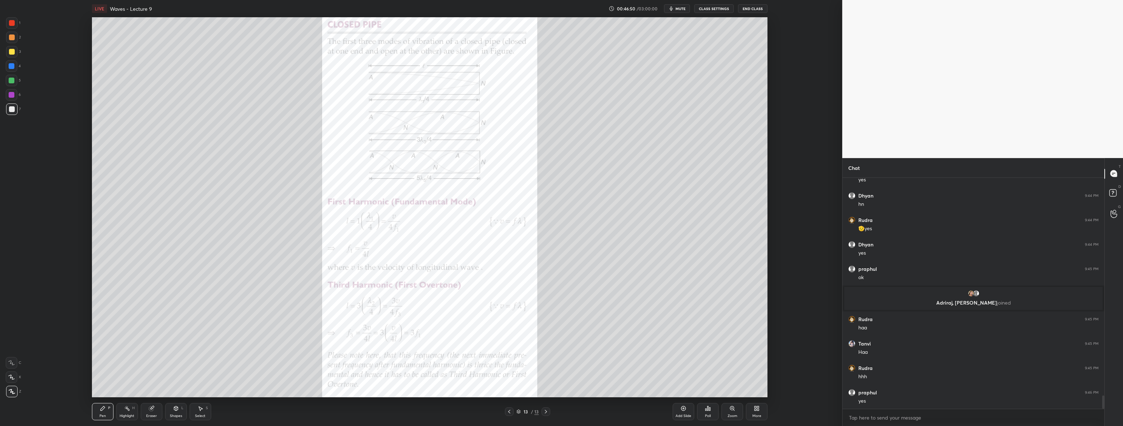
scroll to position [3820, 0]
click at [15, 24] on div at bounding box center [11, 22] width 11 height 11
click at [7, 112] on div at bounding box center [11, 108] width 11 height 11
click at [10, 25] on div at bounding box center [12, 23] width 6 height 6
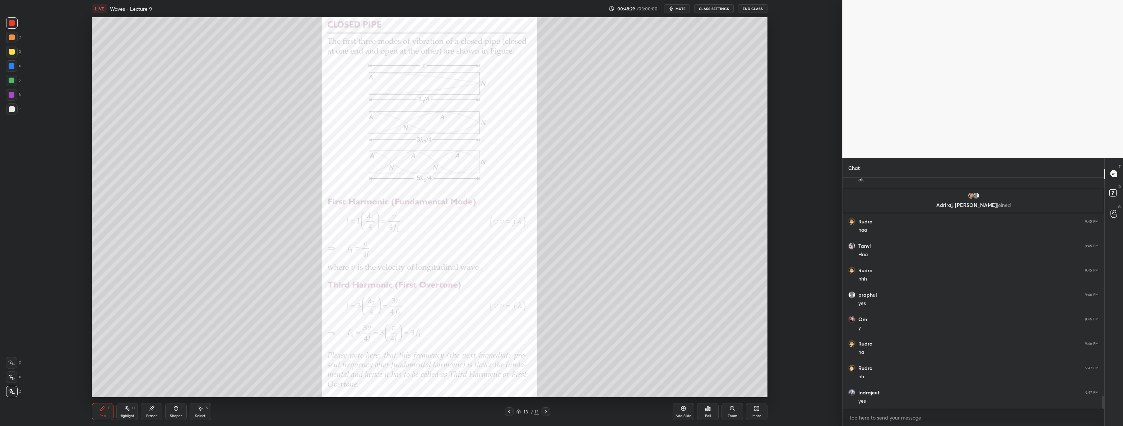
scroll to position [3918, 0]
click at [13, 108] on div at bounding box center [12, 109] width 6 height 6
click at [198, 418] on div "Select" at bounding box center [200, 416] width 10 height 4
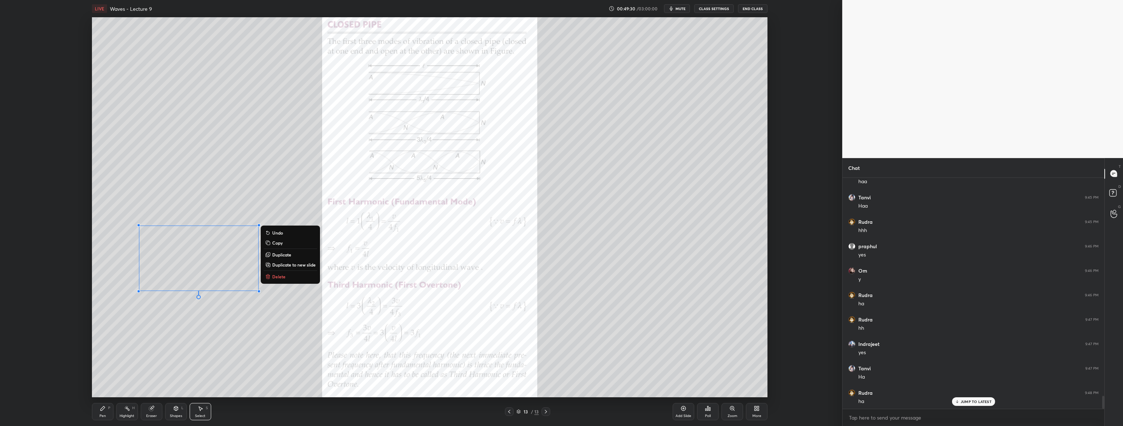
click at [297, 280] on button "Delete" at bounding box center [291, 276] width 54 height 9
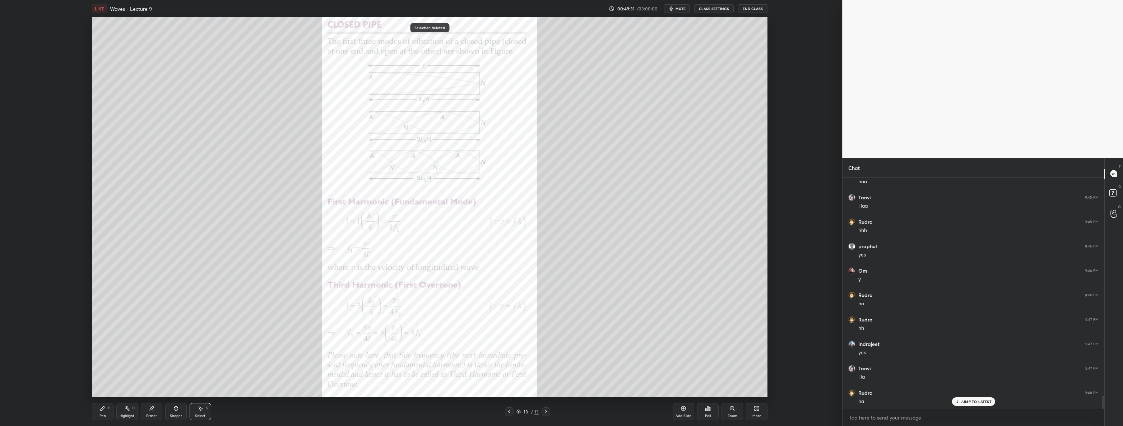
click at [108, 411] on div "Pen P" at bounding box center [103, 411] width 22 height 17
click at [12, 81] on div at bounding box center [12, 81] width 6 height 6
click at [680, 405] on div "Add Slide" at bounding box center [684, 411] width 22 height 17
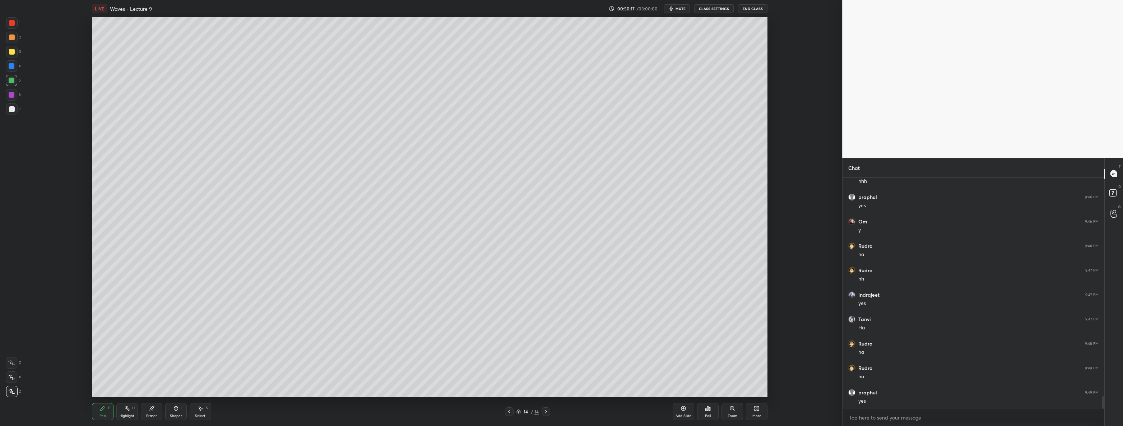
click at [10, 23] on div at bounding box center [12, 23] width 6 height 6
click at [18, 108] on div "7" at bounding box center [13, 108] width 15 height 11
click at [678, 408] on div "Add Slide" at bounding box center [684, 411] width 22 height 17
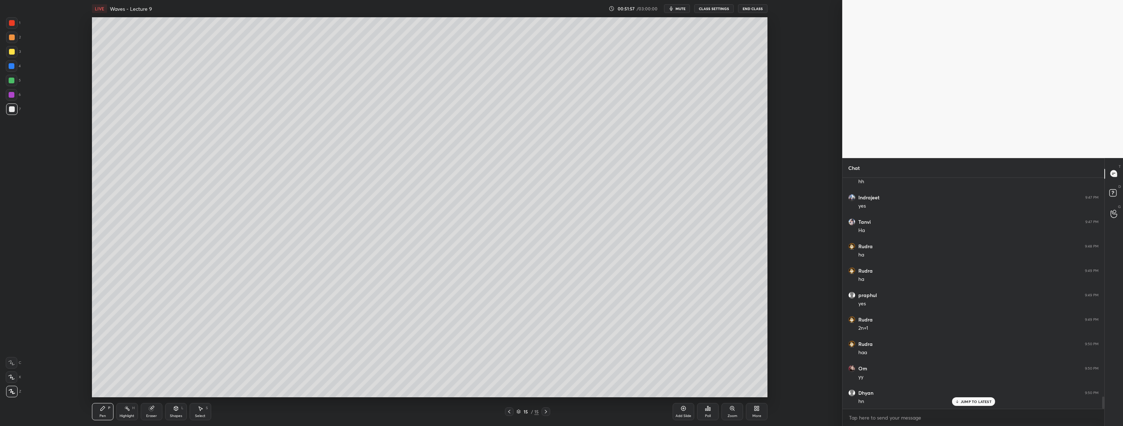
click at [509, 415] on div at bounding box center [509, 411] width 9 height 9
click at [547, 411] on icon at bounding box center [546, 412] width 6 height 6
click at [8, 25] on div at bounding box center [11, 22] width 11 height 11
click at [10, 110] on div at bounding box center [12, 109] width 6 height 6
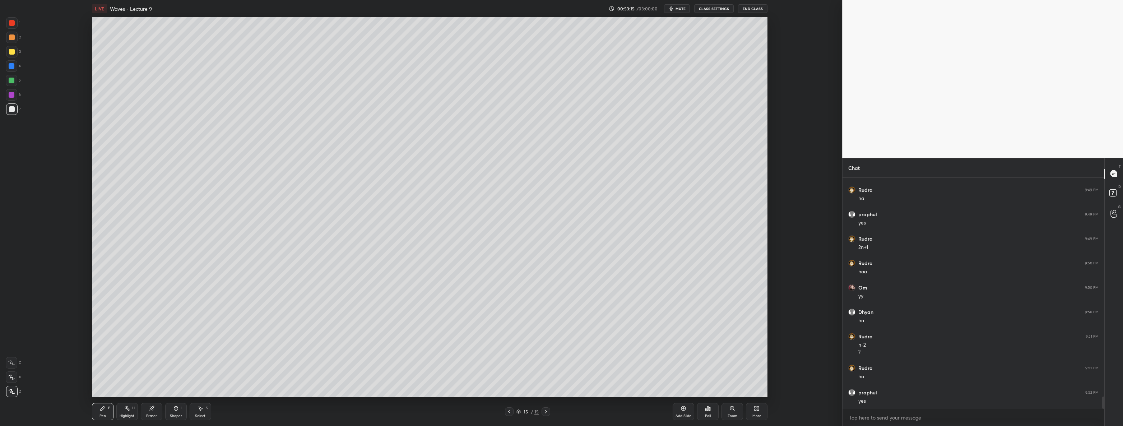
scroll to position [4194, 0]
click at [763, 416] on div "More" at bounding box center [757, 411] width 22 height 17
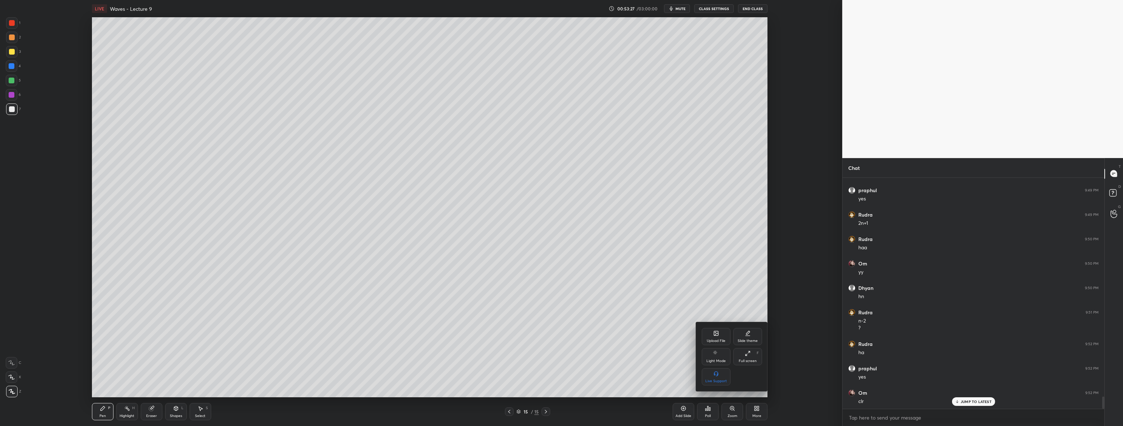
click at [712, 339] on div "Upload File" at bounding box center [716, 341] width 19 height 4
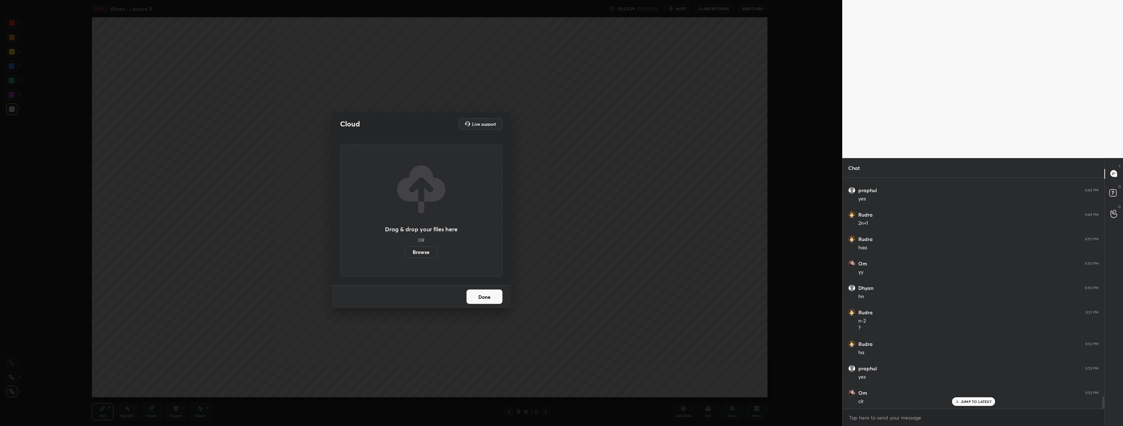
click at [424, 253] on label "Browse" at bounding box center [421, 251] width 32 height 11
click at [405, 253] on input "Browse" at bounding box center [405, 251] width 0 height 11
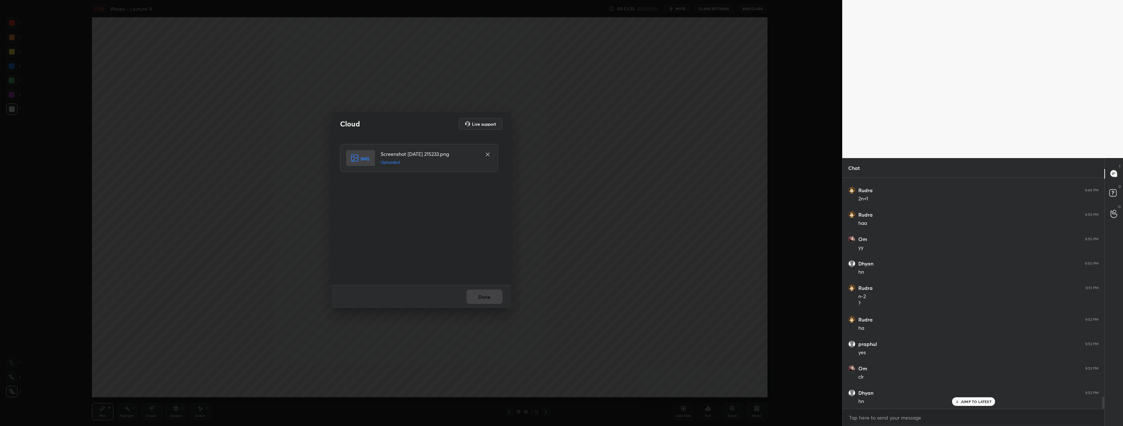
click at [489, 295] on button "Done" at bounding box center [485, 297] width 36 height 14
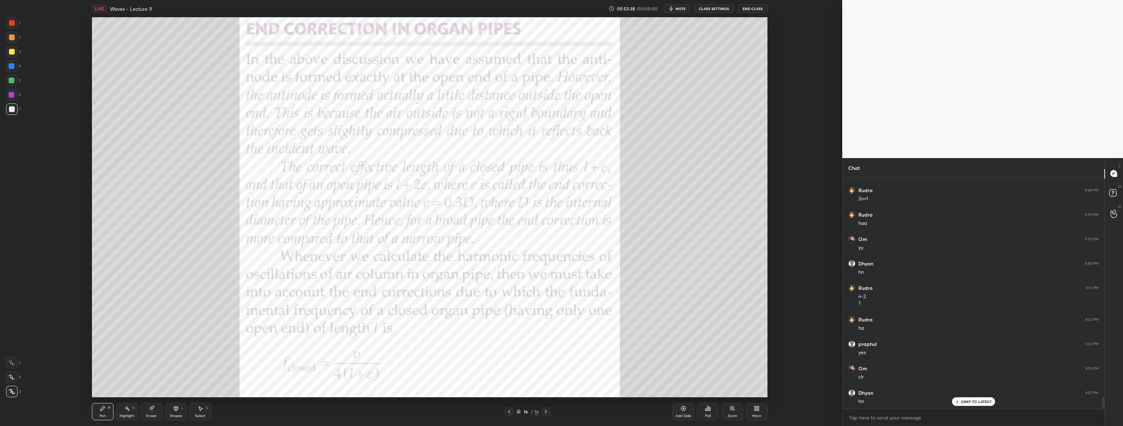
click at [13, 24] on div at bounding box center [12, 23] width 6 height 6
click at [685, 408] on icon at bounding box center [684, 408] width 2 height 2
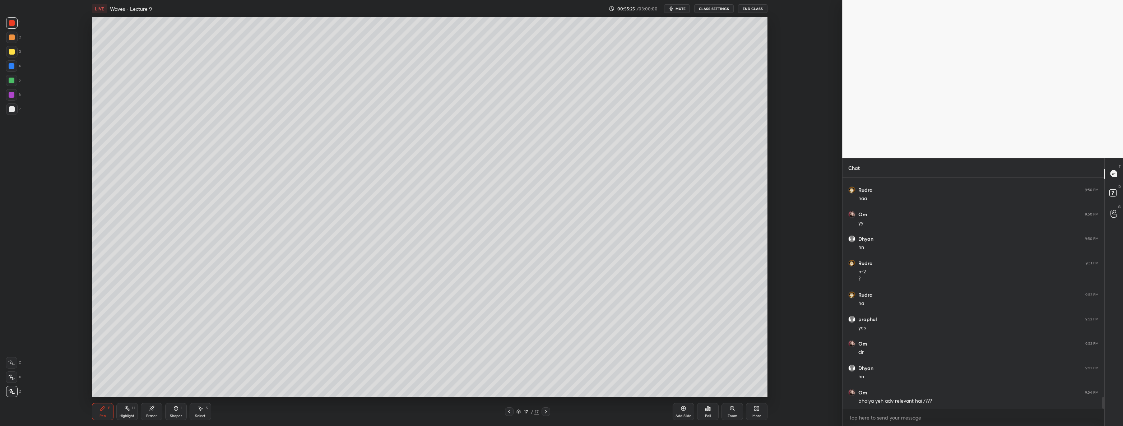
click at [13, 110] on div at bounding box center [12, 109] width 6 height 6
click at [13, 50] on div at bounding box center [12, 52] width 6 height 6
click at [9, 108] on div at bounding box center [12, 109] width 6 height 6
click at [13, 54] on div at bounding box center [12, 52] width 6 height 6
click at [10, 108] on div at bounding box center [12, 109] width 6 height 6
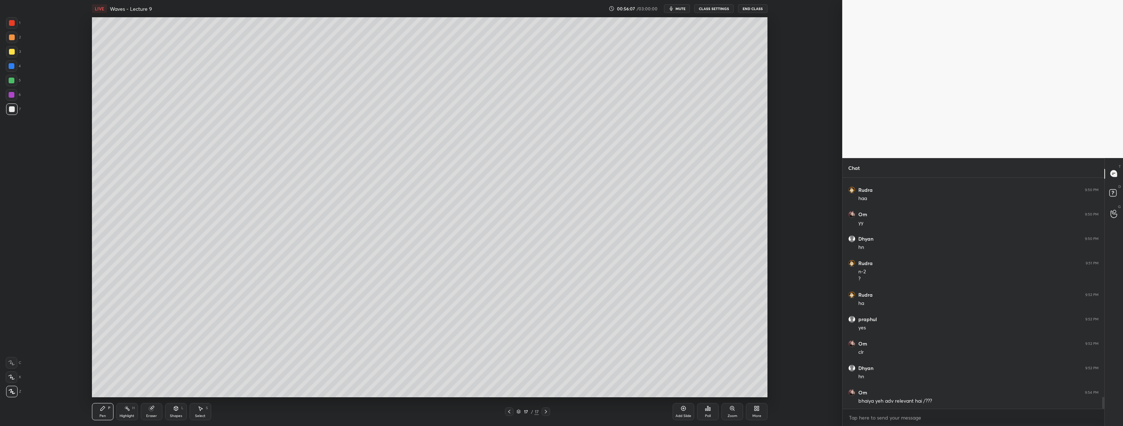
click at [11, 93] on div at bounding box center [12, 95] width 6 height 6
click at [11, 110] on div at bounding box center [12, 109] width 6 height 6
click at [688, 413] on div "Add Slide" at bounding box center [684, 411] width 22 height 17
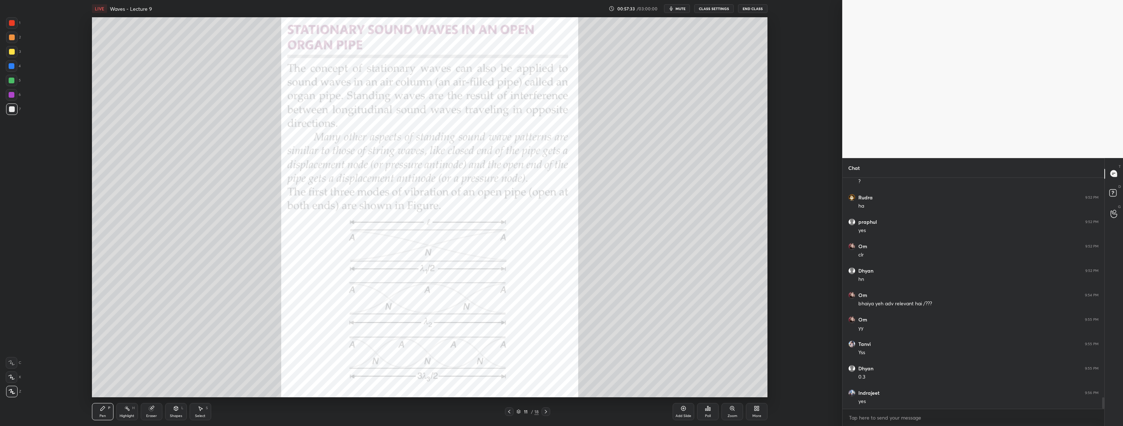
click at [543, 410] on icon at bounding box center [546, 412] width 6 height 6
click at [544, 410] on icon at bounding box center [546, 412] width 6 height 6
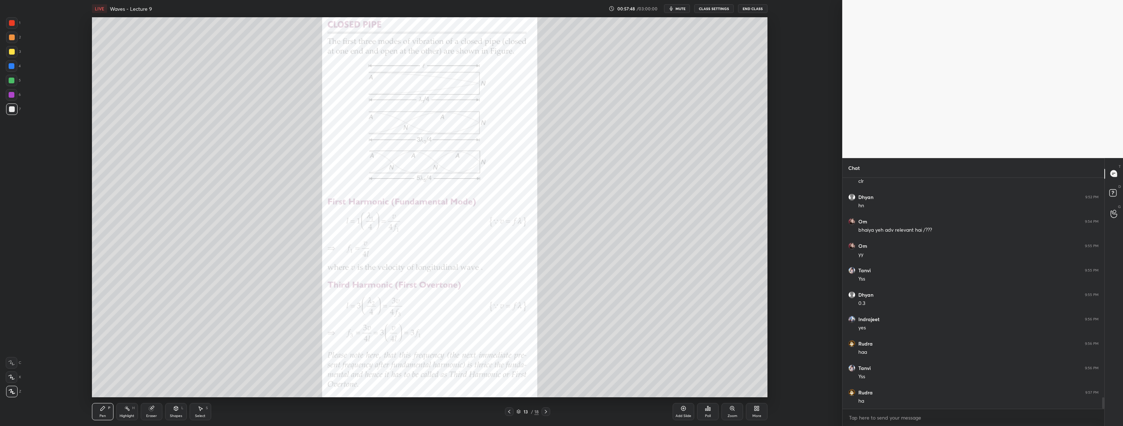
scroll to position [4438, 0]
click at [549, 410] on icon at bounding box center [546, 412] width 6 height 6
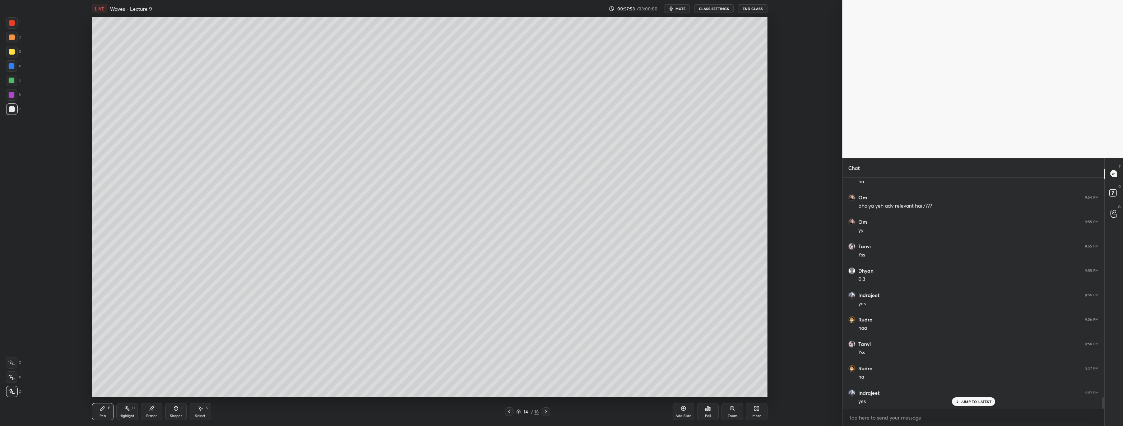
click at [551, 412] on div "14 / 18" at bounding box center [528, 411] width 291 height 9
click at [549, 412] on icon at bounding box center [546, 412] width 6 height 6
click at [546, 411] on icon at bounding box center [546, 412] width 2 height 4
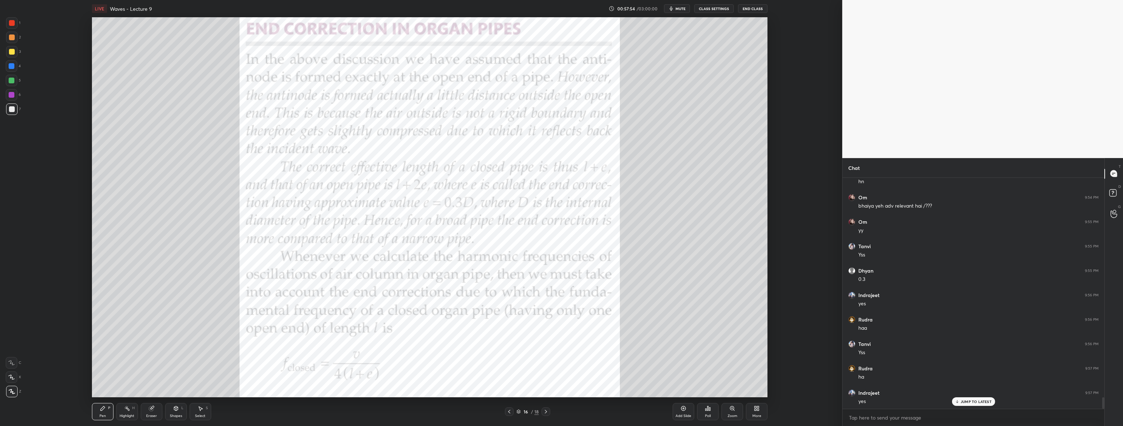
click at [544, 409] on icon at bounding box center [546, 412] width 6 height 6
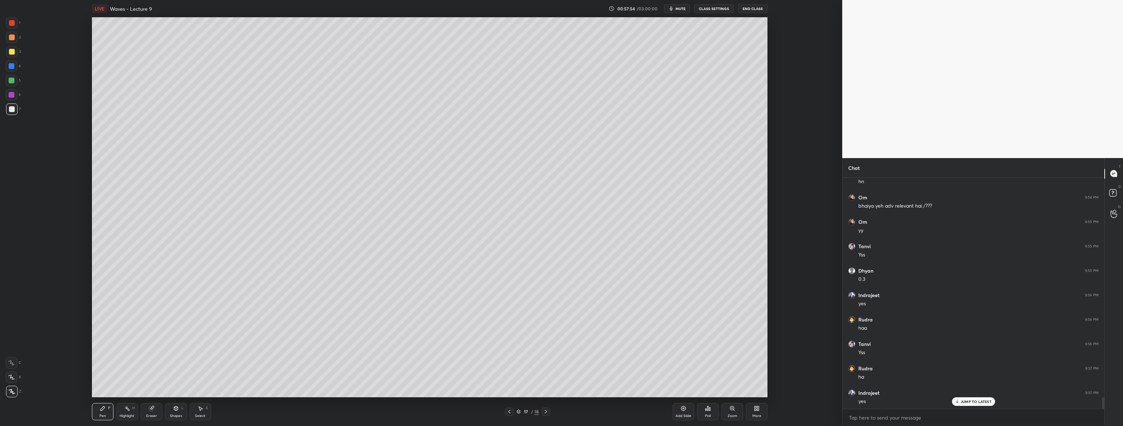
click at [544, 409] on icon at bounding box center [546, 412] width 6 height 6
click at [508, 411] on icon at bounding box center [510, 412] width 6 height 6
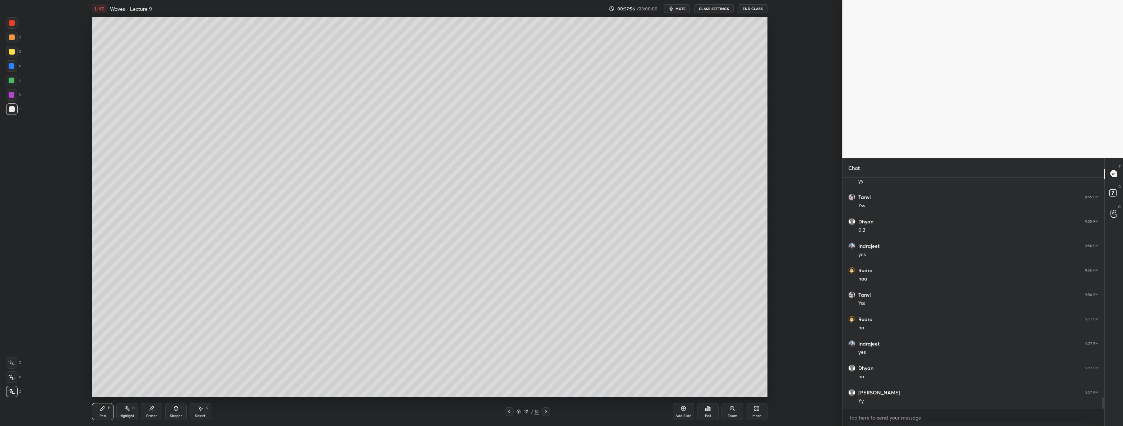
click at [546, 412] on icon at bounding box center [546, 412] width 6 height 6
click at [760, 405] on div "More" at bounding box center [757, 411] width 22 height 17
click at [725, 329] on div "Upload File" at bounding box center [716, 336] width 29 height 17
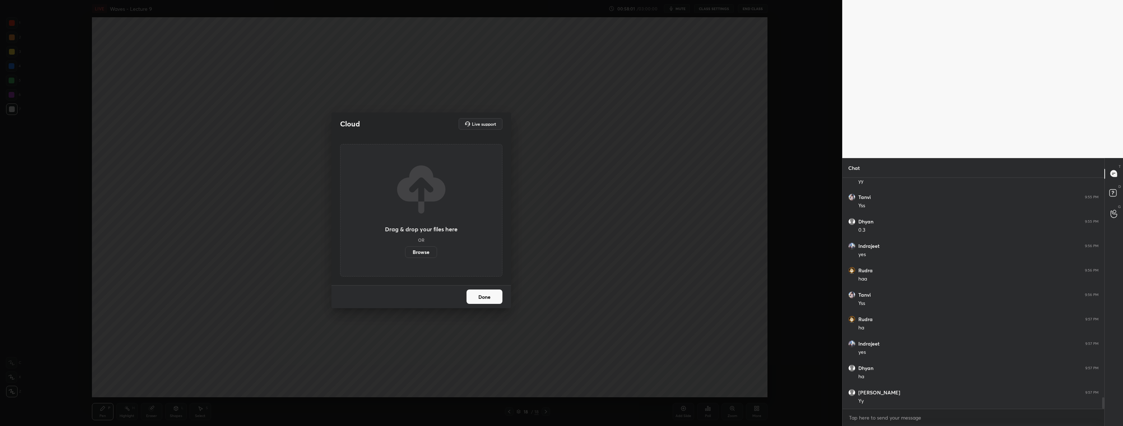
click at [418, 246] on div "Drag & drop your files here OR Browse" at bounding box center [421, 210] width 73 height 96
click at [420, 250] on label "Browse" at bounding box center [421, 251] width 32 height 11
click at [405, 250] on input "Browse" at bounding box center [405, 251] width 0 height 11
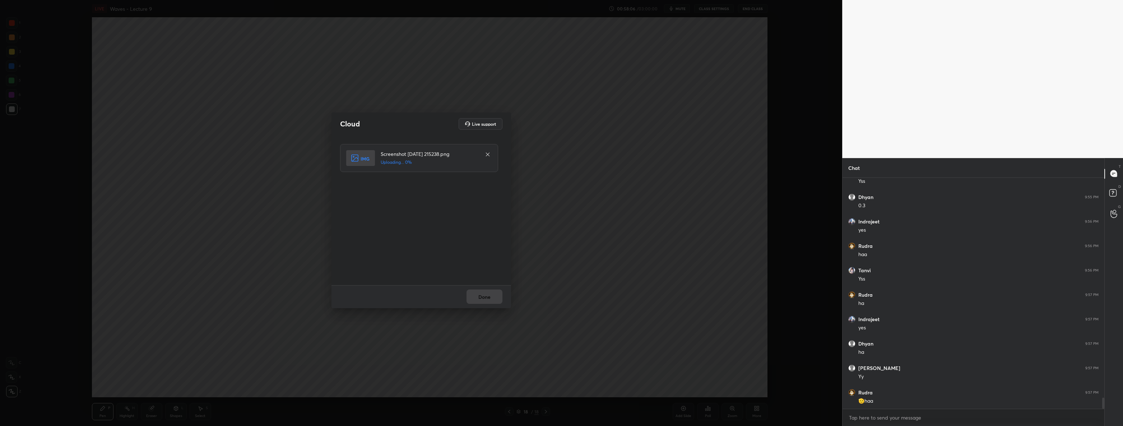
scroll to position [4538, 0]
click at [492, 291] on button "Done" at bounding box center [485, 297] width 36 height 14
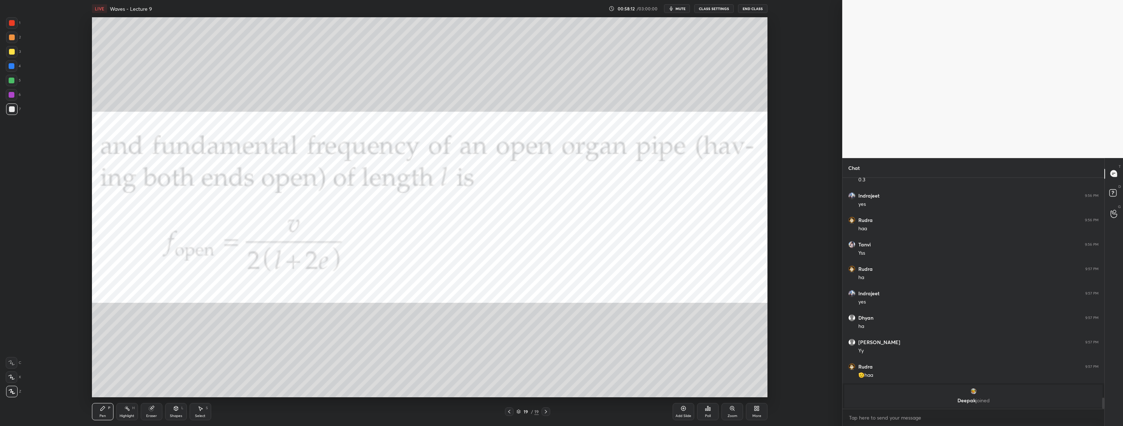
click at [11, 24] on div at bounding box center [12, 23] width 6 height 6
click at [767, 412] on div "More" at bounding box center [757, 411] width 22 height 17
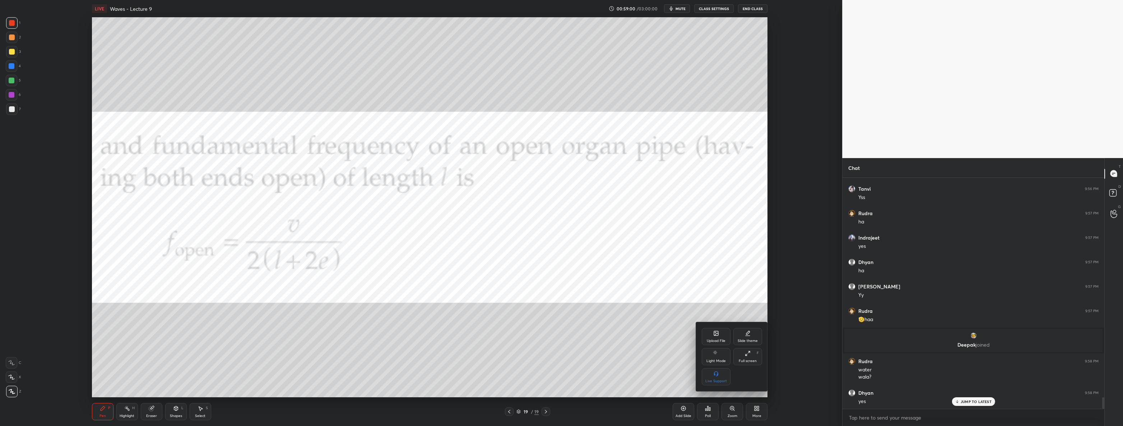
scroll to position [4401, 0]
click at [727, 326] on div "Upload File Slide theme Light Mode Full screen F Live Support" at bounding box center [732, 356] width 72 height 69
click at [723, 329] on div "Upload File" at bounding box center [716, 336] width 29 height 17
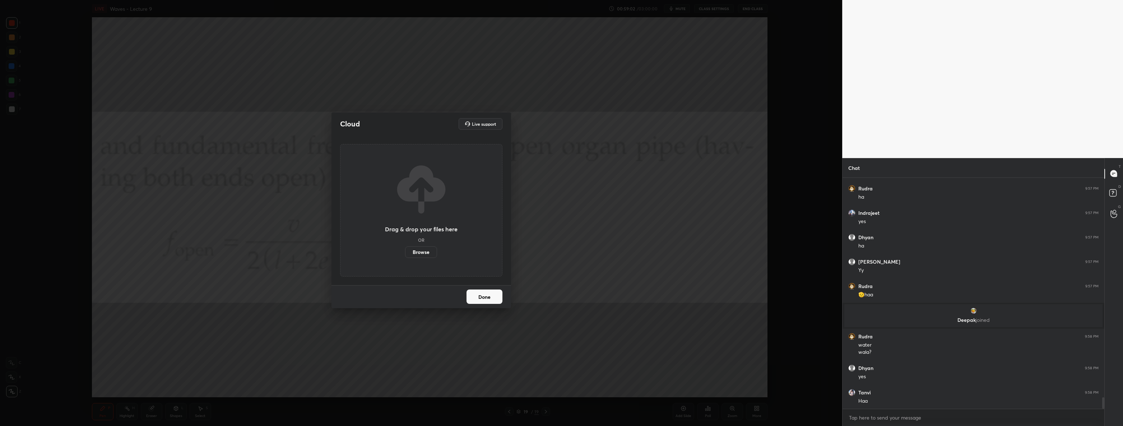
click at [419, 253] on label "Browse" at bounding box center [421, 251] width 32 height 11
click at [405, 253] on input "Browse" at bounding box center [405, 251] width 0 height 11
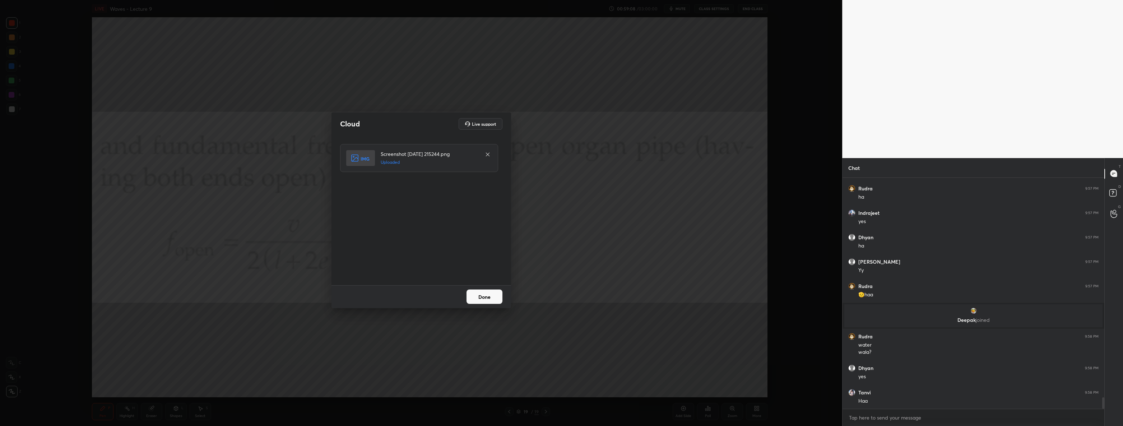
click at [490, 298] on button "Done" at bounding box center [485, 297] width 36 height 14
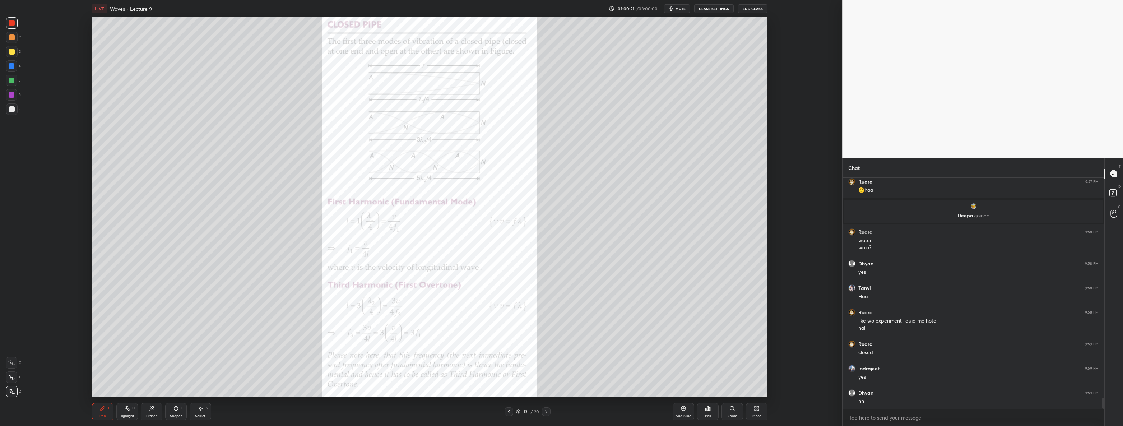
scroll to position [4530, 0]
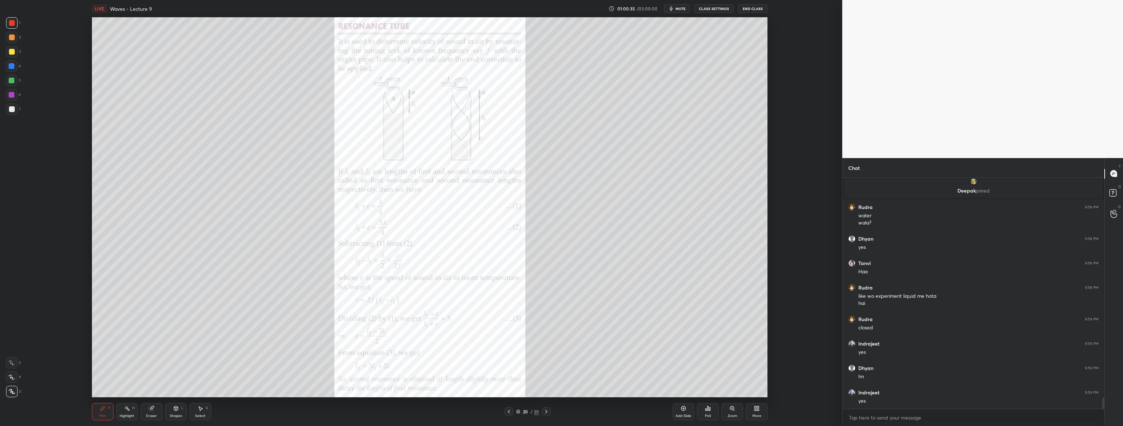
click at [17, 111] on div at bounding box center [11, 108] width 11 height 11
click at [11, 23] on div at bounding box center [12, 23] width 6 height 6
click at [21, 110] on div "1 2 3 4 5 6 7 C X Z C X Z E E Erase all H H" at bounding box center [11, 207] width 23 height 380
click at [11, 109] on div at bounding box center [12, 109] width 6 height 6
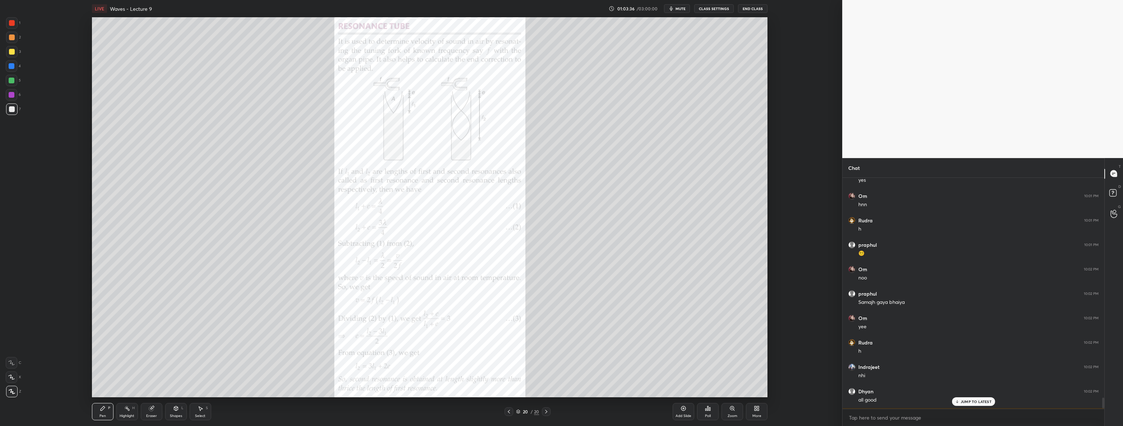
scroll to position [4775, 0]
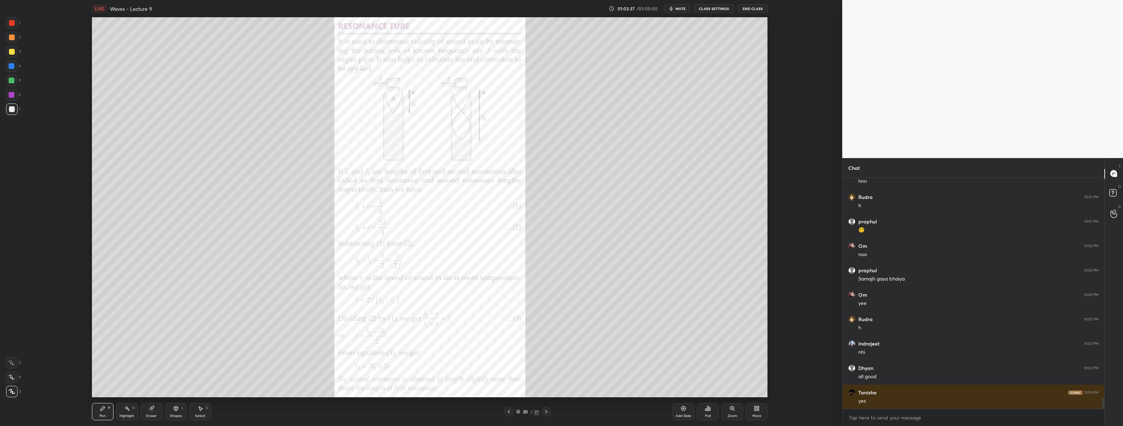
click at [769, 414] on div "LIVE Waves - Lecture 9 01:03:37 / 03:00:00 mute CLASS SETTINGS End Class Settin…" at bounding box center [430, 213] width 814 height 426
click at [768, 412] on div "More" at bounding box center [757, 411] width 22 height 17
click at [725, 333] on div "Upload File" at bounding box center [716, 336] width 29 height 17
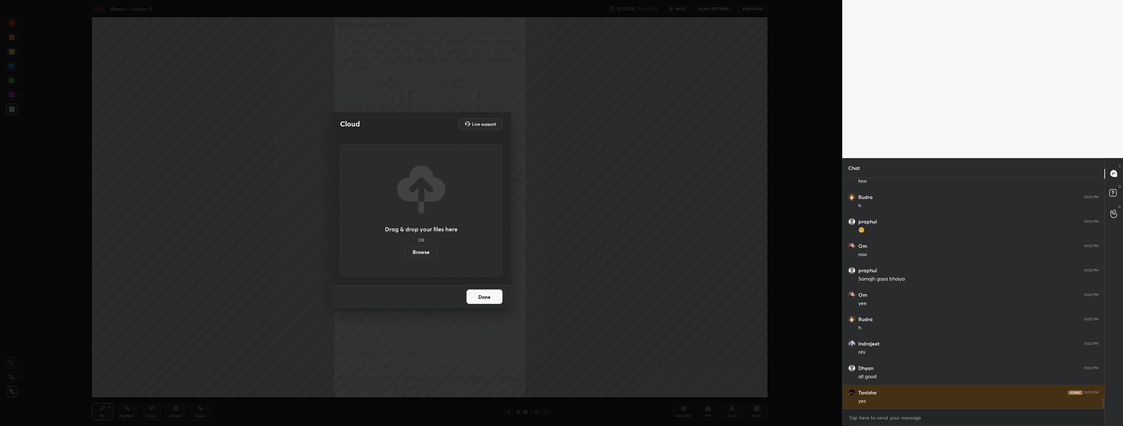
scroll to position [4799, 0]
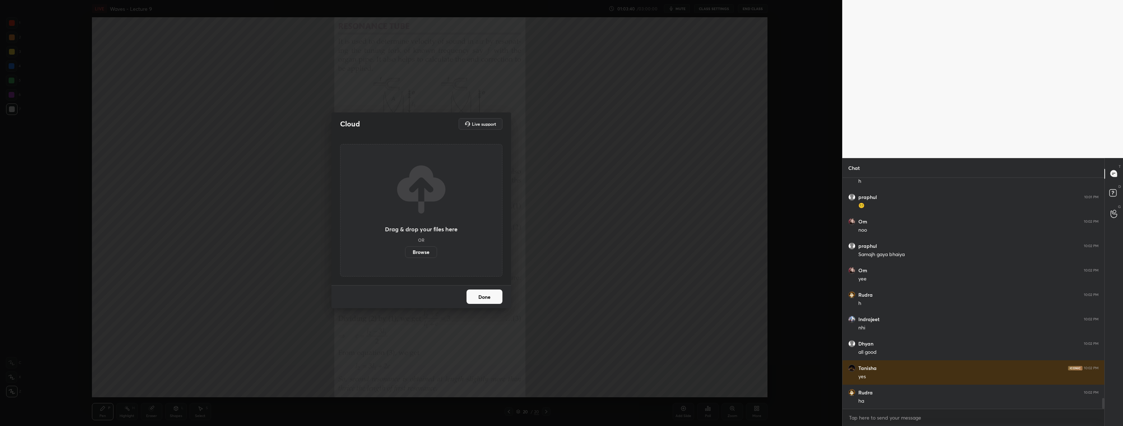
click at [419, 252] on label "Browse" at bounding box center [421, 251] width 32 height 11
click at [405, 252] on input "Browse" at bounding box center [405, 251] width 0 height 11
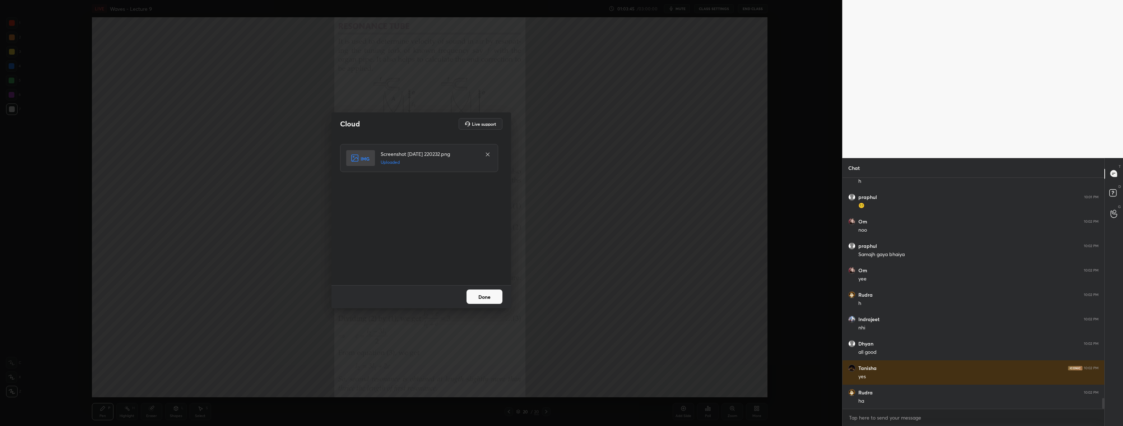
click at [489, 300] on button "Done" at bounding box center [485, 297] width 36 height 14
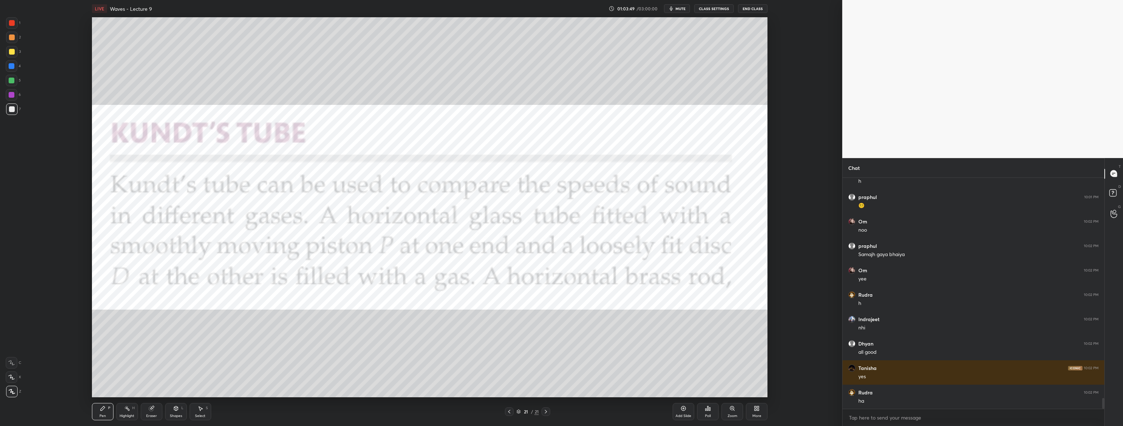
click at [19, 22] on div "1" at bounding box center [13, 22] width 14 height 11
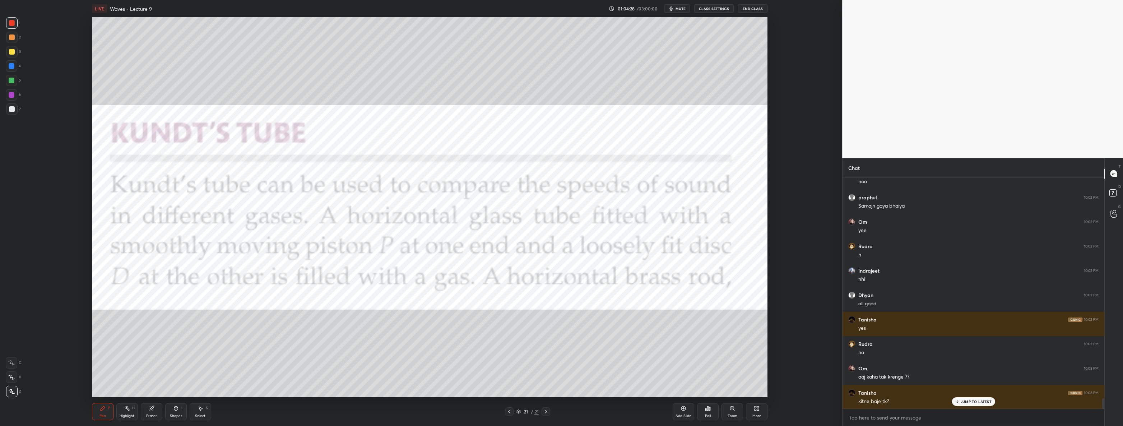
scroll to position [4855, 0]
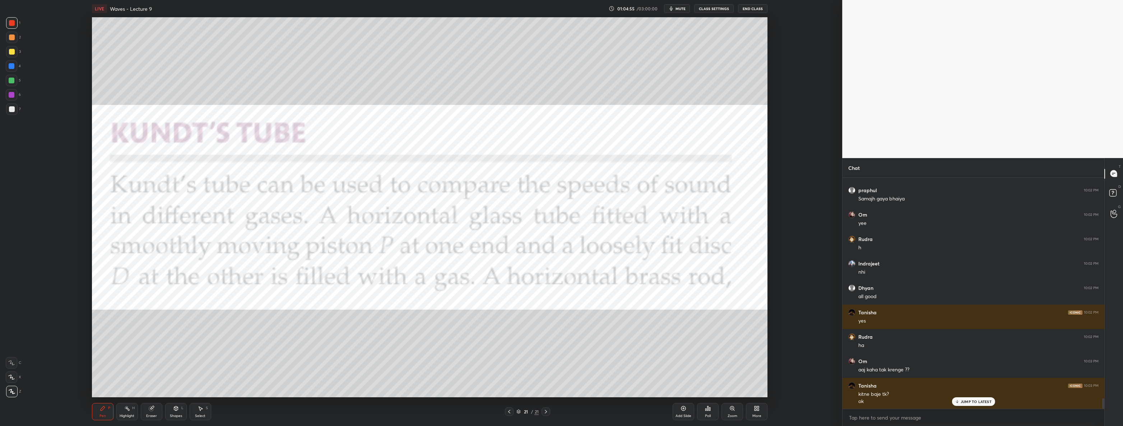
click at [765, 408] on div "More" at bounding box center [757, 411] width 22 height 17
click at [721, 340] on div "Upload File" at bounding box center [716, 341] width 19 height 4
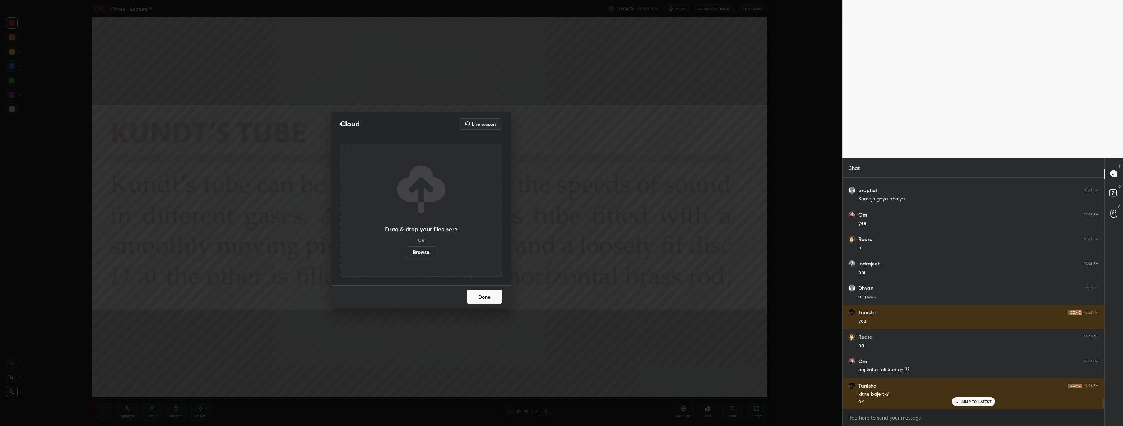
click at [419, 251] on label "Browse" at bounding box center [421, 251] width 32 height 11
click at [405, 251] on input "Browse" at bounding box center [405, 251] width 0 height 11
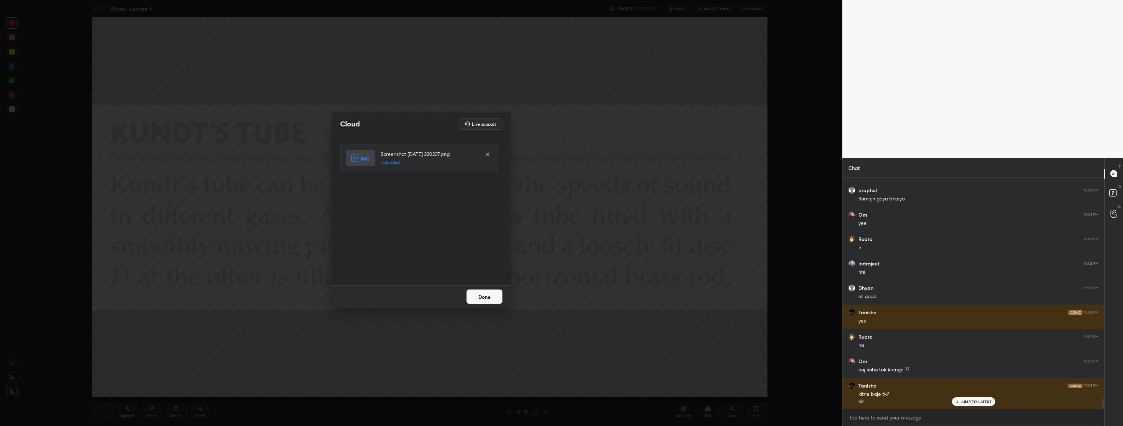
click at [483, 297] on button "Done" at bounding box center [485, 297] width 36 height 14
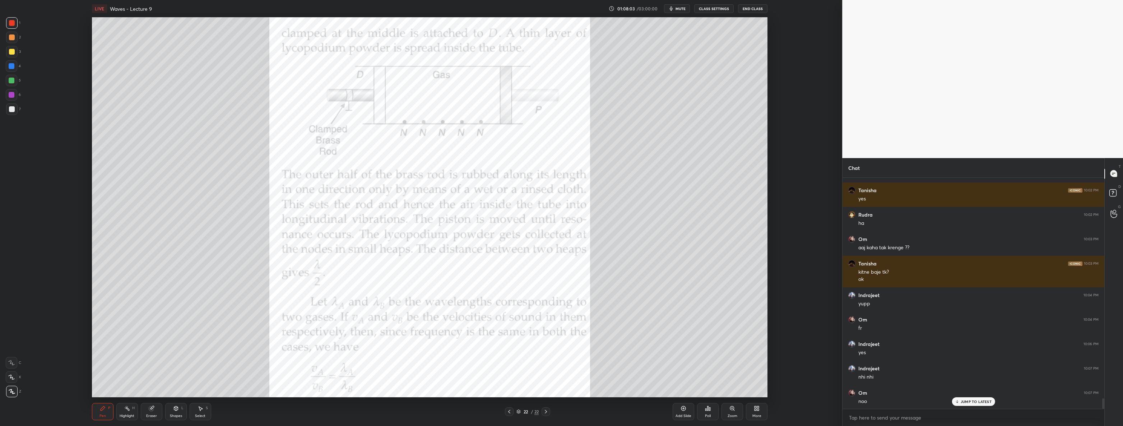
scroll to position [5001, 0]
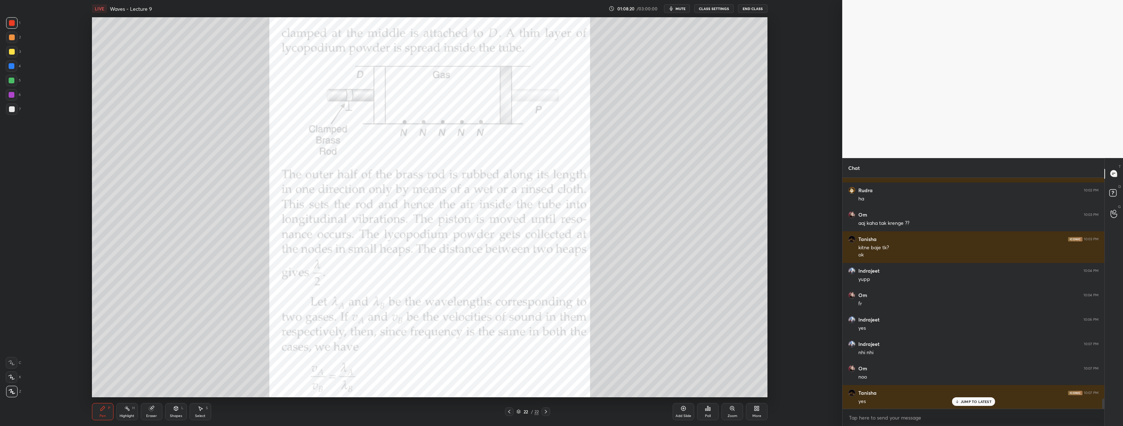
click at [757, 410] on icon at bounding box center [756, 410] width 2 height 2
click at [724, 336] on div "Upload File" at bounding box center [716, 336] width 29 height 17
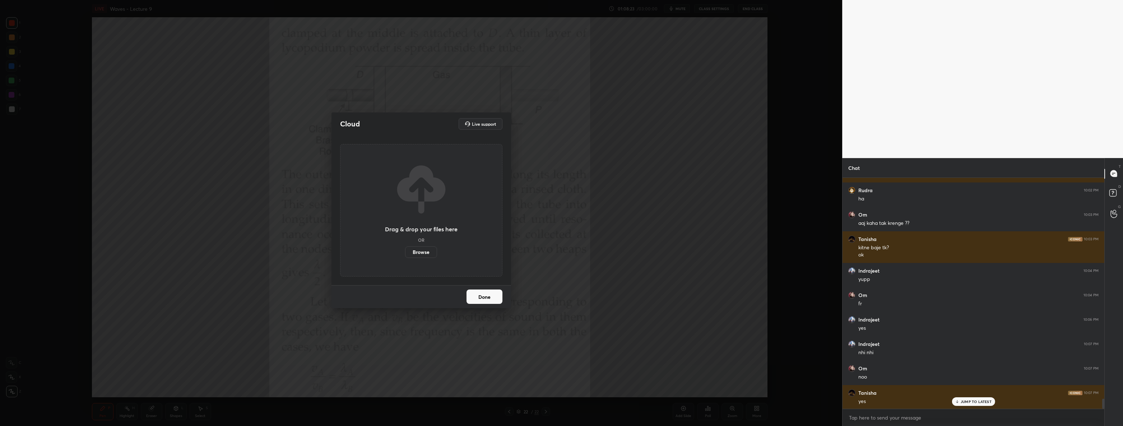
click at [424, 252] on label "Browse" at bounding box center [421, 251] width 32 height 11
click at [405, 252] on input "Browse" at bounding box center [405, 251] width 0 height 11
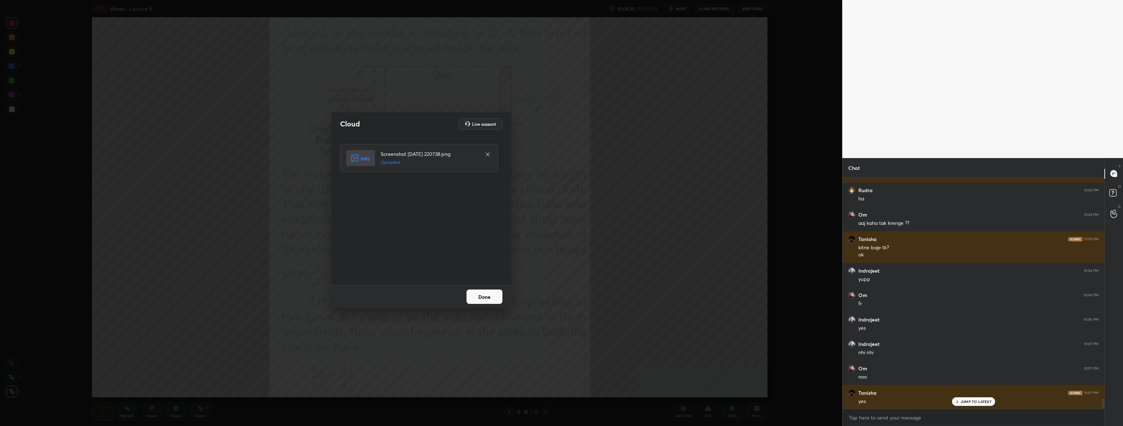
click at [486, 295] on button "Done" at bounding box center [485, 297] width 36 height 14
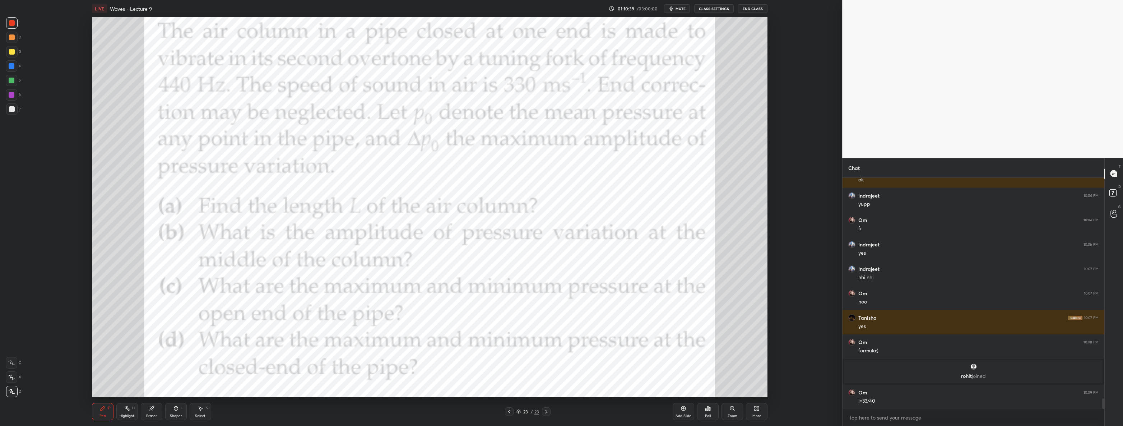
scroll to position [4877, 0]
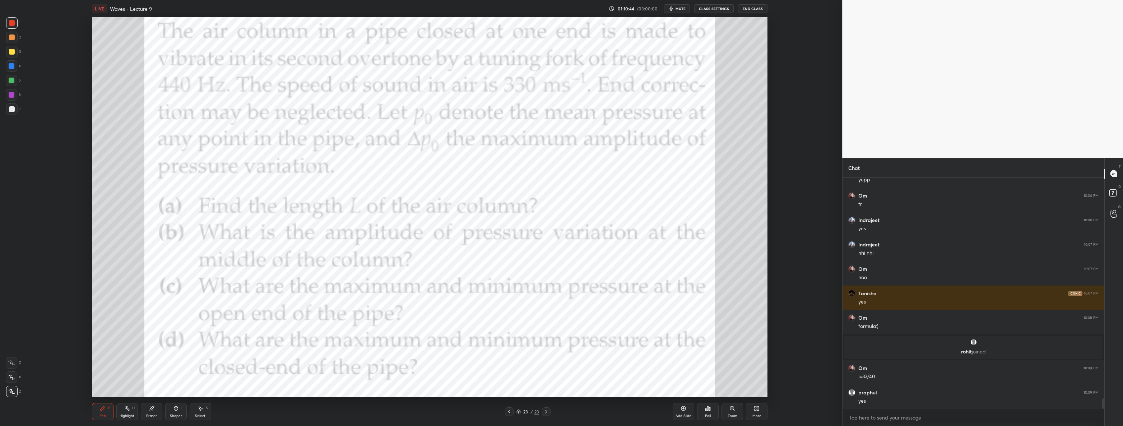
click at [684, 408] on icon at bounding box center [684, 409] width 6 height 6
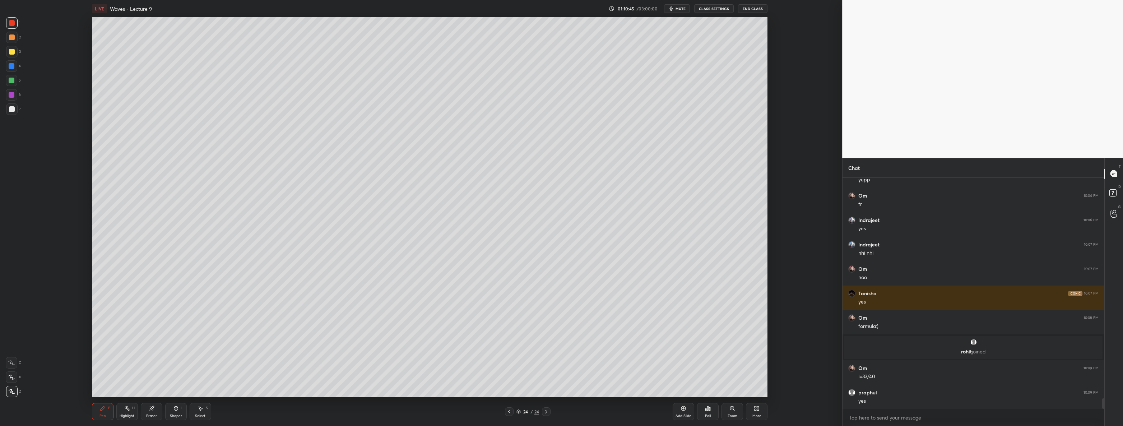
click at [172, 413] on div "Shapes L" at bounding box center [176, 411] width 22 height 17
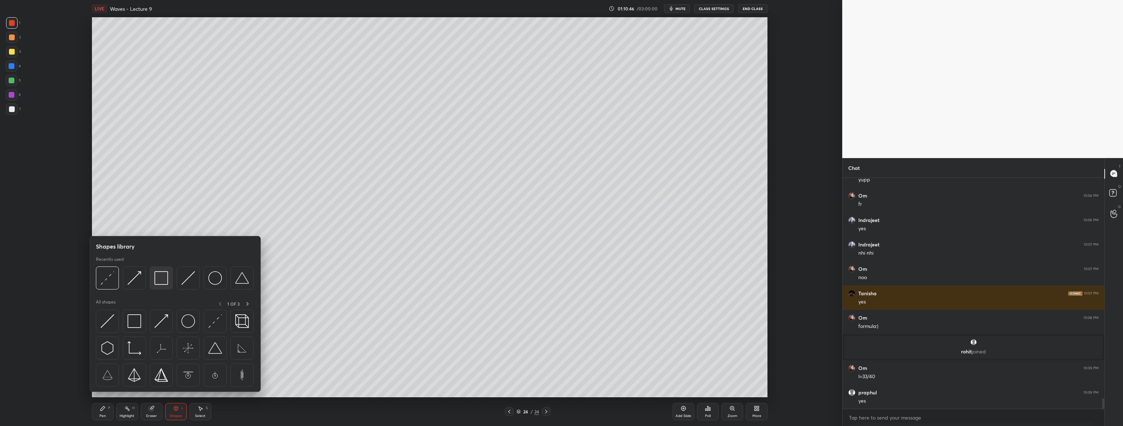
click at [153, 277] on div at bounding box center [161, 278] width 23 height 23
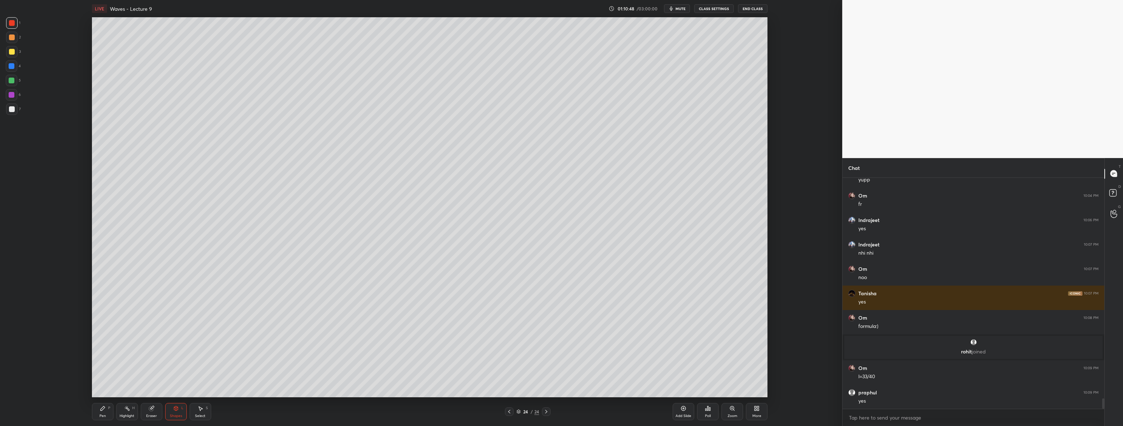
click at [12, 112] on div at bounding box center [11, 108] width 11 height 11
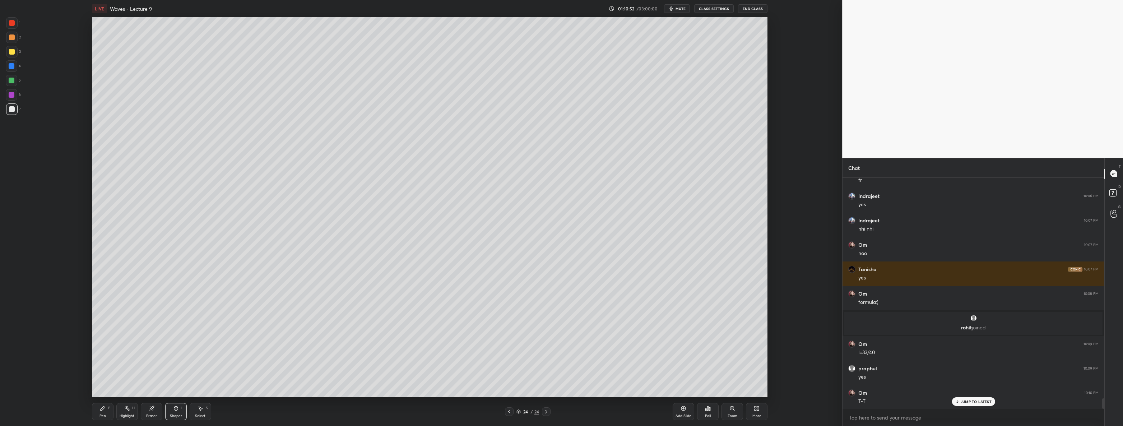
click at [103, 410] on icon at bounding box center [103, 408] width 4 height 4
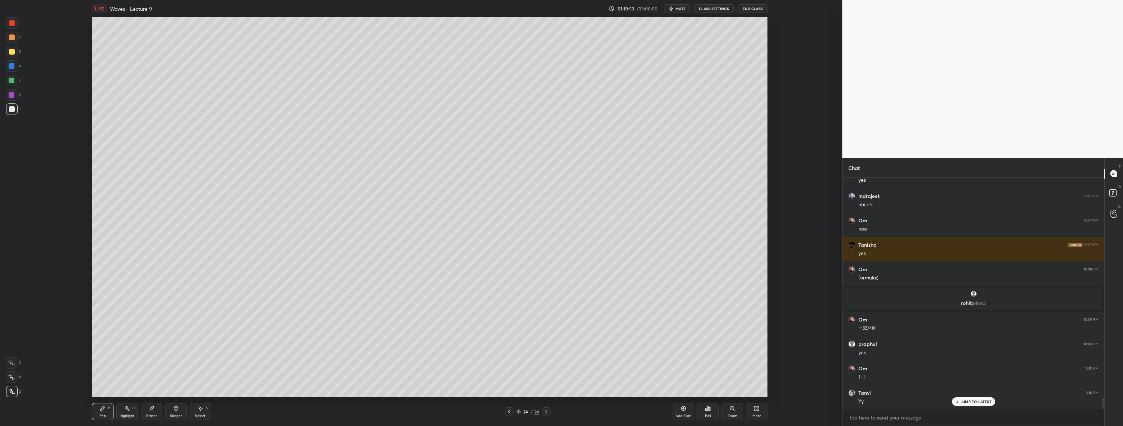
click at [145, 411] on div "Eraser" at bounding box center [152, 411] width 22 height 17
click at [101, 410] on icon at bounding box center [103, 408] width 4 height 4
click at [12, 52] on div at bounding box center [12, 52] width 6 height 6
click at [507, 414] on icon at bounding box center [510, 412] width 6 height 6
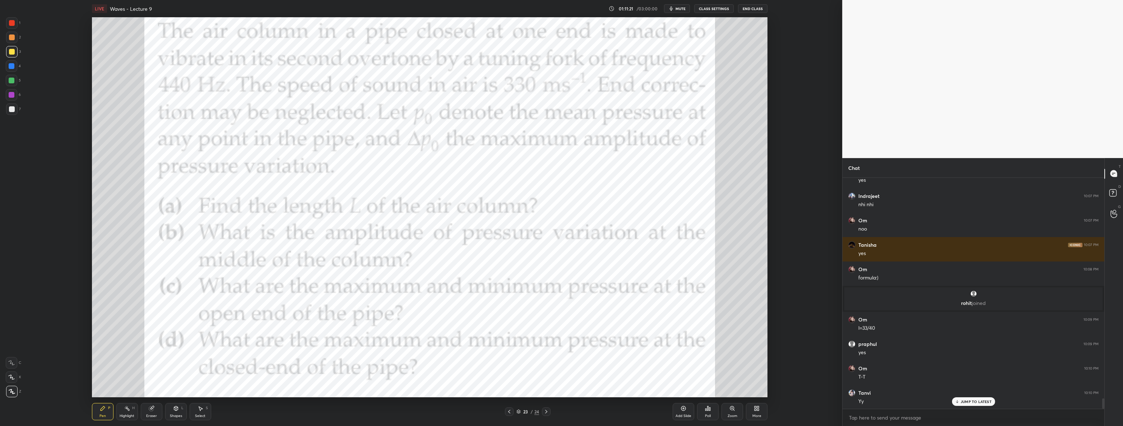
click at [550, 412] on div "23 / 24" at bounding box center [528, 411] width 291 height 9
click at [547, 413] on icon at bounding box center [547, 412] width 6 height 6
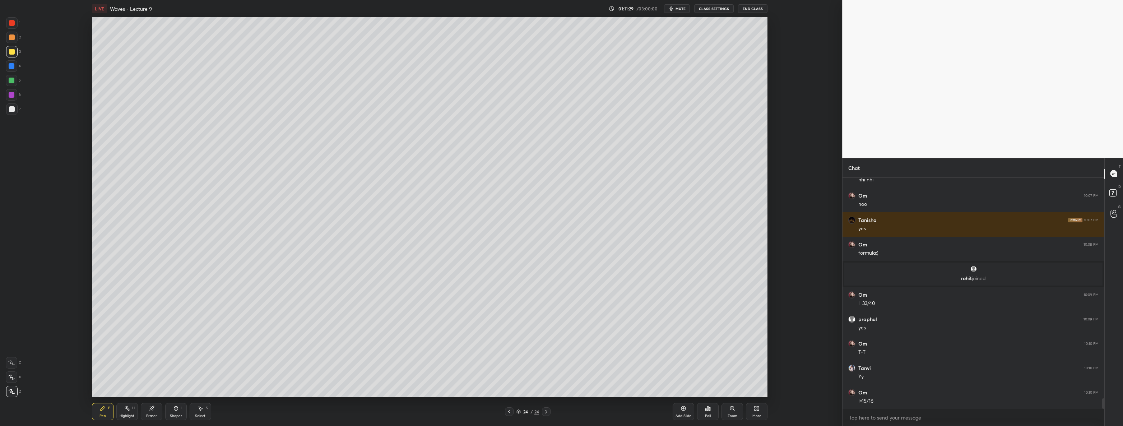
scroll to position [4958, 0]
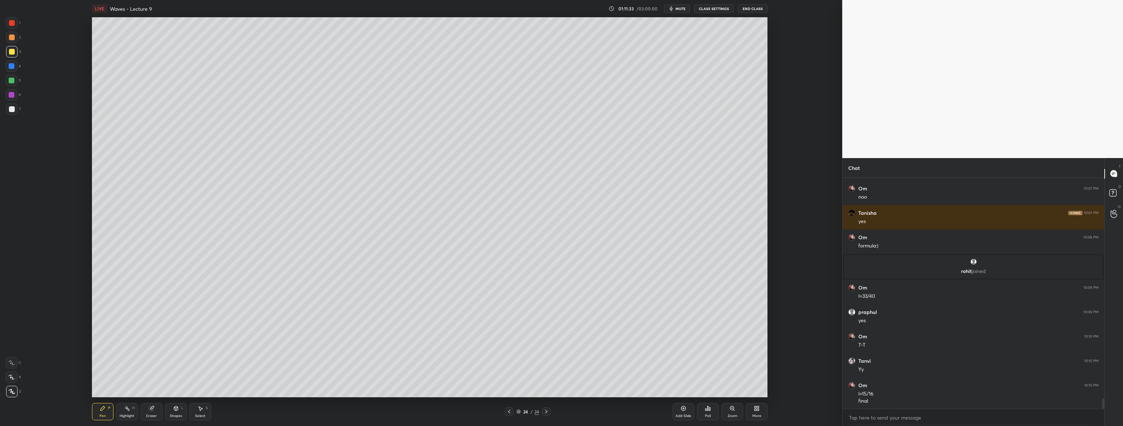
click at [4, 82] on div "1 2 3 4 5 6 7 C X Z C X Z E E Erase all H H" at bounding box center [11, 207] width 23 height 380
click at [19, 82] on div "5" at bounding box center [13, 80] width 15 height 11
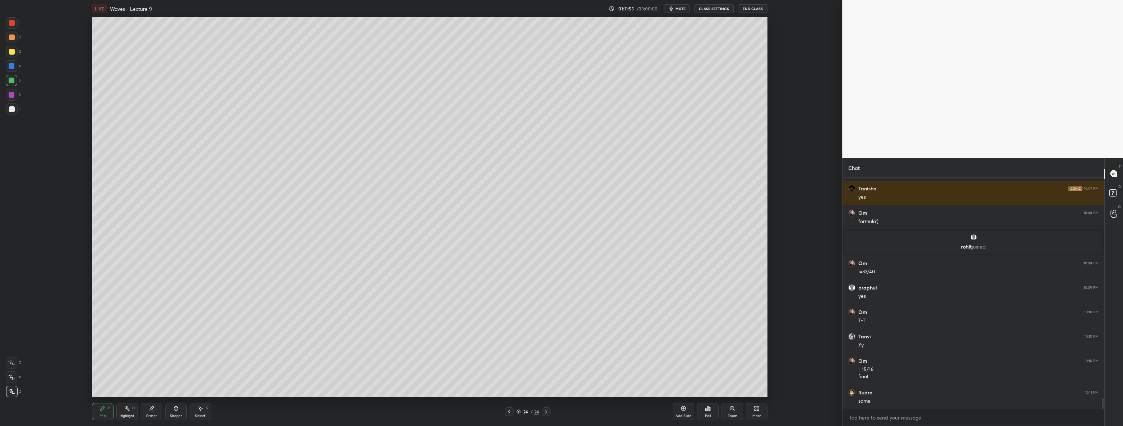
click at [15, 114] on div at bounding box center [11, 108] width 11 height 11
click at [201, 417] on div "Select" at bounding box center [200, 416] width 10 height 4
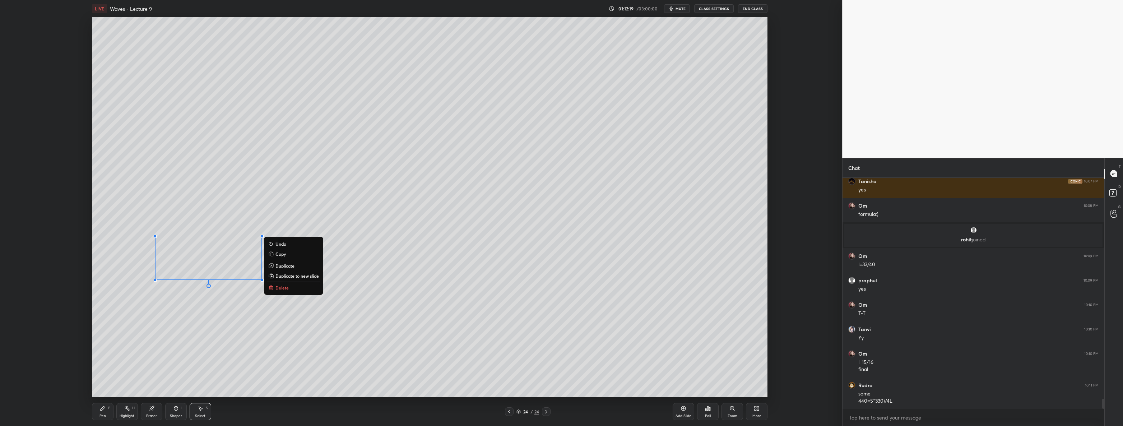
click at [309, 289] on button "Delete" at bounding box center [294, 287] width 54 height 9
click at [98, 419] on div "Pen P" at bounding box center [103, 411] width 22 height 17
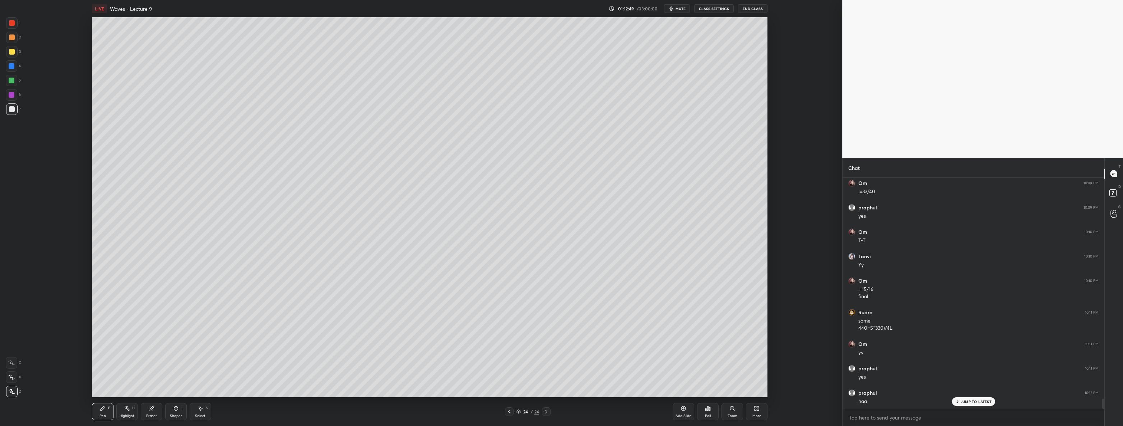
scroll to position [5088, 0]
click at [12, 94] on div at bounding box center [12, 95] width 6 height 6
click at [154, 413] on div "Eraser" at bounding box center [152, 411] width 22 height 17
click at [103, 413] on div "Pen P" at bounding box center [103, 411] width 22 height 17
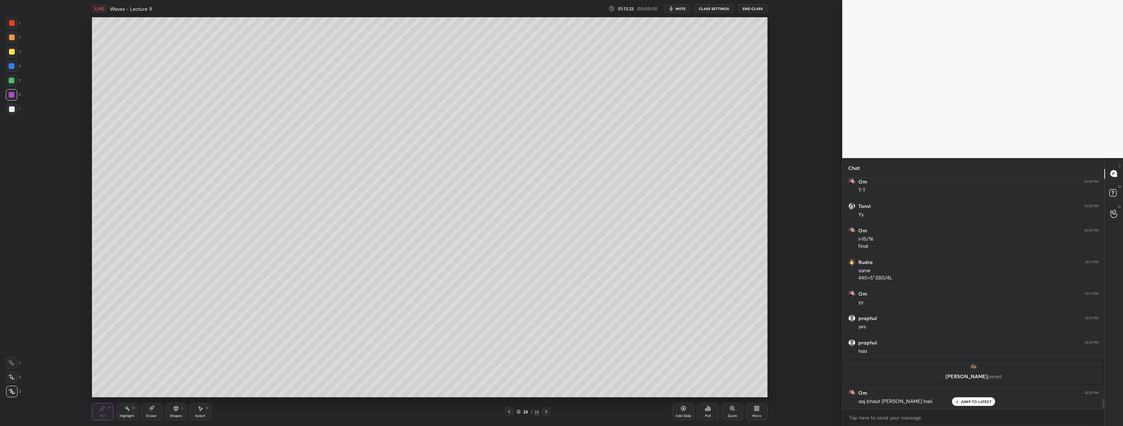
click at [14, 112] on div at bounding box center [11, 108] width 11 height 11
click at [9, 93] on div at bounding box center [12, 95] width 6 height 6
click at [970, 401] on p "JUMP TO LATEST" at bounding box center [976, 402] width 31 height 4
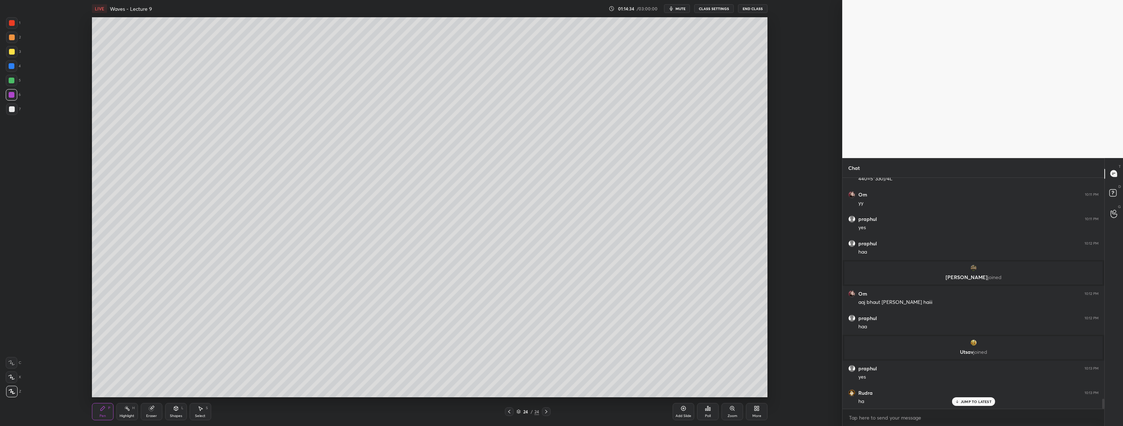
click at [685, 412] on div "Add Slide" at bounding box center [684, 411] width 22 height 17
click at [10, 110] on div at bounding box center [12, 109] width 6 height 6
click at [509, 413] on icon at bounding box center [510, 412] width 6 height 6
click at [508, 413] on icon at bounding box center [510, 412] width 6 height 6
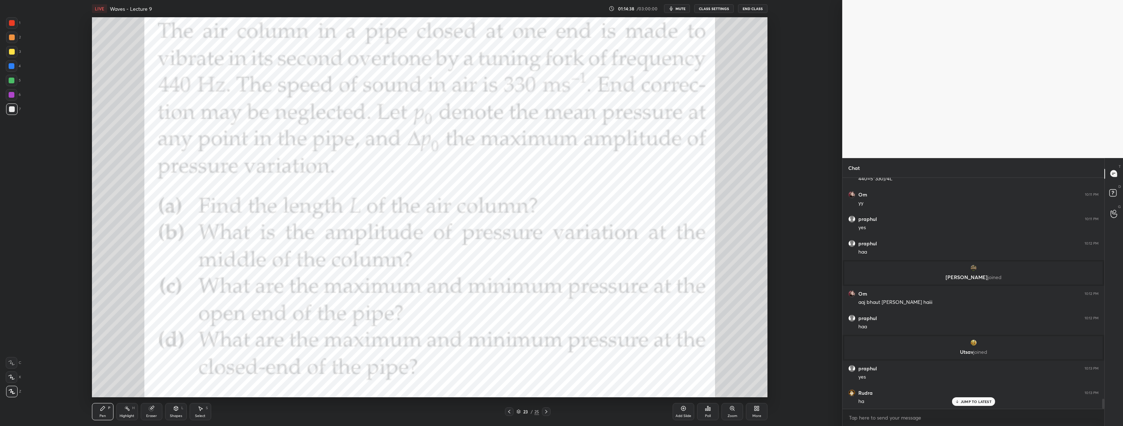
click at [548, 412] on icon at bounding box center [547, 412] width 6 height 6
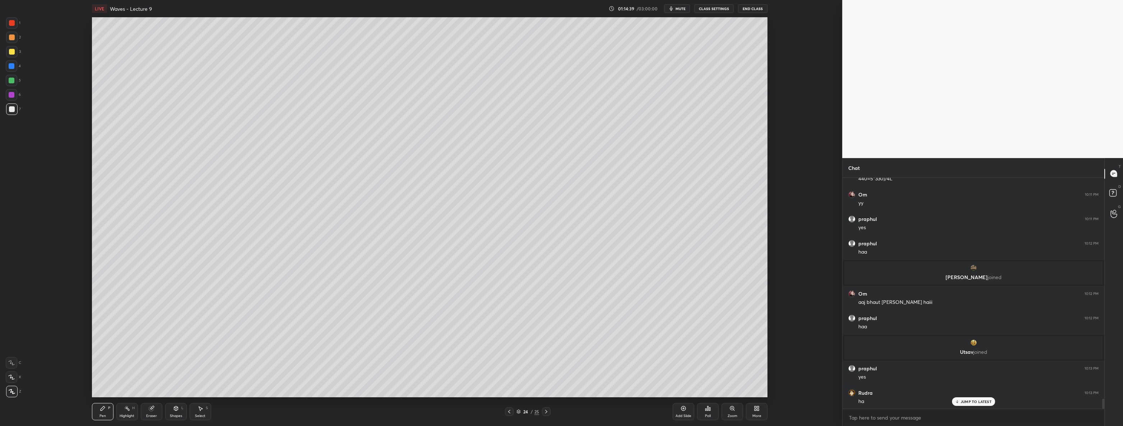
click at [548, 412] on icon at bounding box center [547, 412] width 6 height 6
click at [509, 411] on icon at bounding box center [509, 412] width 2 height 4
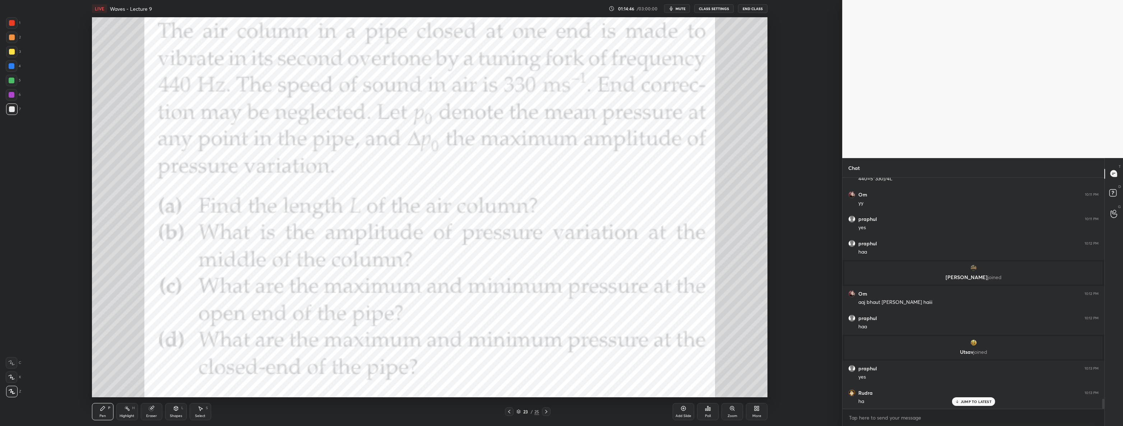
click at [545, 410] on icon at bounding box center [546, 412] width 2 height 4
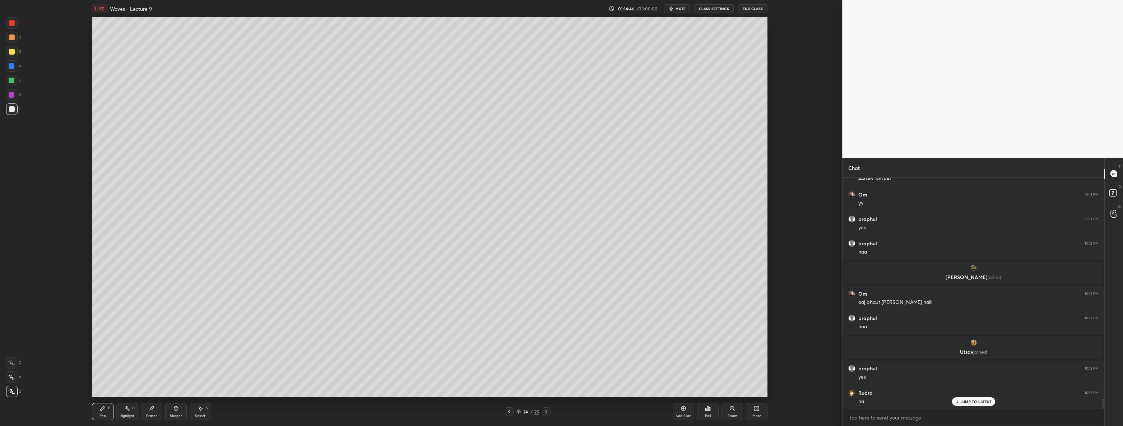
click at [546, 411] on icon at bounding box center [547, 412] width 6 height 6
click at [511, 410] on icon at bounding box center [510, 412] width 6 height 6
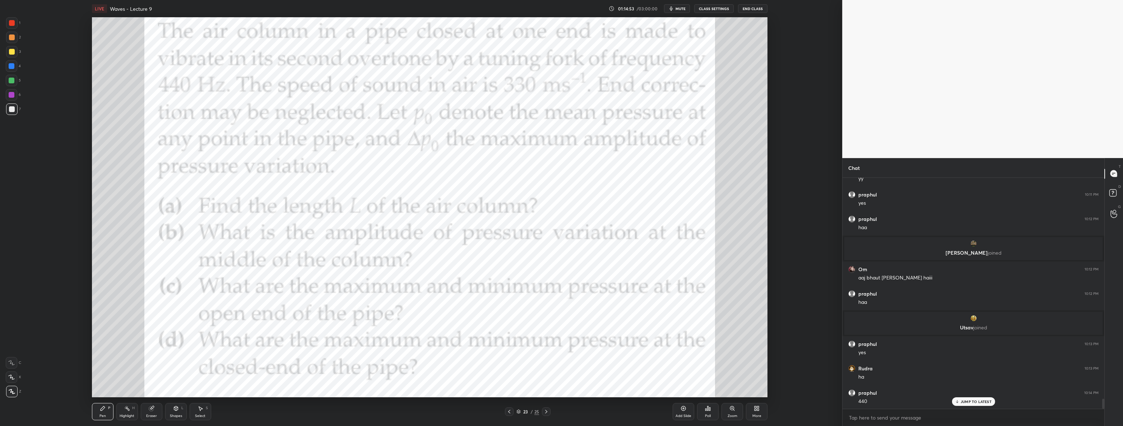
click at [511, 409] on icon at bounding box center [510, 412] width 6 height 6
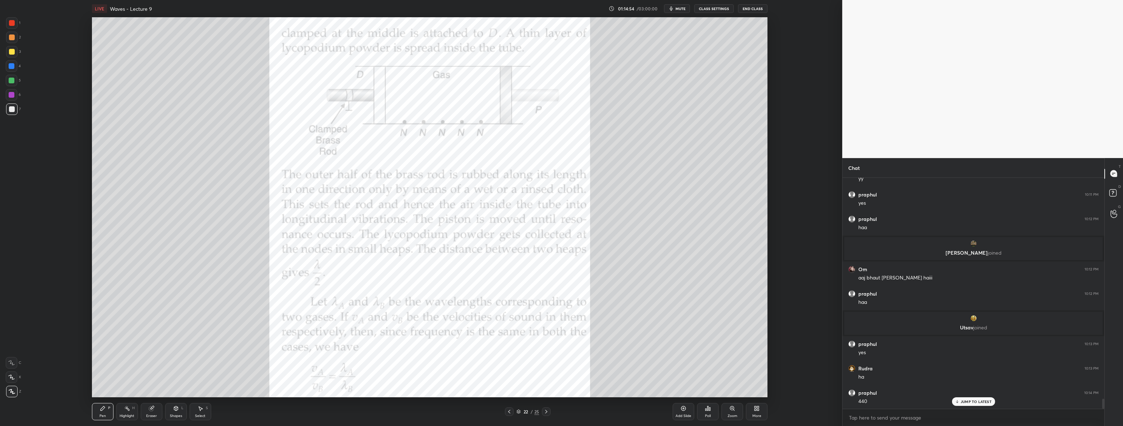
scroll to position [5170, 0]
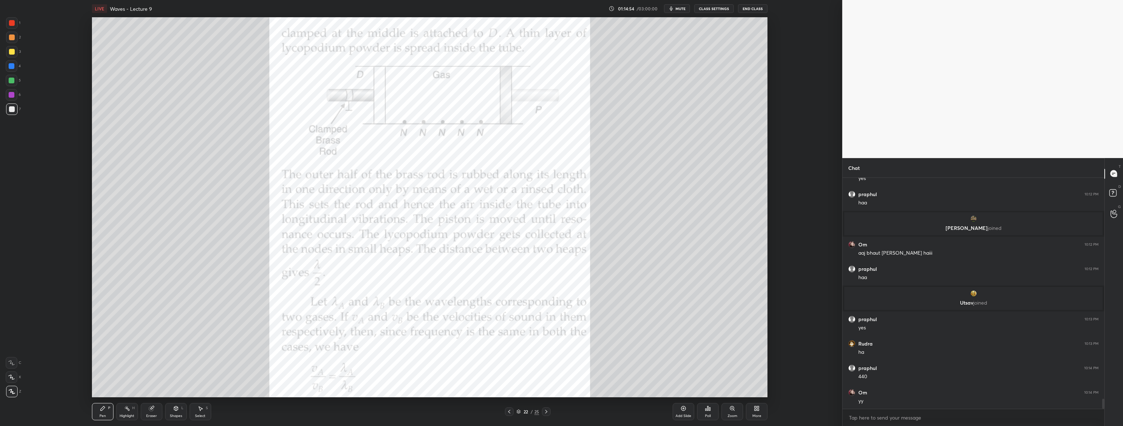
click at [544, 413] on icon at bounding box center [547, 412] width 6 height 6
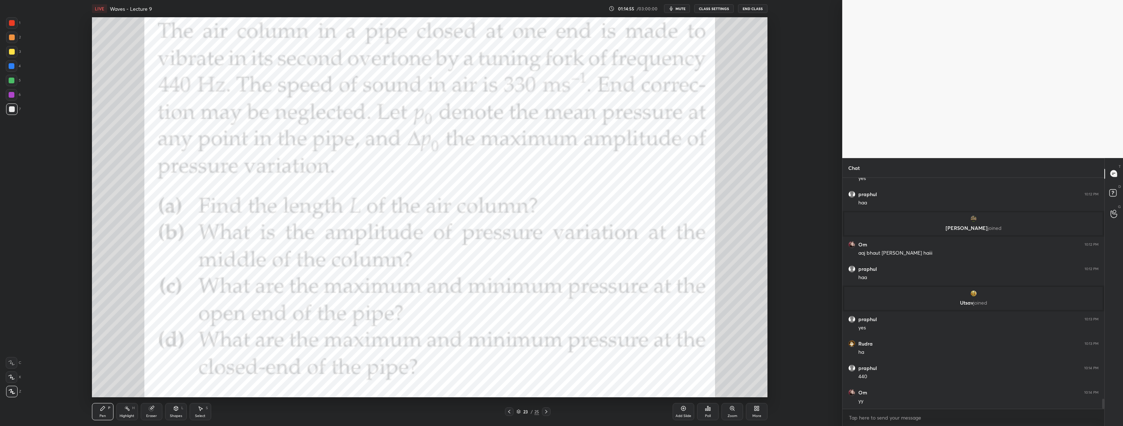
click at [546, 412] on icon at bounding box center [547, 412] width 6 height 6
click at [546, 411] on icon at bounding box center [547, 412] width 6 height 6
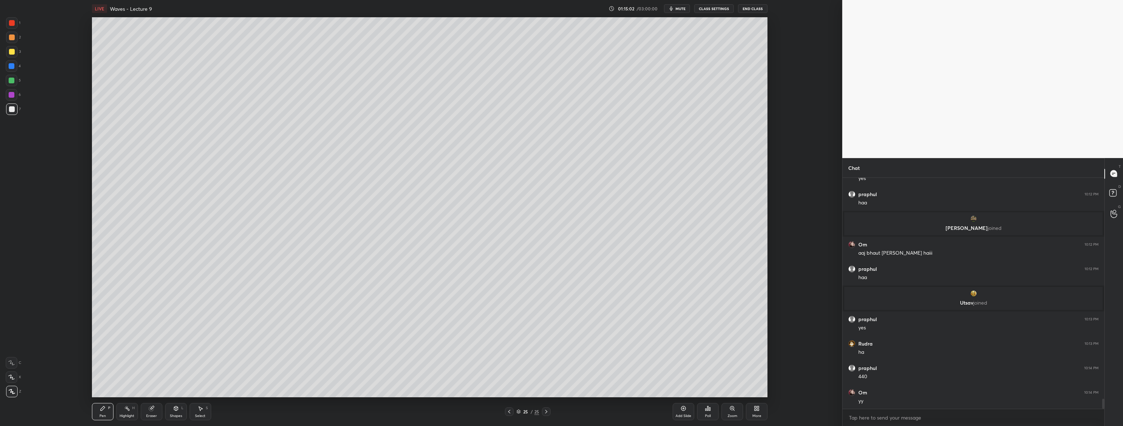
click at [10, 77] on div at bounding box center [11, 80] width 11 height 11
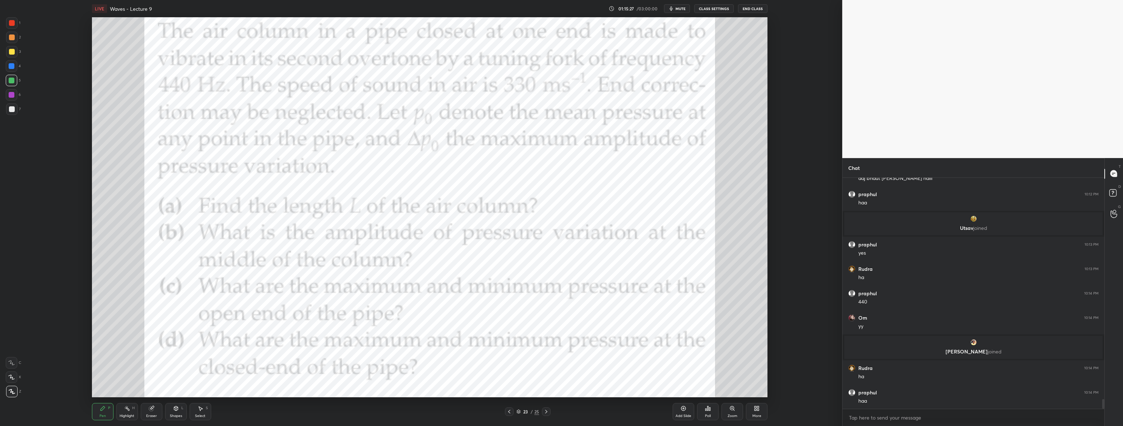
click at [546, 408] on div at bounding box center [546, 411] width 9 height 9
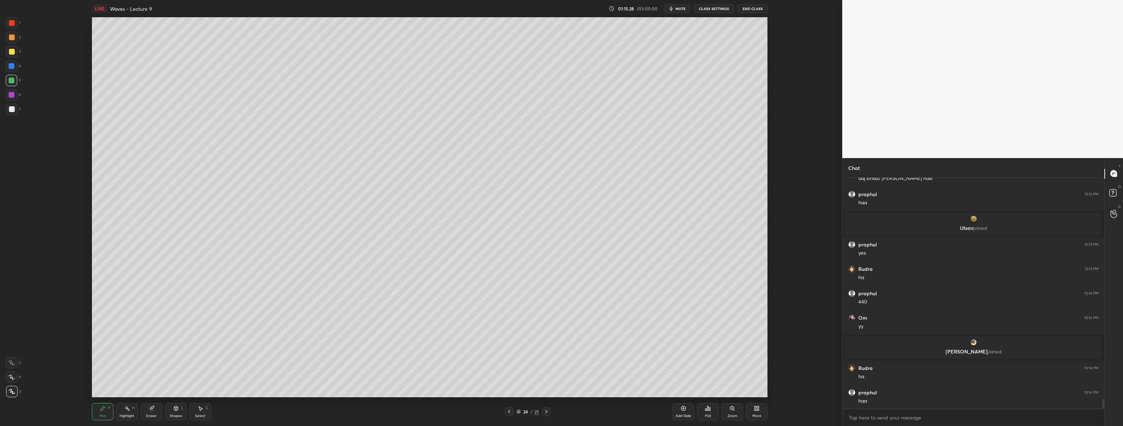
click at [542, 409] on div at bounding box center [546, 411] width 9 height 9
click at [506, 410] on div at bounding box center [509, 411] width 9 height 9
click at [11, 109] on div at bounding box center [12, 109] width 6 height 6
click at [12, 94] on div at bounding box center [12, 95] width 6 height 6
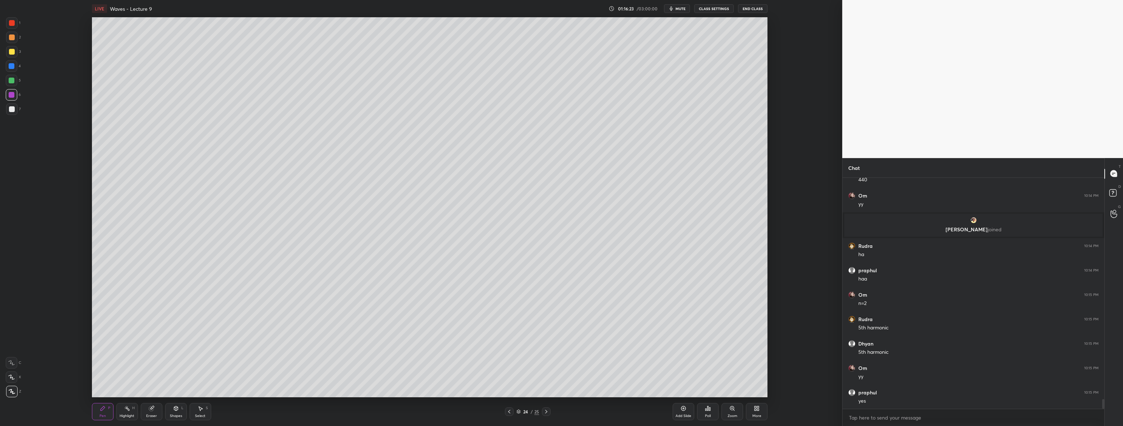
click at [12, 54] on div at bounding box center [12, 52] width 6 height 6
click at [14, 20] on div at bounding box center [11, 22] width 11 height 11
click at [15, 52] on div at bounding box center [11, 51] width 11 height 11
click at [508, 410] on icon at bounding box center [510, 412] width 6 height 6
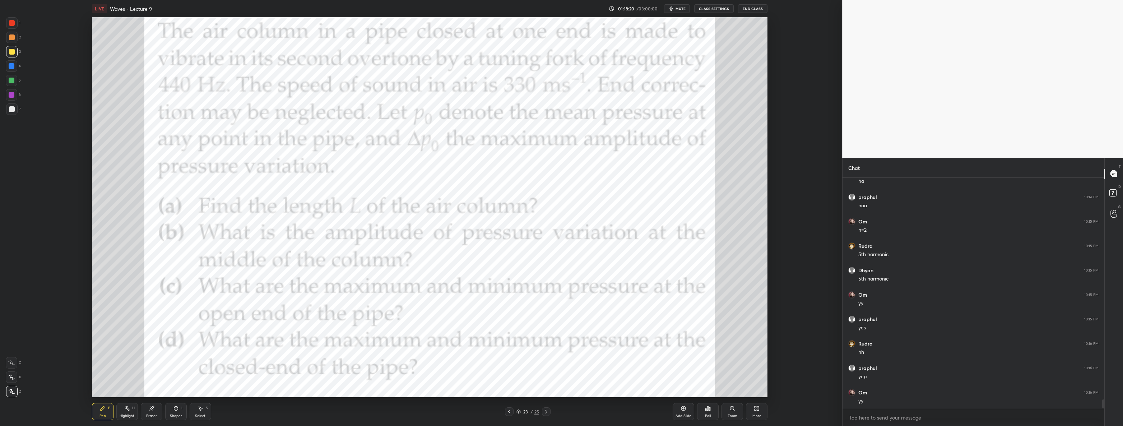
click at [546, 411] on icon at bounding box center [546, 412] width 2 height 4
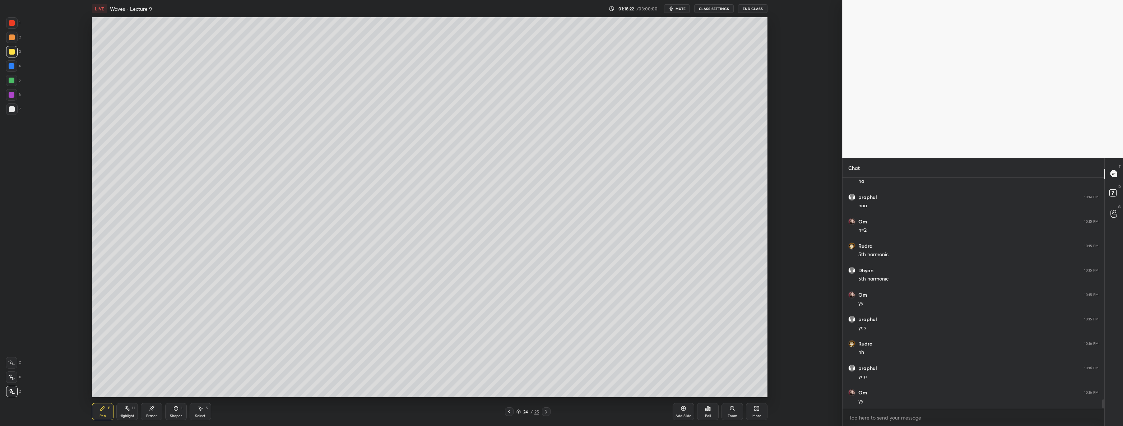
click at [546, 408] on div at bounding box center [546, 411] width 9 height 9
click at [13, 109] on div at bounding box center [12, 109] width 6 height 6
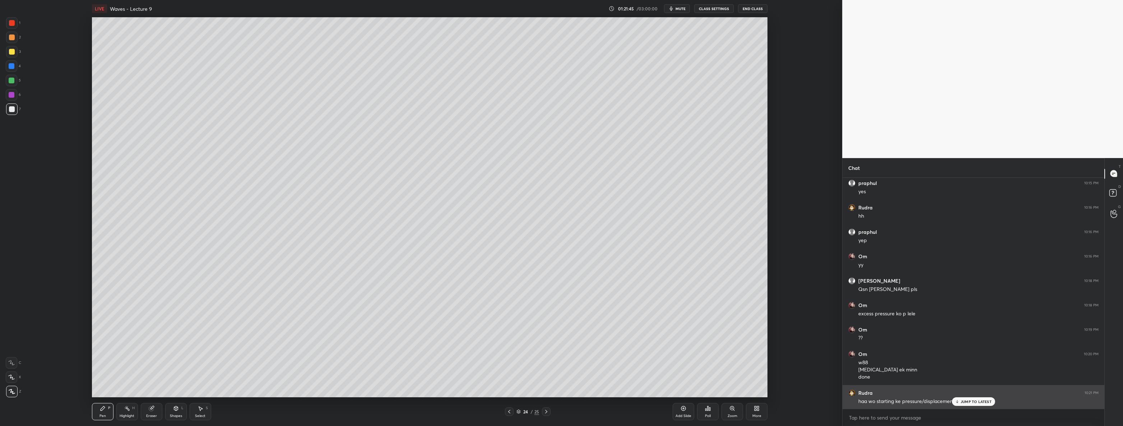
click at [961, 403] on p "JUMP TO LATEST" at bounding box center [976, 402] width 31 height 4
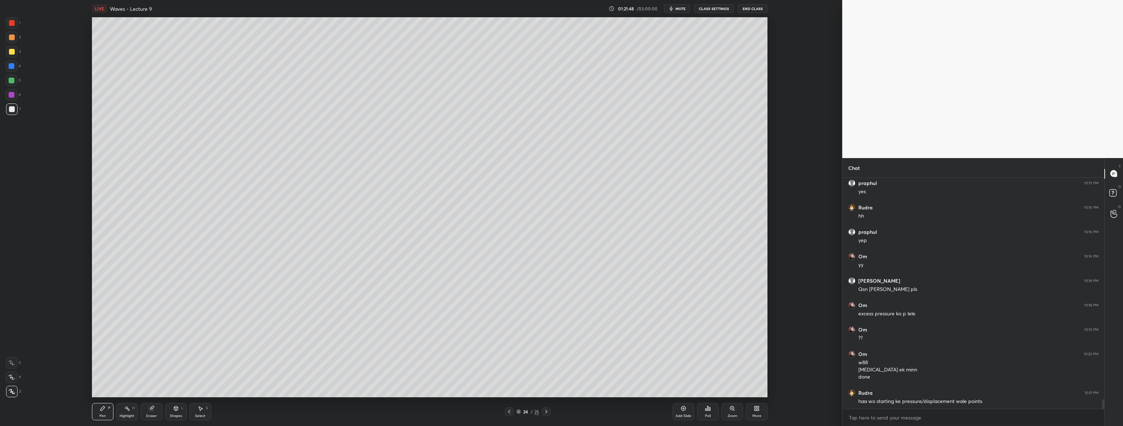
scroll to position [5569, 0]
click at [115, 412] on div "Pen P Highlight H Eraser Shapes L Select S" at bounding box center [237, 411] width 291 height 17
click at [124, 403] on div "Highlight H" at bounding box center [127, 411] width 22 height 17
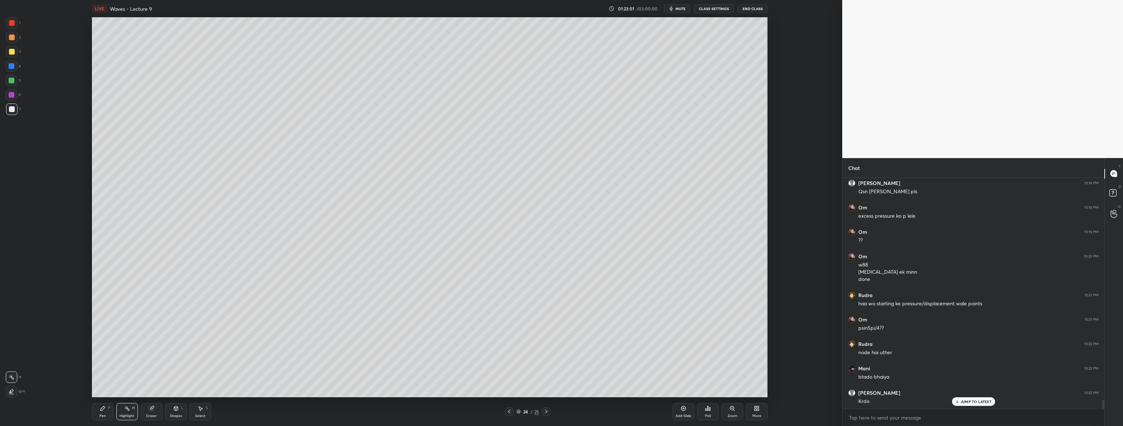
click at [14, 52] on div at bounding box center [12, 52] width 6 height 6
click at [545, 412] on icon at bounding box center [547, 412] width 6 height 6
click at [13, 112] on div at bounding box center [11, 108] width 11 height 11
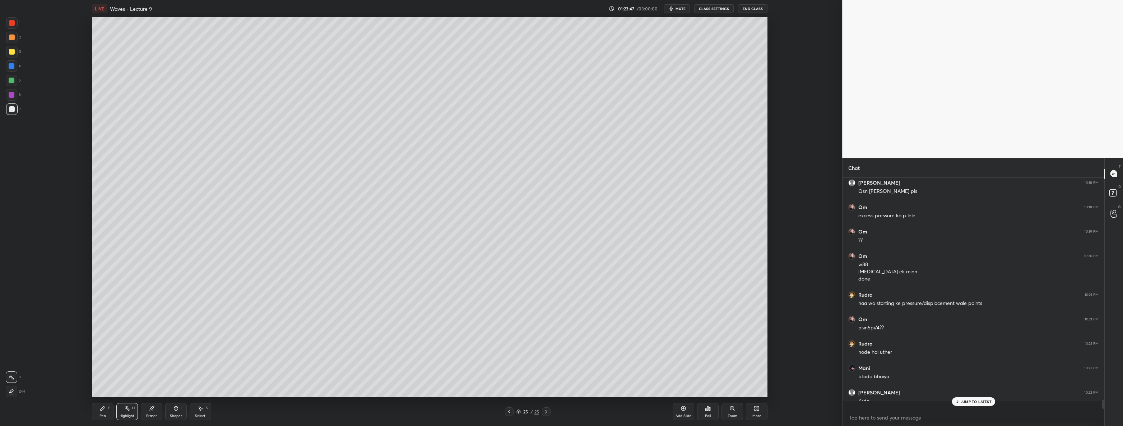
click at [108, 412] on div "Pen P" at bounding box center [103, 411] width 22 height 17
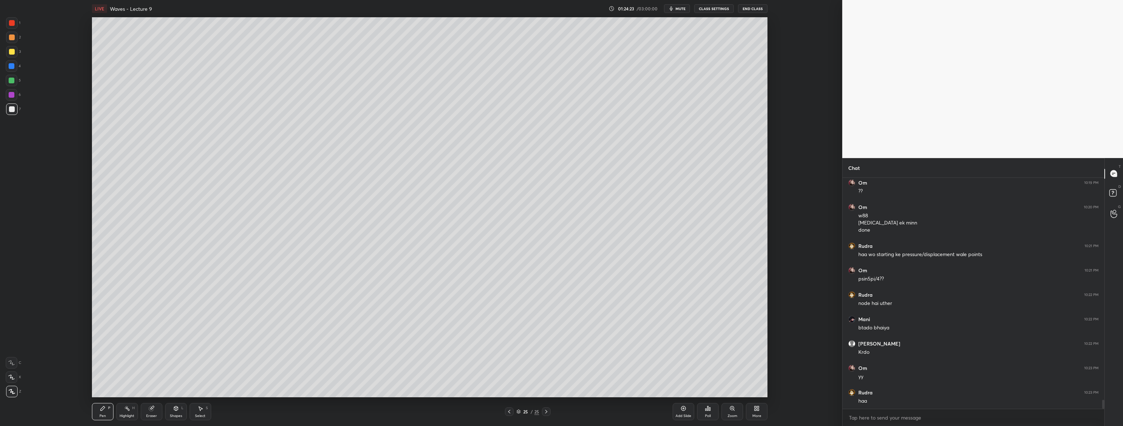
scroll to position [5715, 0]
click at [13, 25] on div at bounding box center [12, 23] width 6 height 6
click at [10, 107] on div at bounding box center [12, 109] width 6 height 6
click at [507, 411] on icon at bounding box center [510, 412] width 6 height 6
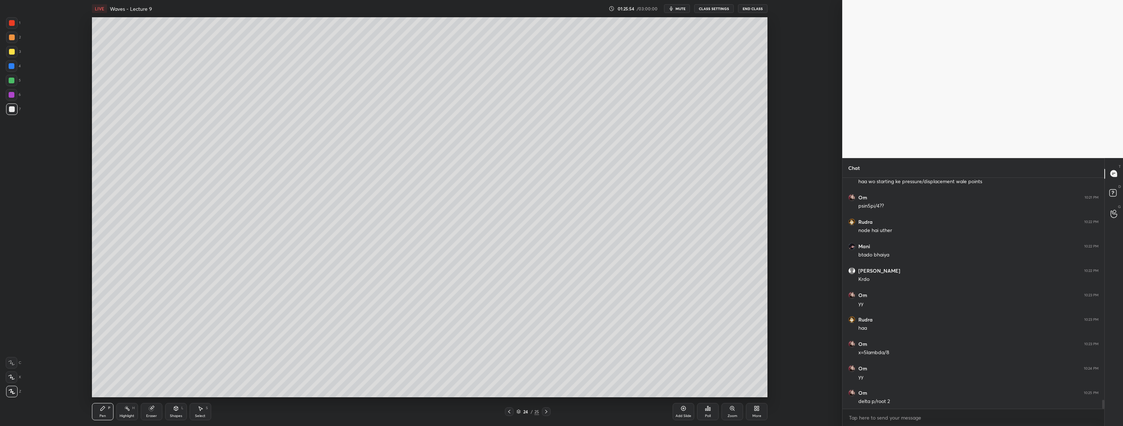
click at [507, 411] on icon at bounding box center [510, 412] width 6 height 6
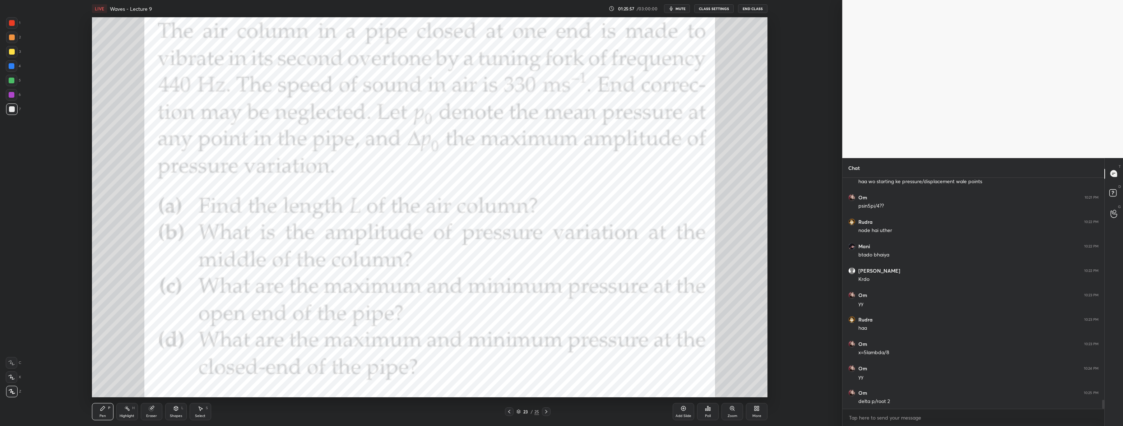
scroll to position [5771, 0]
click at [8, 23] on div at bounding box center [11, 22] width 11 height 11
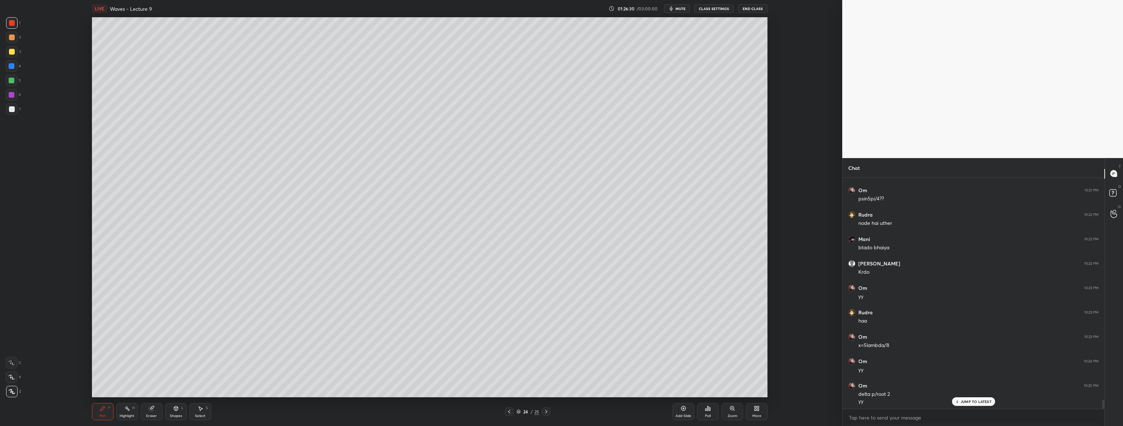
click at [131, 410] on div "Highlight H" at bounding box center [127, 411] width 22 height 17
click at [544, 412] on icon at bounding box center [547, 412] width 6 height 6
click at [505, 415] on div at bounding box center [509, 411] width 9 height 9
click at [508, 415] on div at bounding box center [509, 411] width 9 height 9
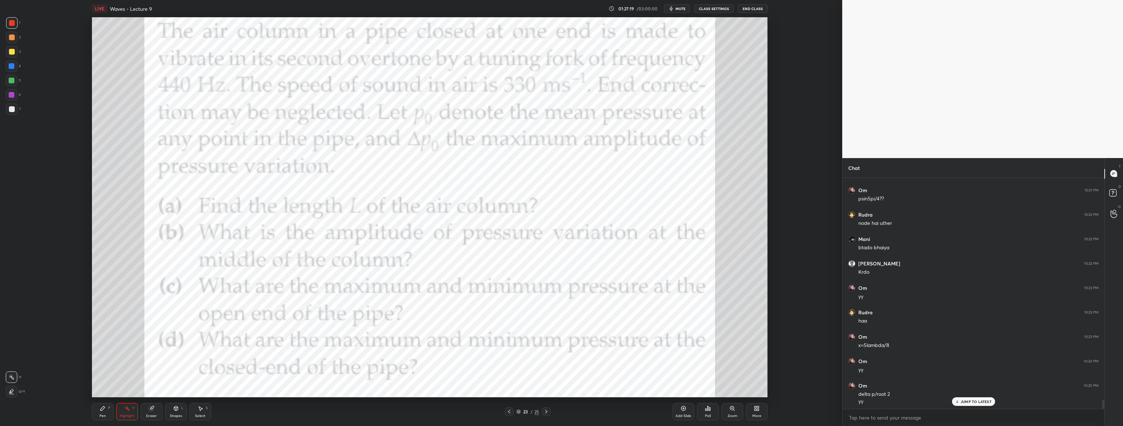
click at [107, 417] on div "Pen P" at bounding box center [103, 411] width 22 height 17
click at [758, 405] on div "More" at bounding box center [757, 411] width 22 height 17
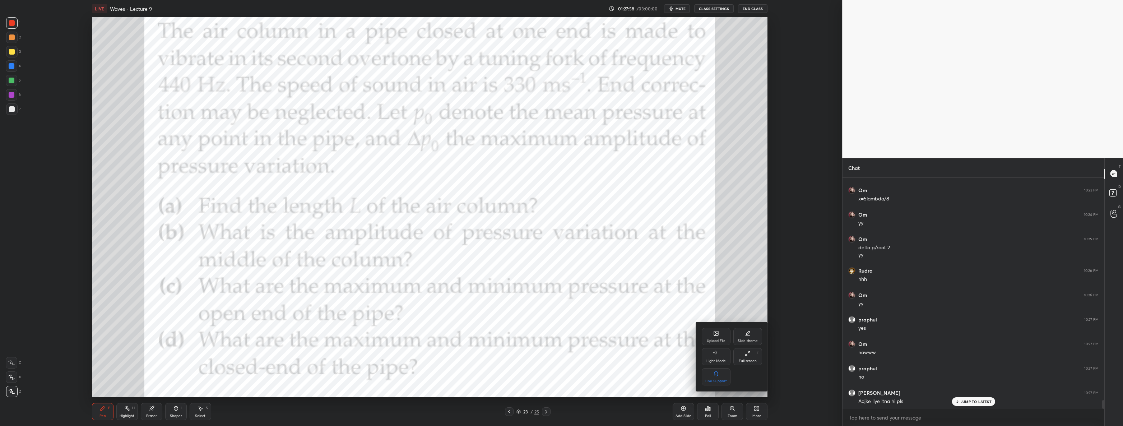
click at [546, 413] on div at bounding box center [561, 213] width 1123 height 426
click at [546, 411] on icon at bounding box center [547, 412] width 6 height 6
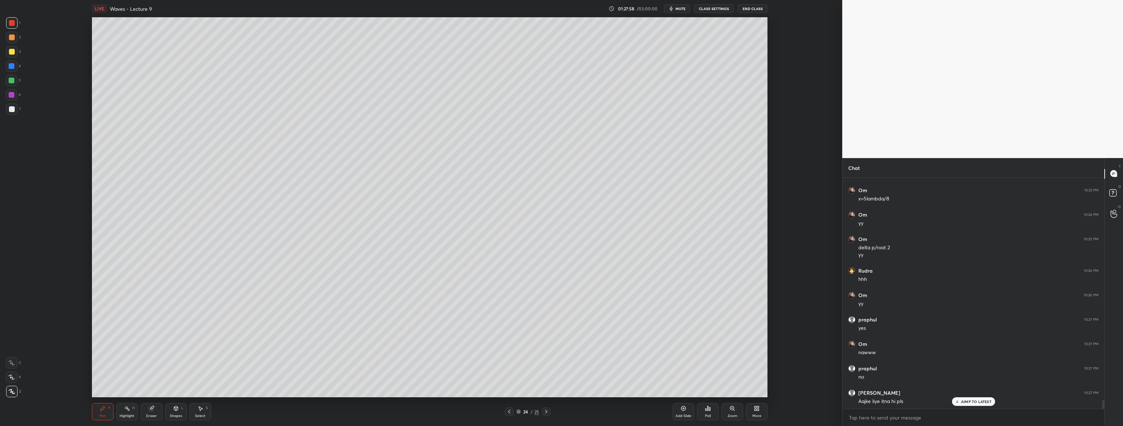
click at [546, 411] on icon at bounding box center [547, 412] width 6 height 6
click at [763, 410] on div "More" at bounding box center [757, 411] width 22 height 17
click at [718, 340] on div "Upload File" at bounding box center [716, 341] width 19 height 4
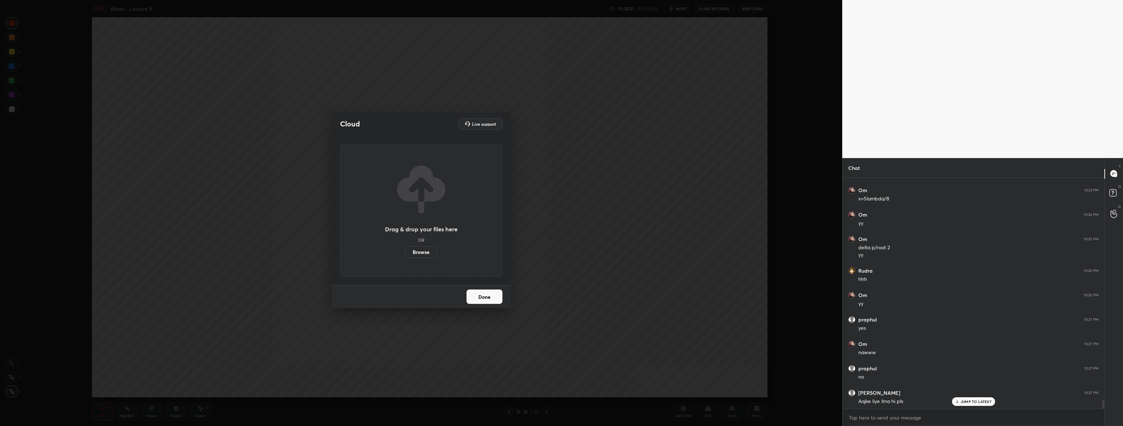
scroll to position [5942, 0]
click at [427, 250] on label "Browse" at bounding box center [421, 251] width 32 height 11
click at [405, 250] on input "Browse" at bounding box center [405, 251] width 0 height 11
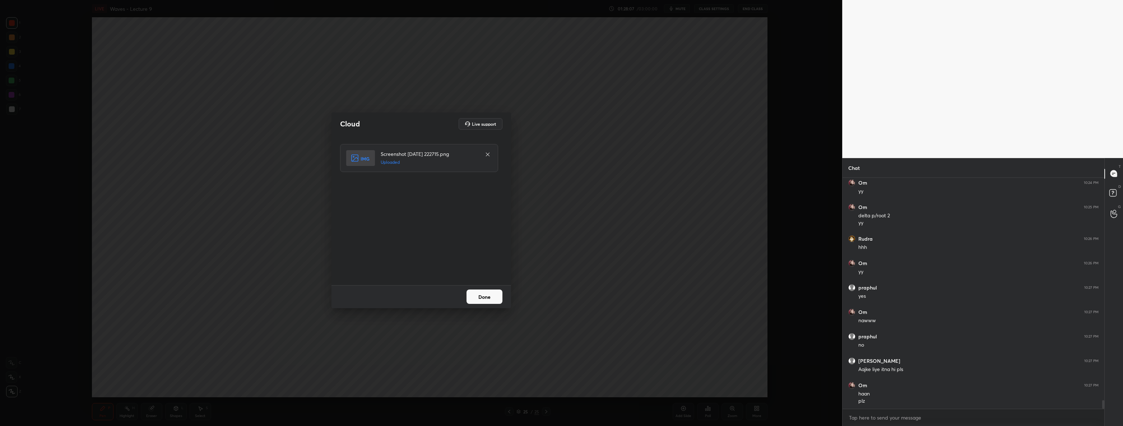
click at [490, 297] on button "Done" at bounding box center [485, 297] width 36 height 14
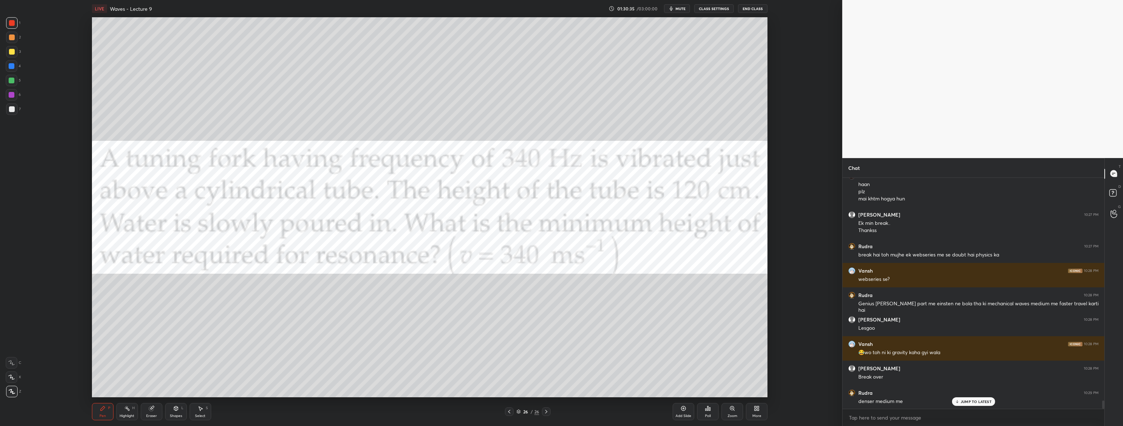
scroll to position [6166, 0]
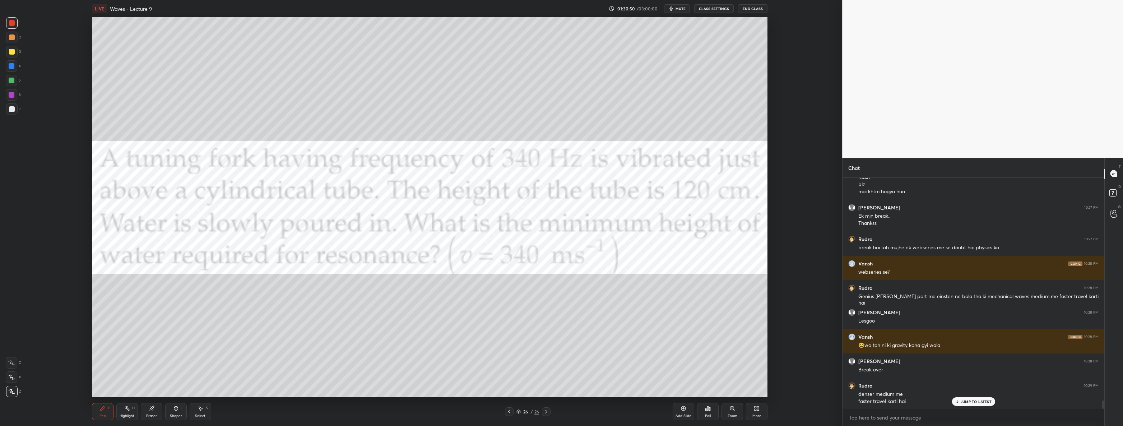
click at [198, 412] on div "Select S" at bounding box center [201, 411] width 22 height 17
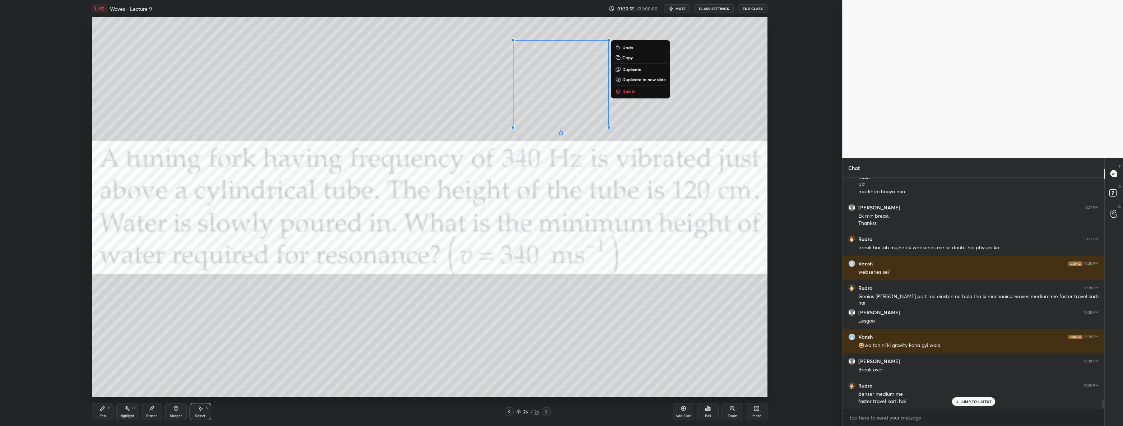
click at [643, 93] on button "Delete" at bounding box center [641, 91] width 54 height 9
click at [113, 412] on div "Pen P" at bounding box center [103, 411] width 22 height 17
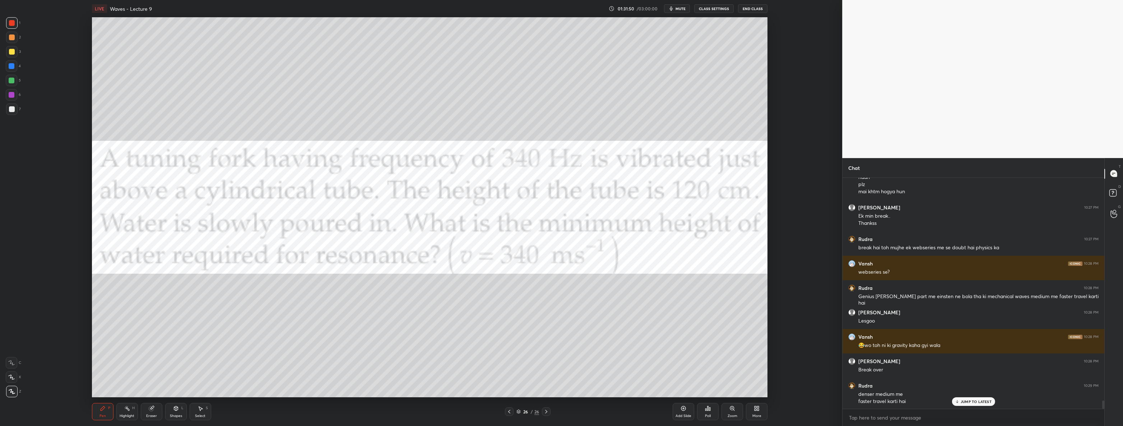
click at [683, 416] on div "Add Slide" at bounding box center [684, 416] width 16 height 4
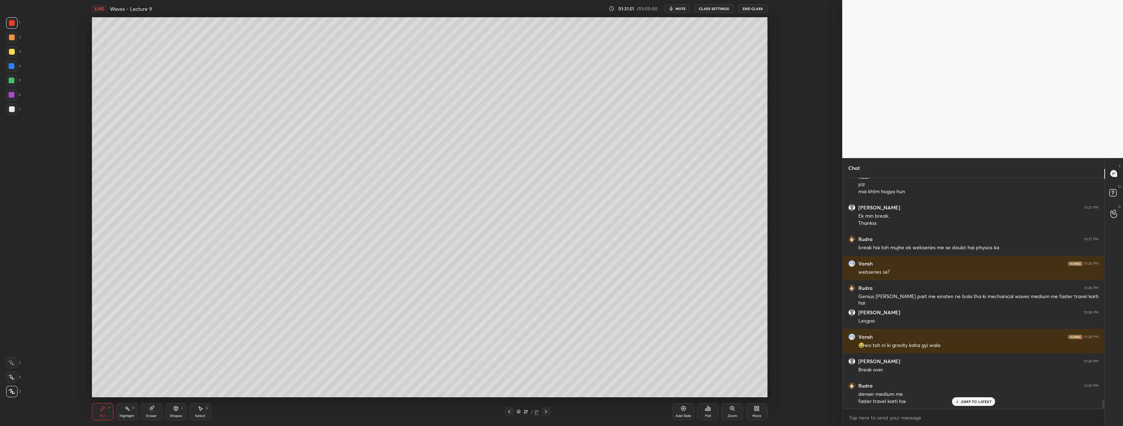
click at [180, 409] on div "Shapes L" at bounding box center [176, 411] width 22 height 17
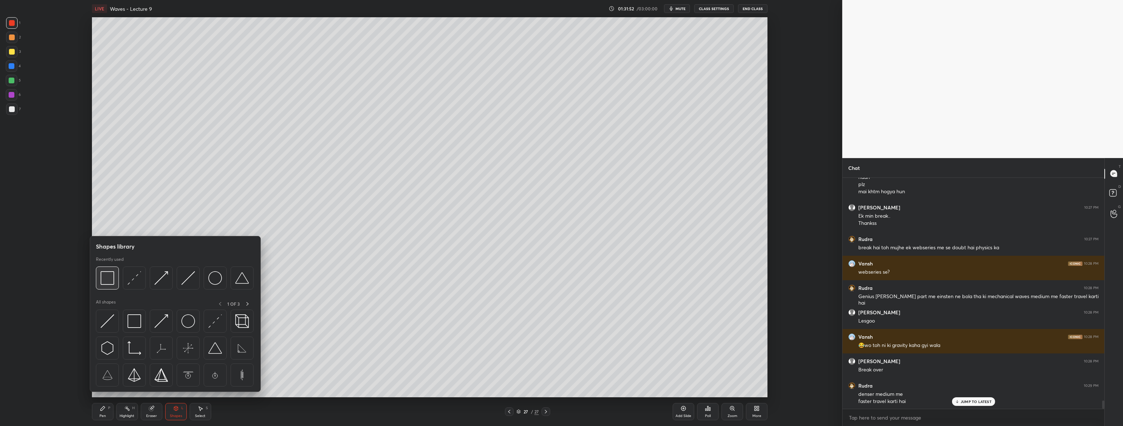
click at [107, 281] on img at bounding box center [108, 278] width 14 height 14
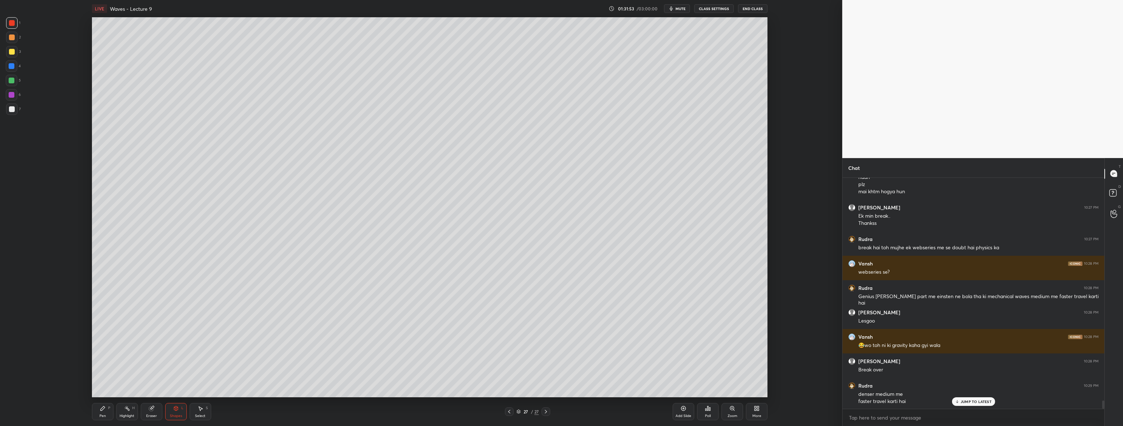
click at [11, 115] on div at bounding box center [11, 108] width 11 height 11
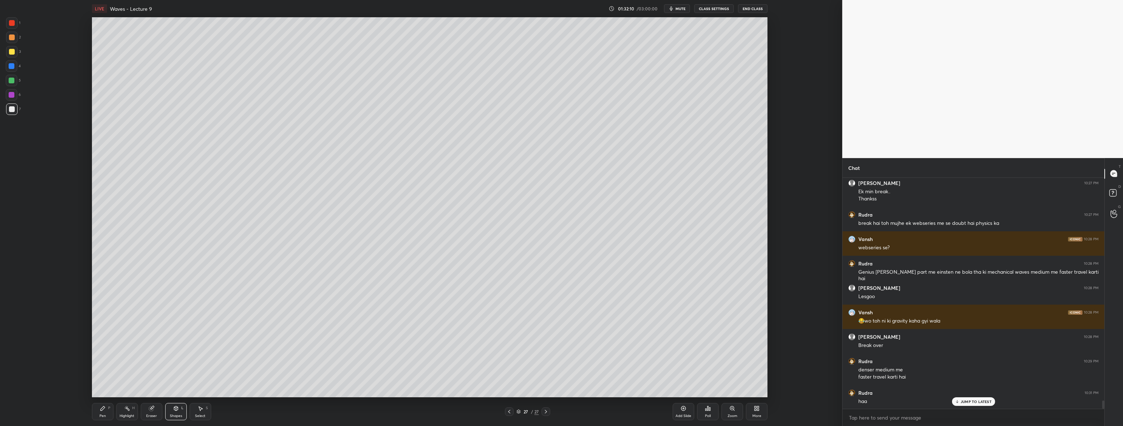
click at [201, 411] on icon at bounding box center [201, 409] width 6 height 6
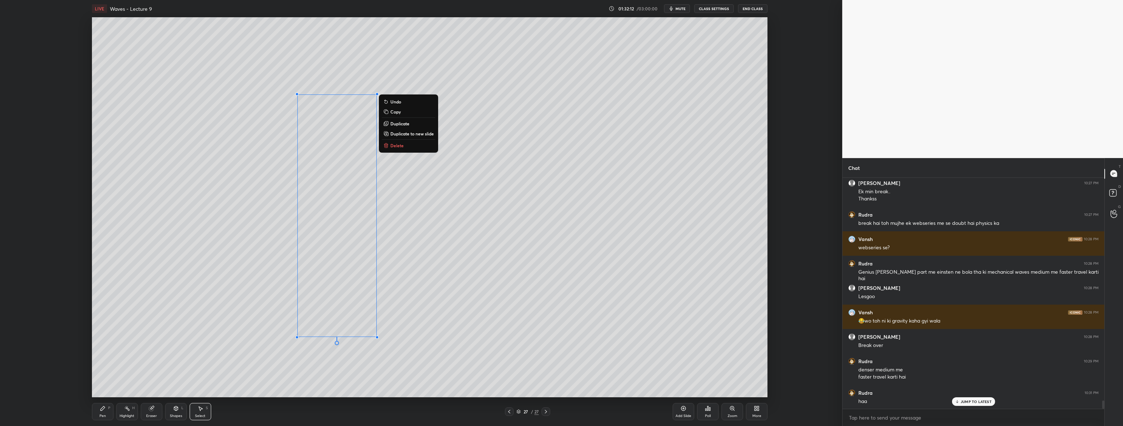
click at [460, 320] on div "0 ° Undo Copy Duplicate Duplicate to new slide Delete" at bounding box center [430, 207] width 676 height 380
click at [110, 414] on div "Pen P" at bounding box center [103, 411] width 22 height 17
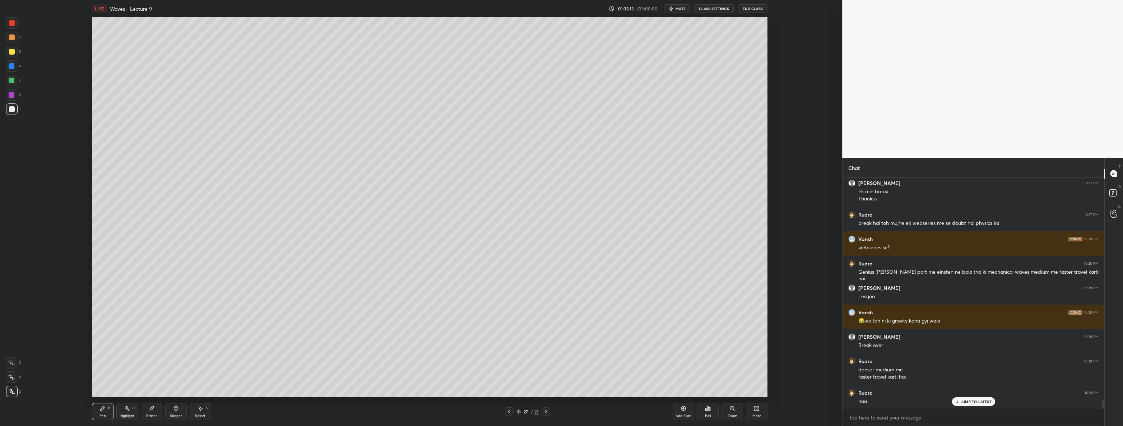
click at [135, 410] on div "Highlight H" at bounding box center [127, 411] width 22 height 17
click at [160, 407] on div "Eraser" at bounding box center [152, 411] width 22 height 17
click at [100, 411] on div "Pen P" at bounding box center [103, 411] width 22 height 17
click at [178, 411] on icon at bounding box center [176, 409] width 6 height 6
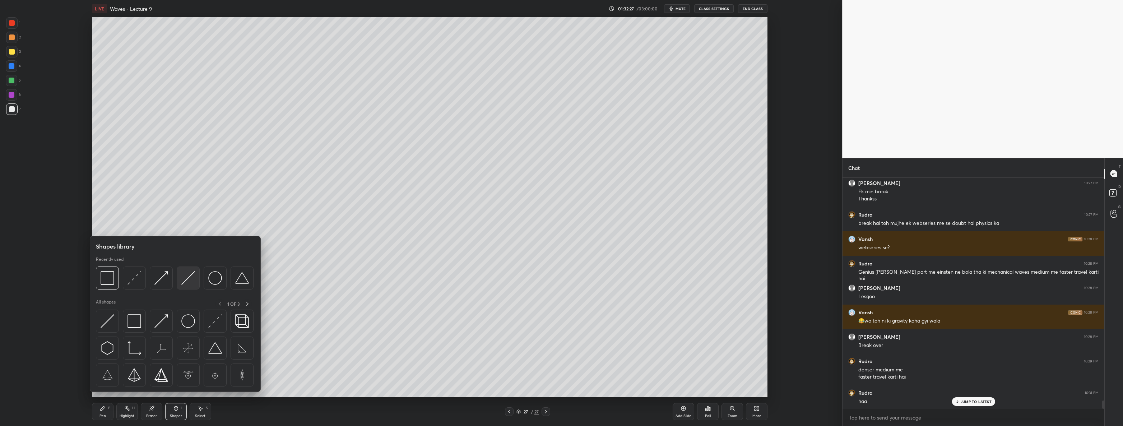
click at [184, 282] on img at bounding box center [188, 278] width 14 height 14
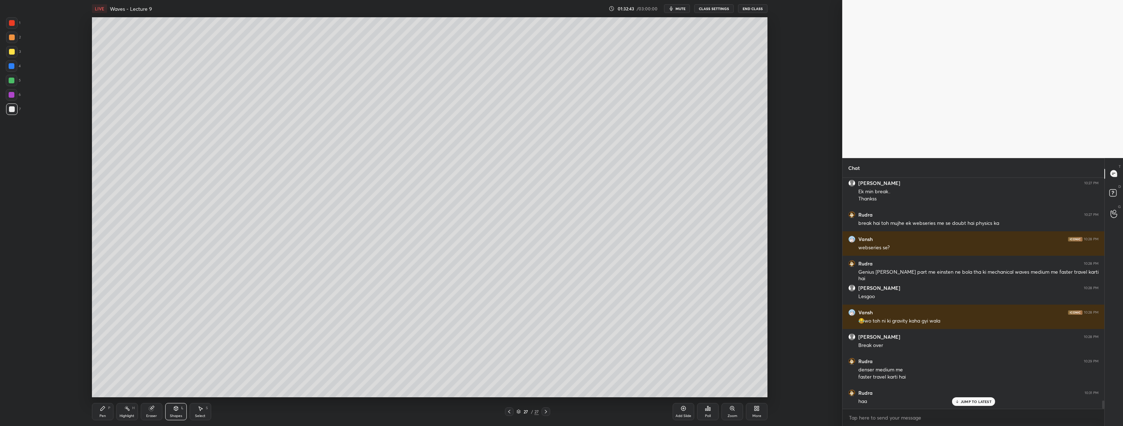
click at [11, 52] on div at bounding box center [12, 52] width 6 height 6
click at [103, 410] on icon at bounding box center [103, 409] width 6 height 6
click at [203, 408] on icon at bounding box center [201, 409] width 6 height 6
click at [550, 180] on div "0 ° Undo Copy Duplicate Duplicate to new slide Delete" at bounding box center [430, 207] width 676 height 380
click at [97, 410] on div "Pen P" at bounding box center [103, 411] width 22 height 17
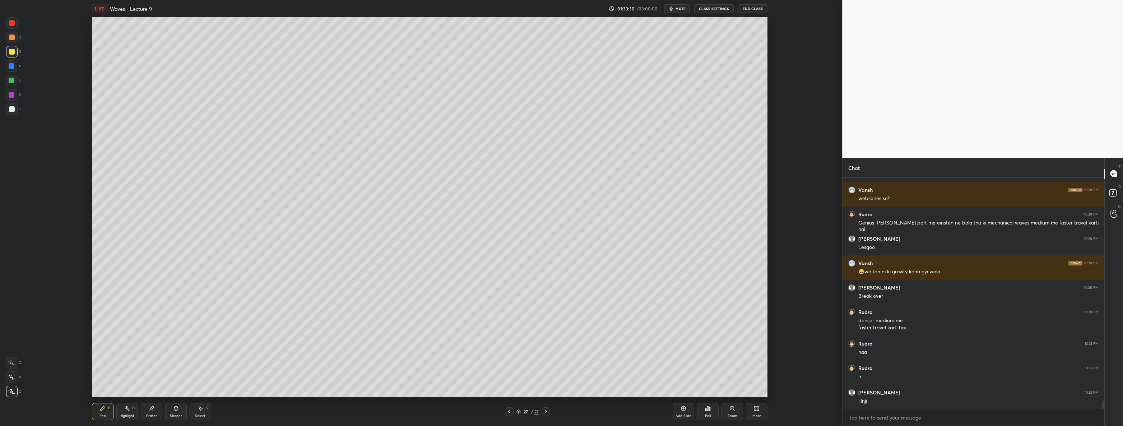
scroll to position [6264, 0]
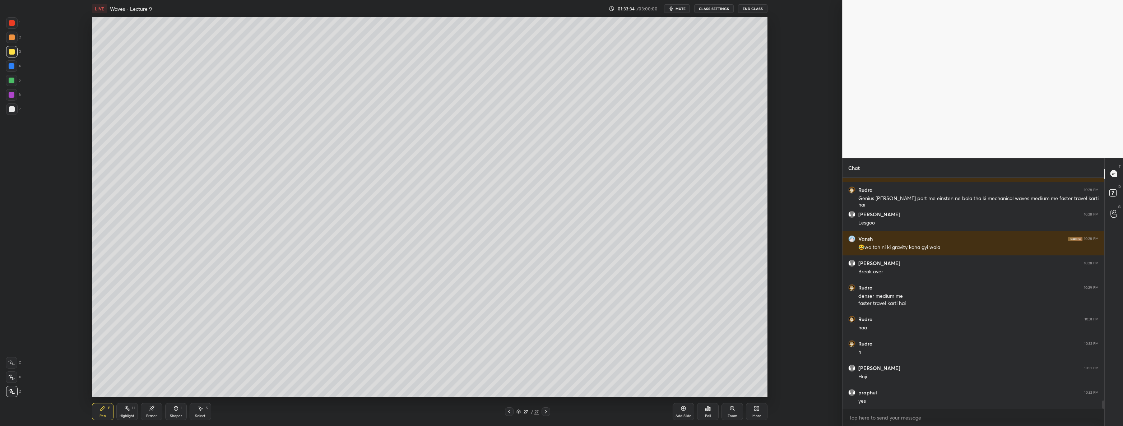
click at [177, 412] on div "Shapes L" at bounding box center [176, 411] width 22 height 17
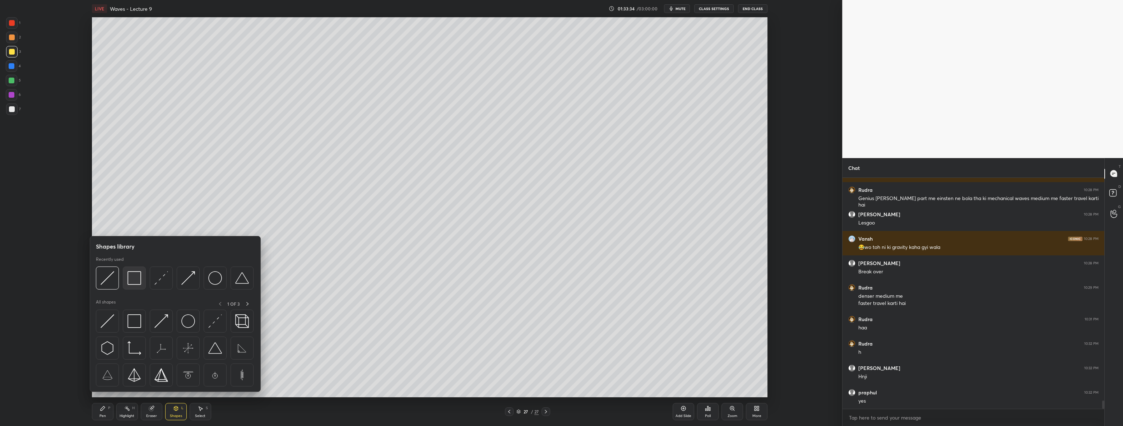
click at [137, 280] on img at bounding box center [135, 278] width 14 height 14
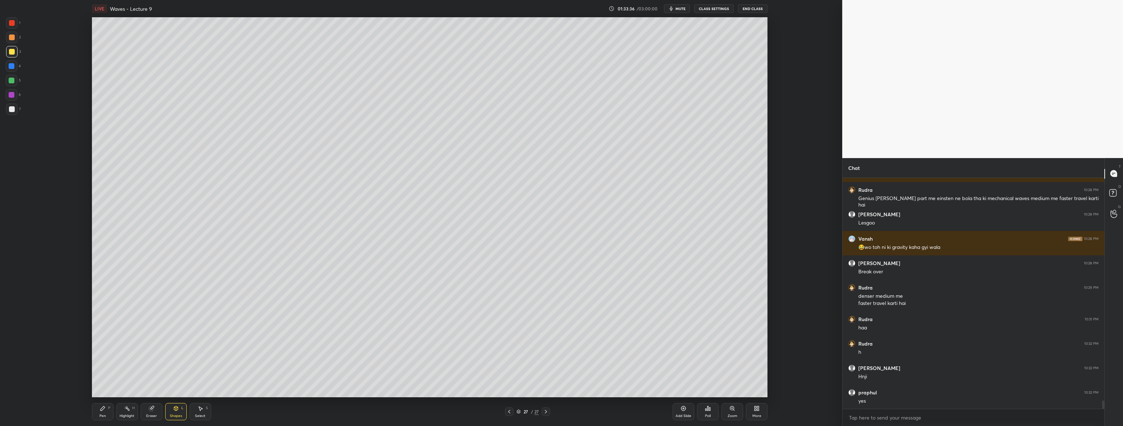
click at [9, 67] on div at bounding box center [12, 66] width 6 height 6
click at [128, 409] on rect at bounding box center [128, 409] width 4 height 4
click at [9, 392] on icon at bounding box center [12, 392] width 6 height 6
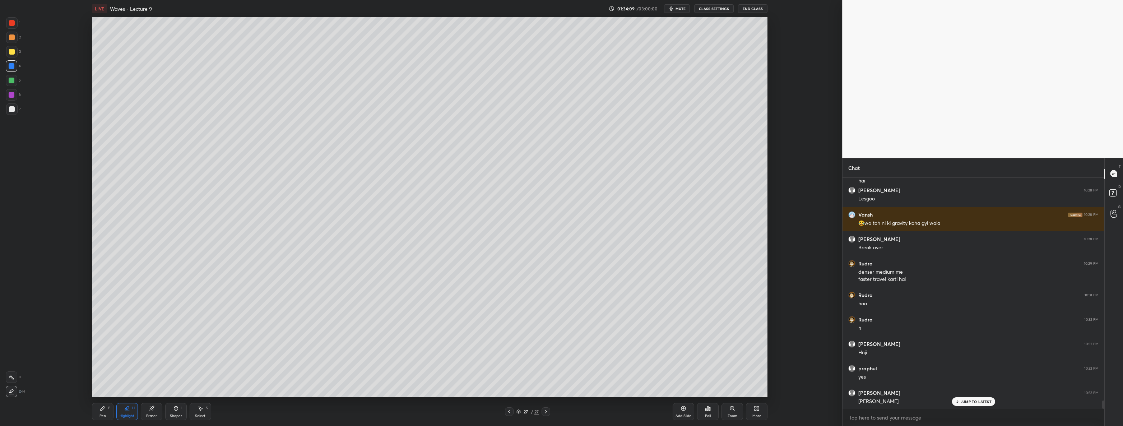
click at [105, 414] on div "Pen" at bounding box center [103, 416] width 6 height 4
click at [17, 111] on div at bounding box center [11, 108] width 11 height 11
click at [205, 415] on div "Select" at bounding box center [200, 416] width 10 height 4
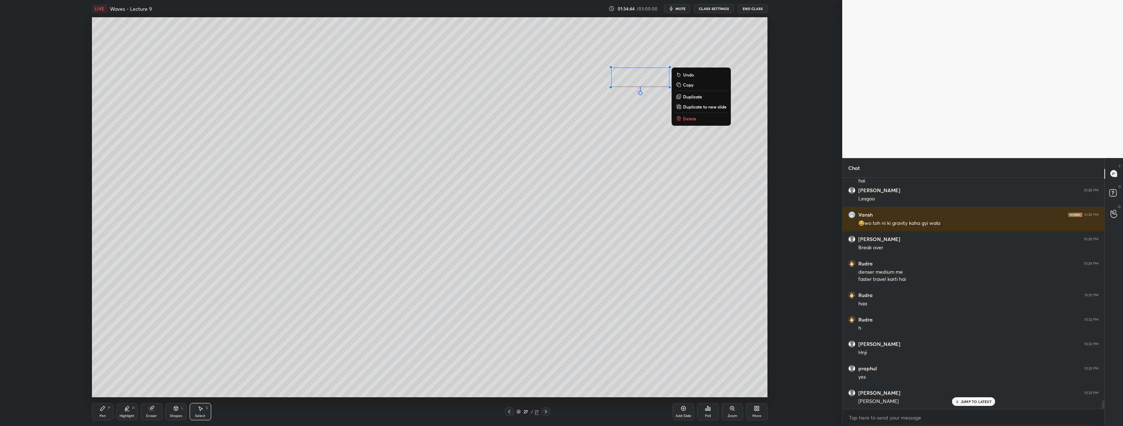
click at [689, 122] on button "Delete" at bounding box center [702, 118] width 54 height 9
click at [94, 411] on div "Pen P" at bounding box center [103, 411] width 22 height 17
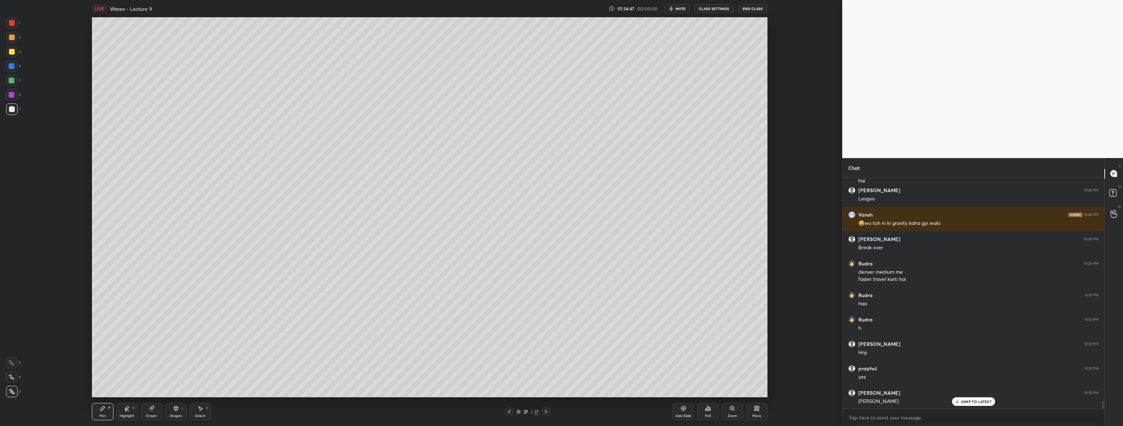
click at [15, 57] on div "3" at bounding box center [13, 53] width 15 height 14
click at [15, 109] on div at bounding box center [11, 108] width 11 height 11
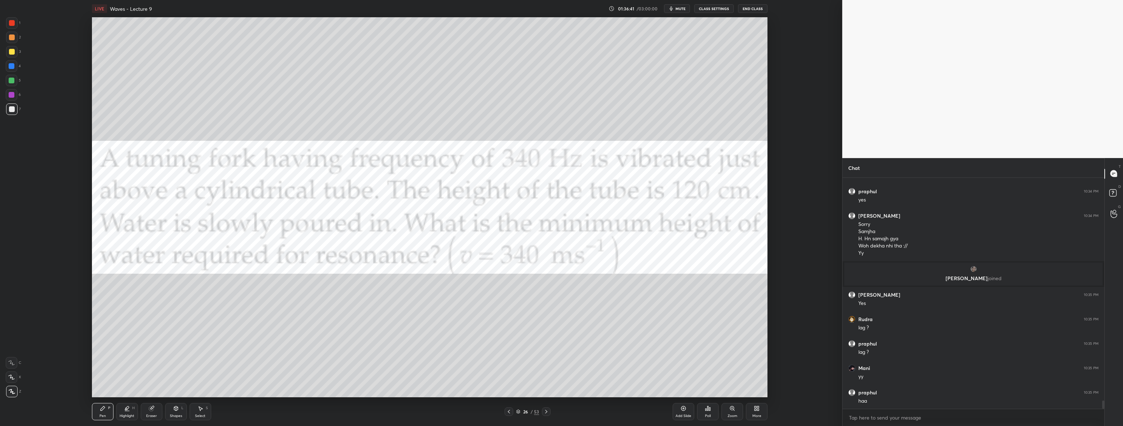
scroll to position [6210, 0]
click at [16, 53] on div at bounding box center [11, 51] width 11 height 11
click at [763, 410] on div "More" at bounding box center [757, 411] width 22 height 17
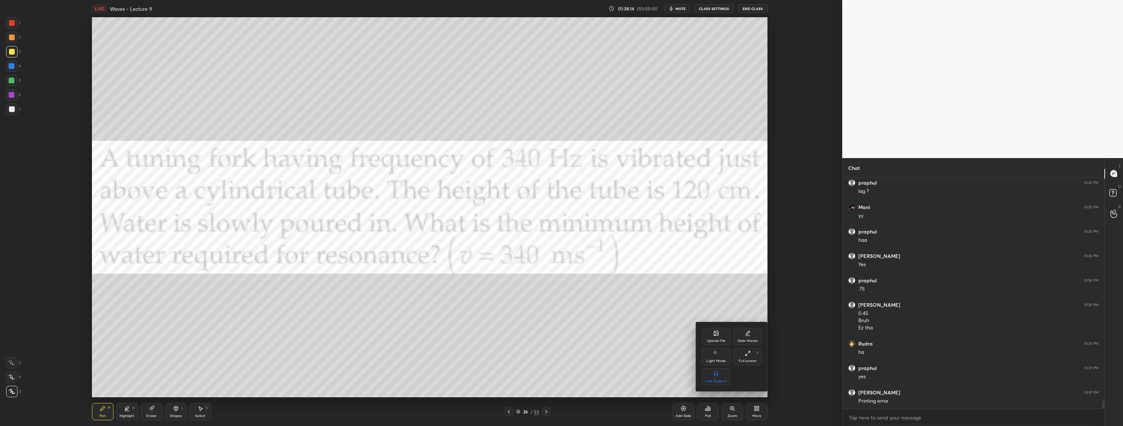
click at [793, 366] on div at bounding box center [561, 213] width 1123 height 426
click at [547, 408] on div at bounding box center [546, 411] width 9 height 9
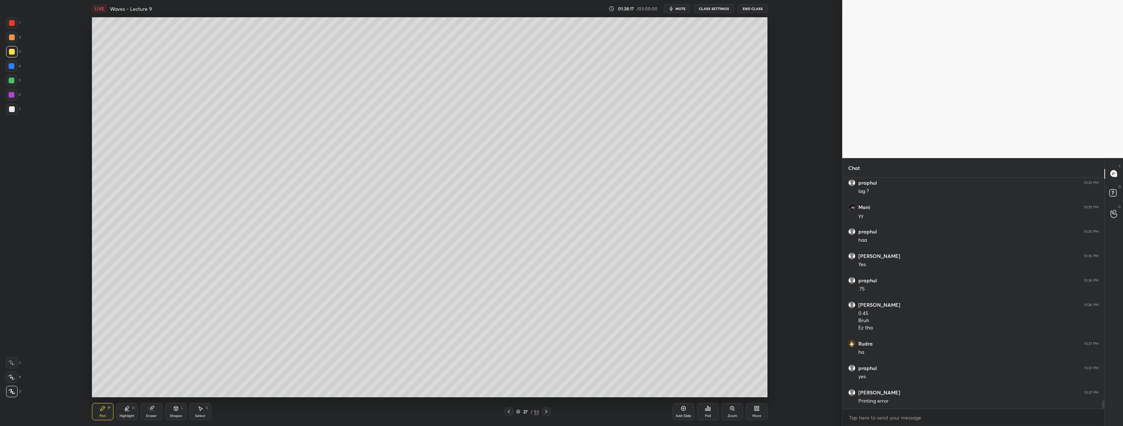
click at [546, 411] on icon at bounding box center [547, 412] width 6 height 6
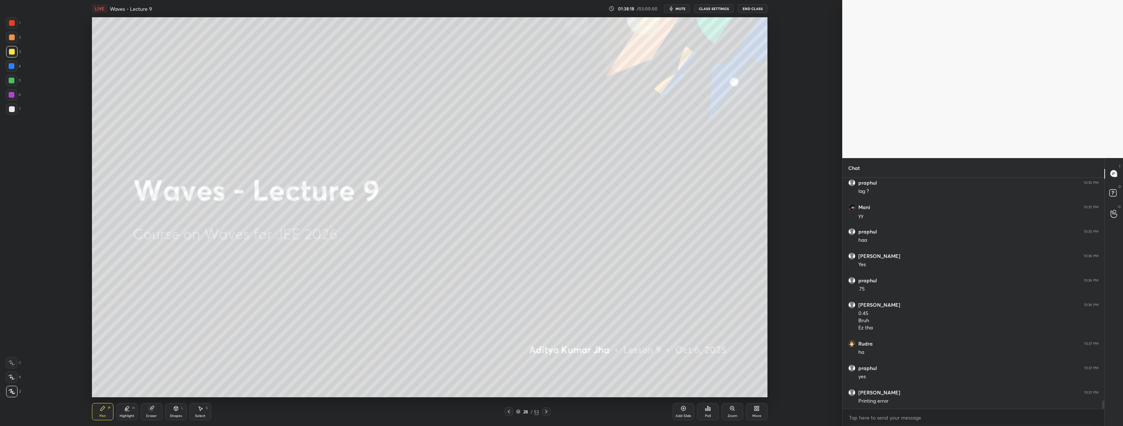
click at [510, 408] on div at bounding box center [509, 411] width 9 height 9
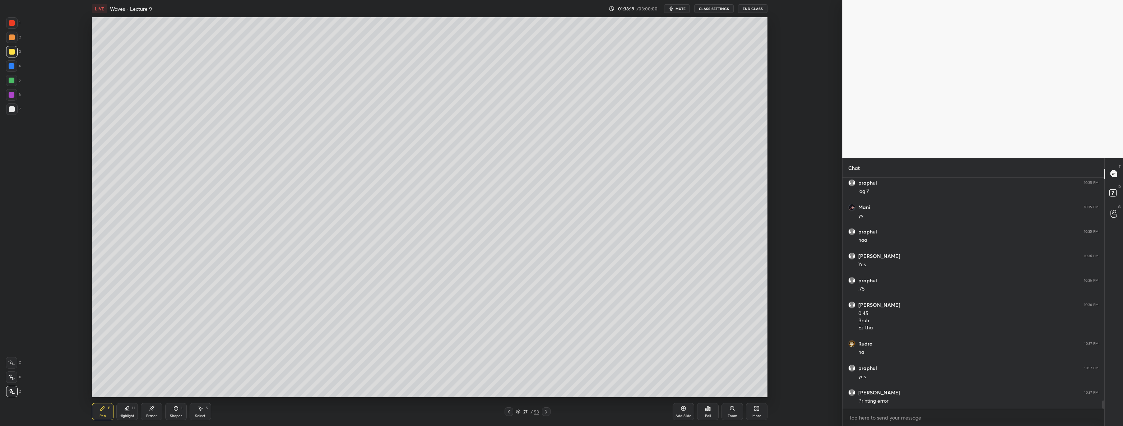
click at [758, 409] on icon at bounding box center [759, 410] width 2 height 2
click at [720, 336] on div "Upload File" at bounding box center [716, 336] width 29 height 17
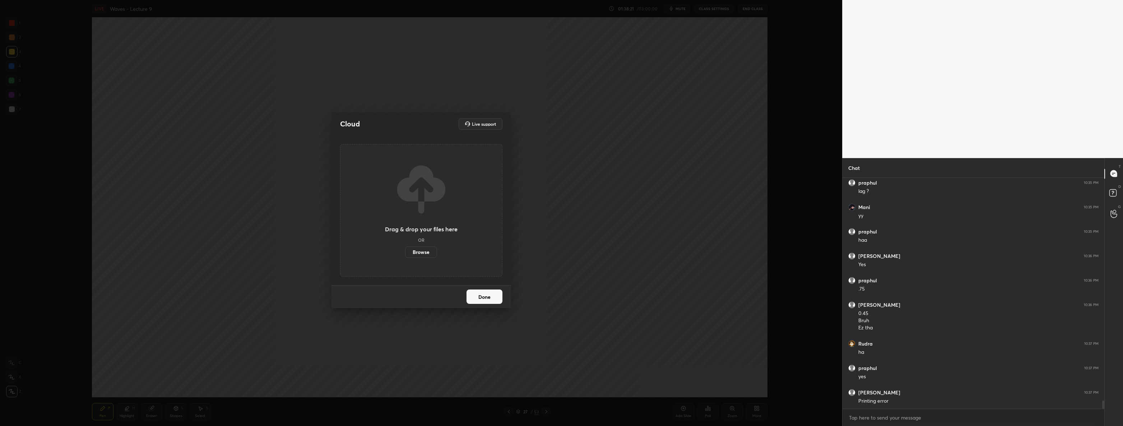
click at [422, 251] on label "Browse" at bounding box center [421, 251] width 32 height 11
click at [405, 251] on input "Browse" at bounding box center [405, 251] width 0 height 11
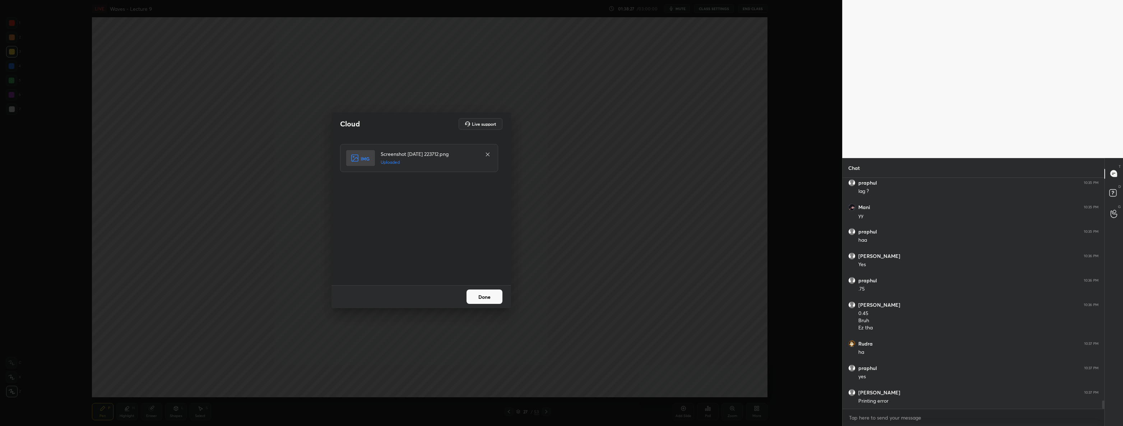
click at [482, 294] on button "Done" at bounding box center [485, 297] width 36 height 14
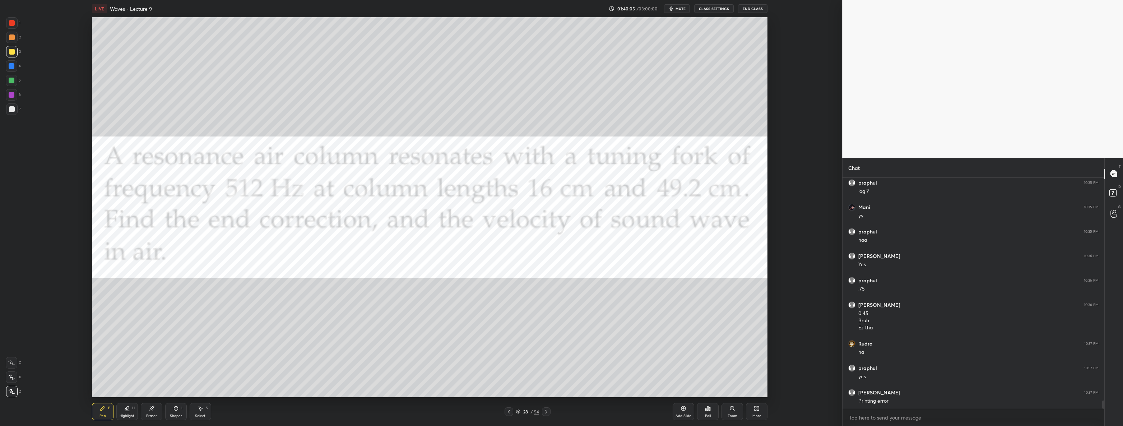
scroll to position [6371, 0]
click at [977, 403] on p "JUMP TO LATEST" at bounding box center [976, 402] width 31 height 4
click at [13, 25] on div at bounding box center [12, 23] width 6 height 6
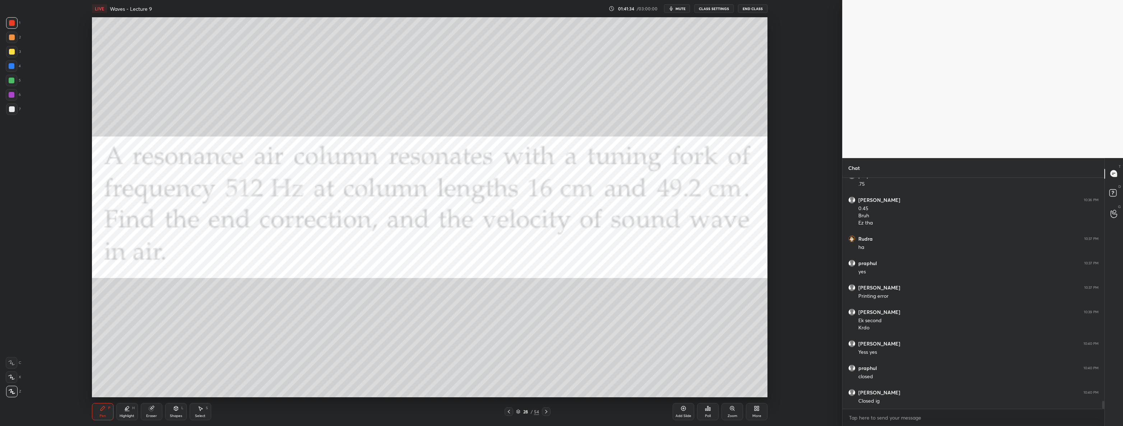
click at [11, 111] on div at bounding box center [12, 109] width 6 height 6
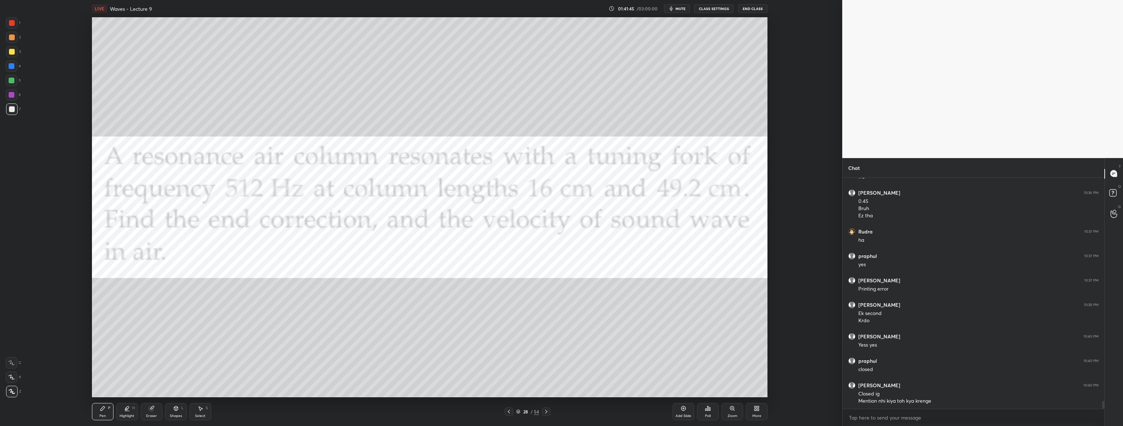
click at [10, 51] on div at bounding box center [12, 52] width 6 height 6
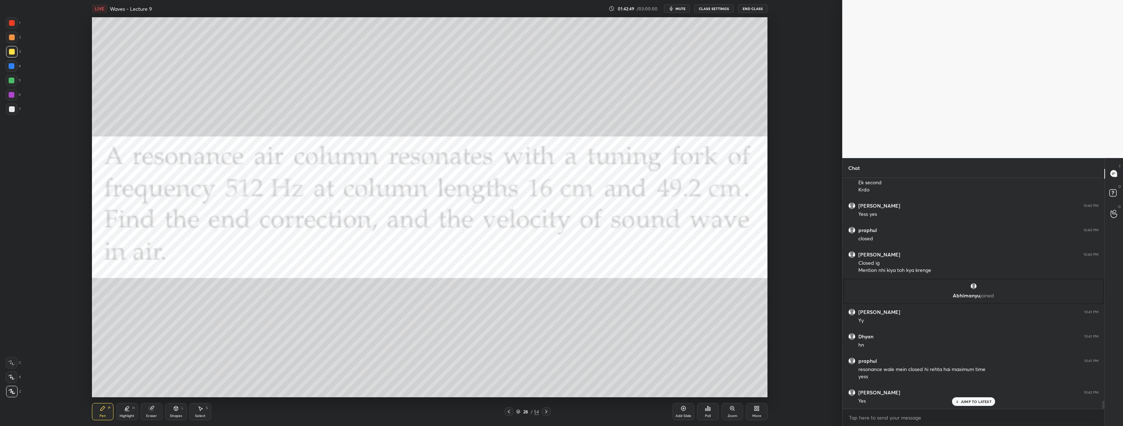
scroll to position [6522, 0]
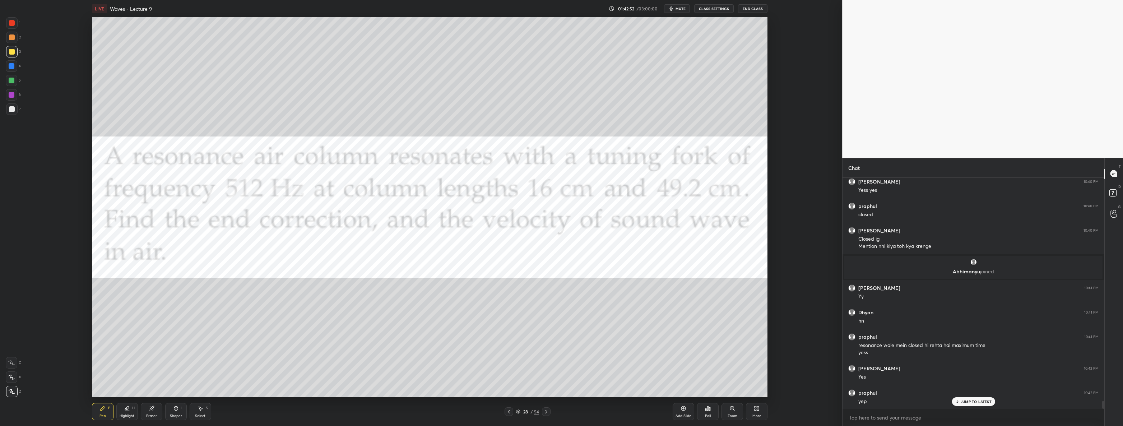
click at [9, 111] on div at bounding box center [12, 109] width 6 height 6
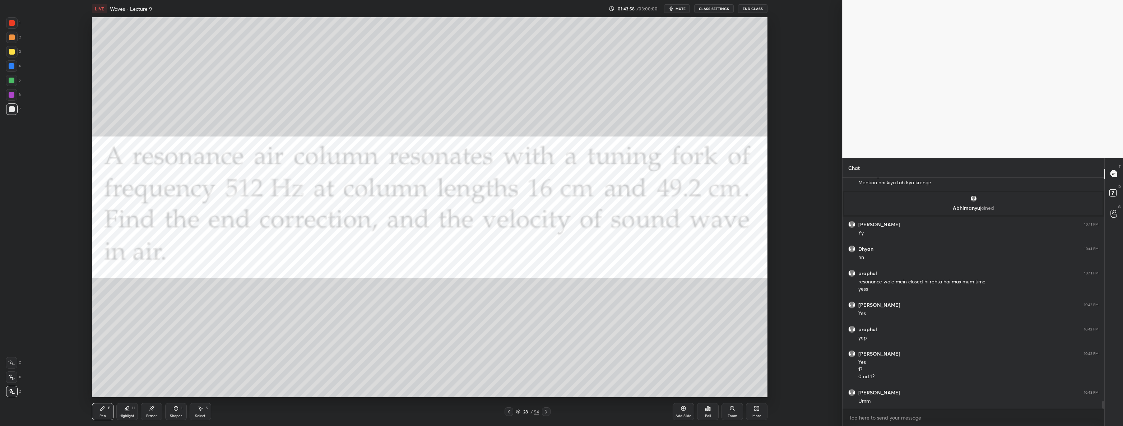
scroll to position [6593, 0]
click at [12, 25] on div at bounding box center [12, 23] width 6 height 6
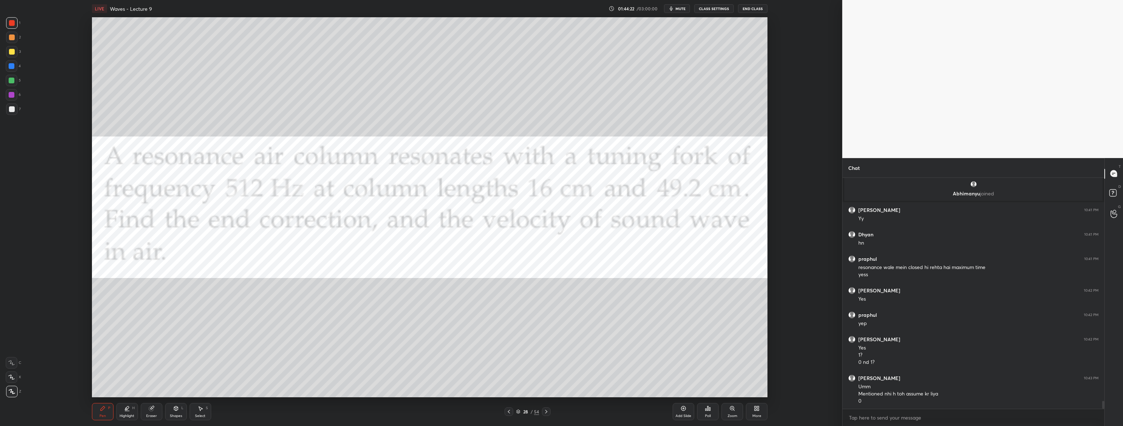
scroll to position [6607, 0]
click at [9, 111] on div at bounding box center [12, 109] width 6 height 6
click at [13, 68] on div at bounding box center [12, 66] width 6 height 6
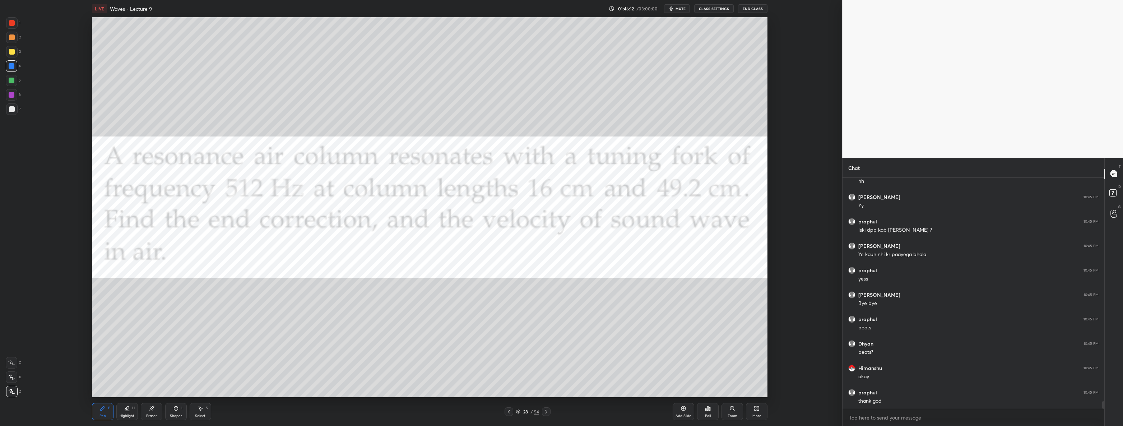
scroll to position [6924, 0]
click at [971, 400] on p "JUMP TO LATEST" at bounding box center [976, 402] width 31 height 4
click at [757, 7] on button "End Class" at bounding box center [752, 8] width 29 height 9
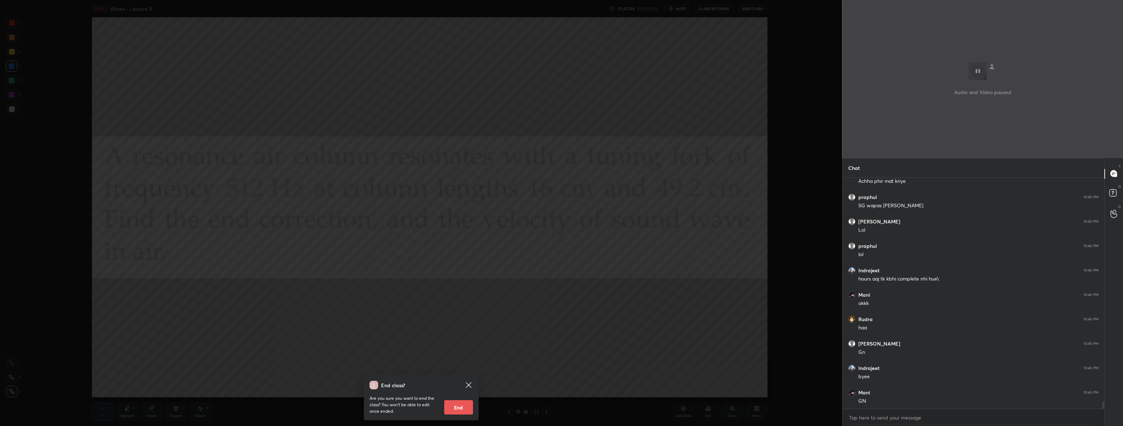
scroll to position [7274, 0]
click at [468, 408] on button "End" at bounding box center [458, 407] width 29 height 14
type textarea "x"
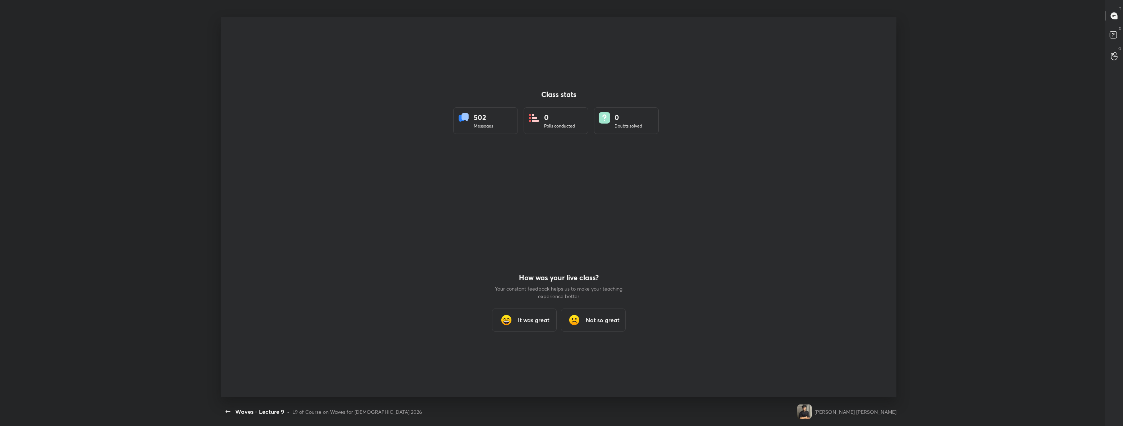
scroll to position [0, 0]
click at [474, 211] on div at bounding box center [559, 207] width 676 height 380
